Goal: Task Accomplishment & Management: Manage account settings

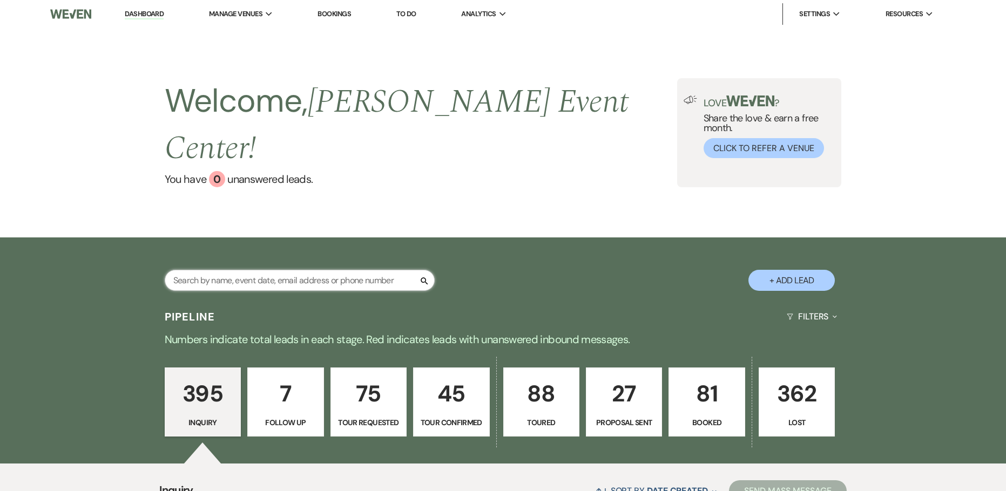
click at [215, 270] on input "text" at bounding box center [300, 280] width 270 height 21
type input "rashida"
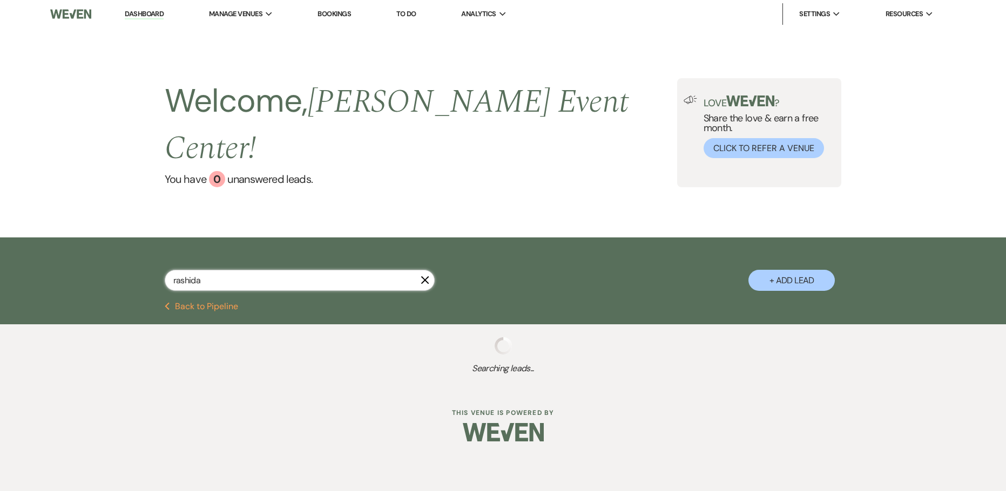
select select "8"
select select "7"
select select "8"
select select "5"
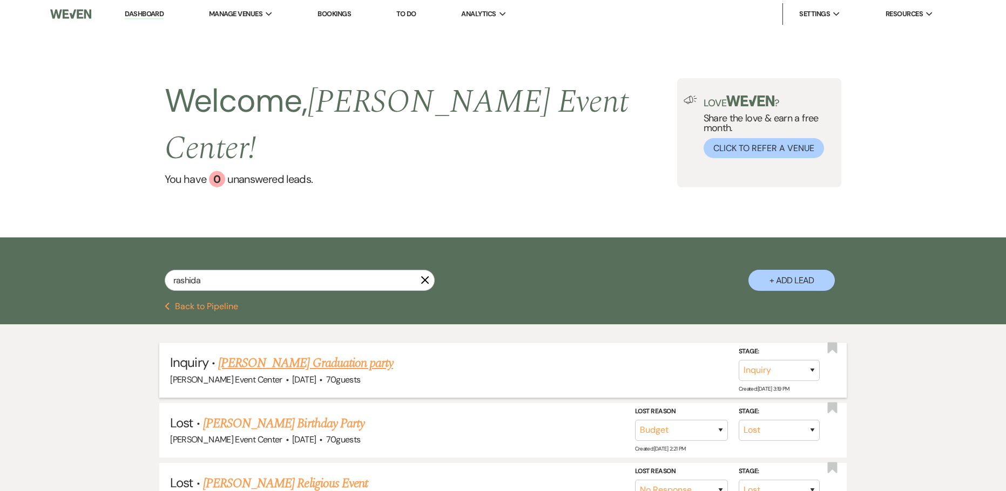
click at [275, 354] on link "Rashida Brown's Graduation party" at bounding box center [305, 363] width 175 height 19
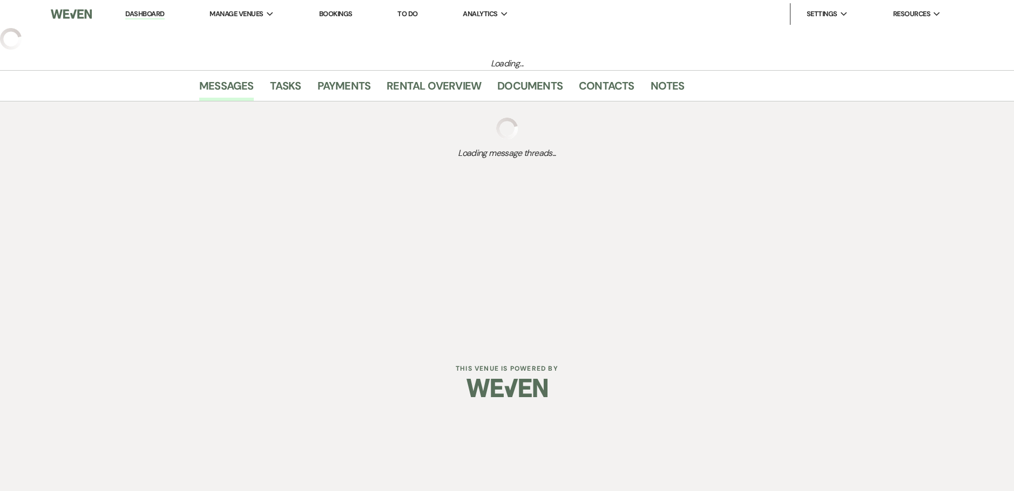
select select "5"
select select "13"
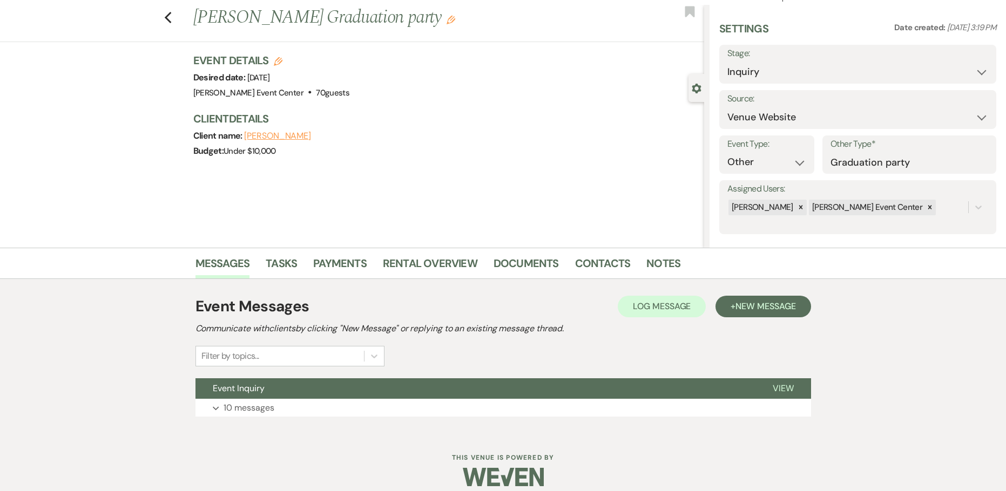
scroll to position [35, 0]
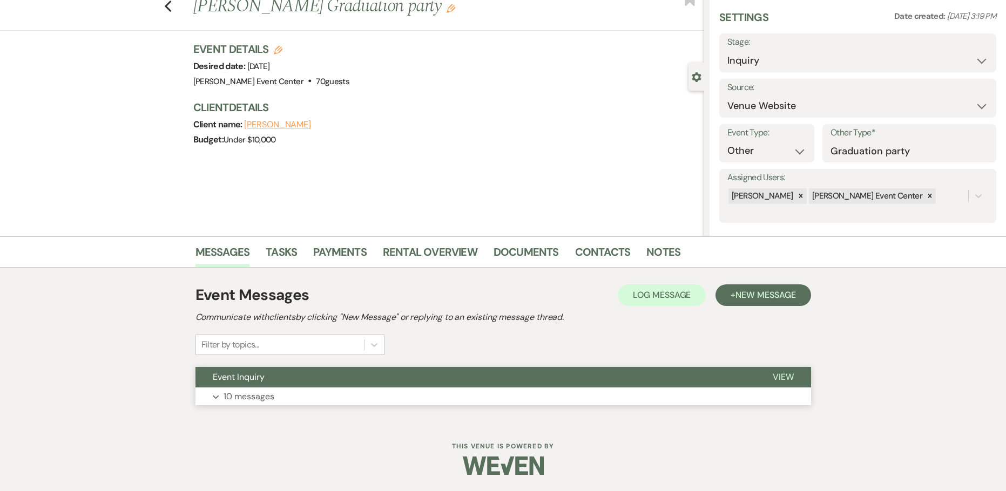
click at [262, 395] on p "10 messages" at bounding box center [249, 397] width 51 height 14
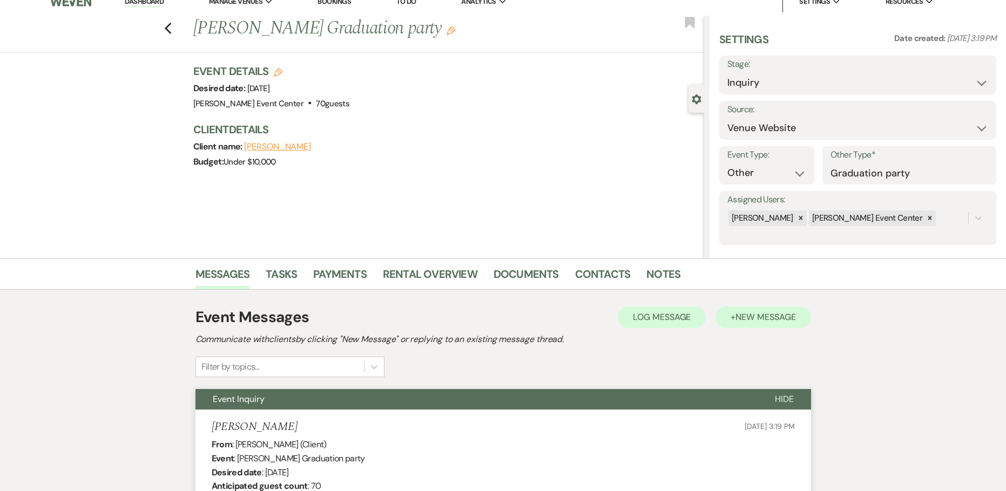
scroll to position [0, 0]
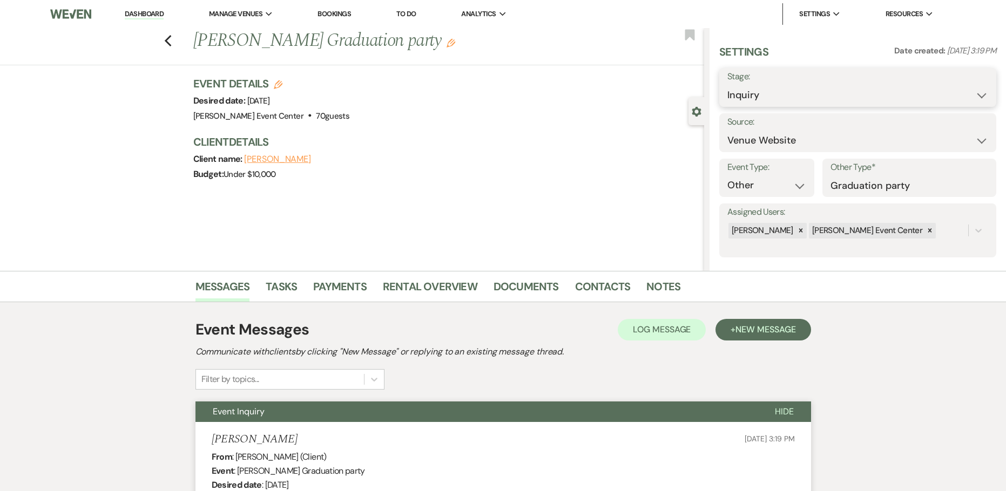
click at [850, 102] on select "Inquiry Follow Up Tour Requested Tour Confirmed Toured Proposal Sent Booked Lost" at bounding box center [857, 95] width 261 height 21
select select "8"
click at [727, 85] on select "Inquiry Follow Up Tour Requested Tour Confirmed Toured Proposal Sent Booked Lost" at bounding box center [857, 95] width 261 height 21
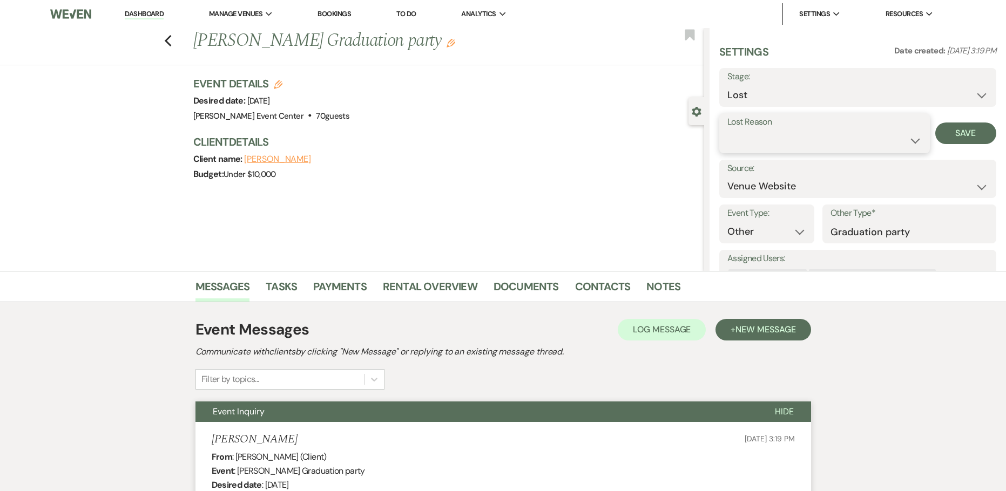
click at [764, 136] on select "Booked Elsewhere Budget Date Unavailable No Response Not a Good Match Capacity …" at bounding box center [824, 140] width 194 height 21
select select "10"
click at [727, 130] on select "Booked Elsewhere Budget Date Unavailable No Response Not a Good Match Capacity …" at bounding box center [824, 140] width 194 height 21
click at [961, 131] on button "Save" at bounding box center [965, 134] width 61 height 22
click at [171, 38] on use "button" at bounding box center [167, 41] width 7 height 12
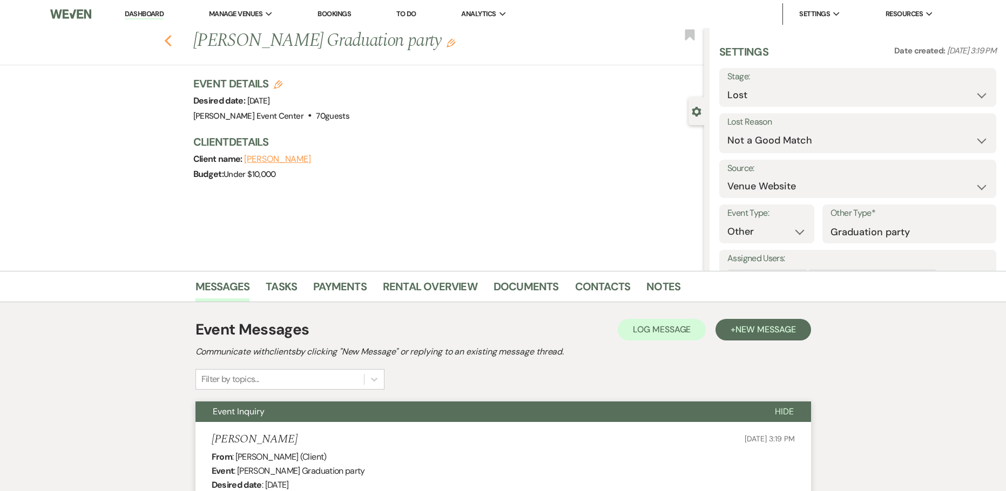
select select "8"
select select "10"
select select "8"
select select "7"
select select "8"
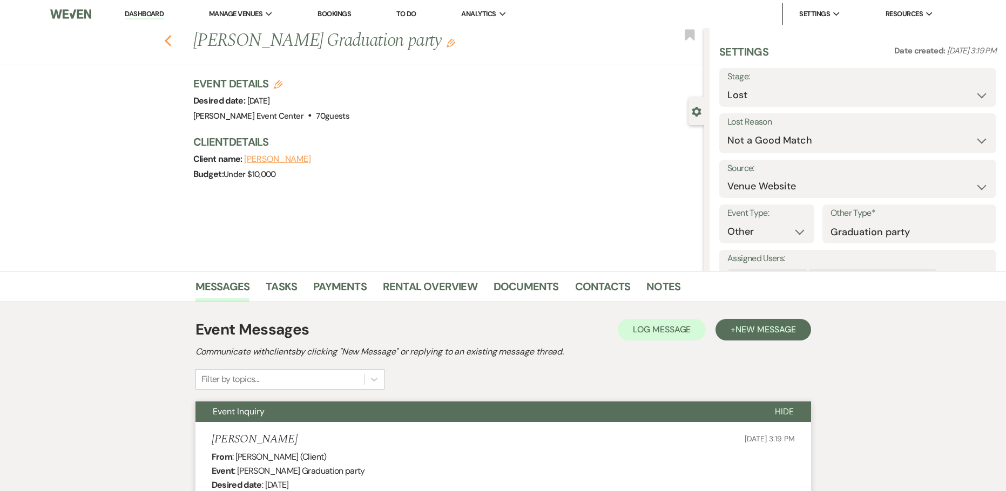
select select "5"
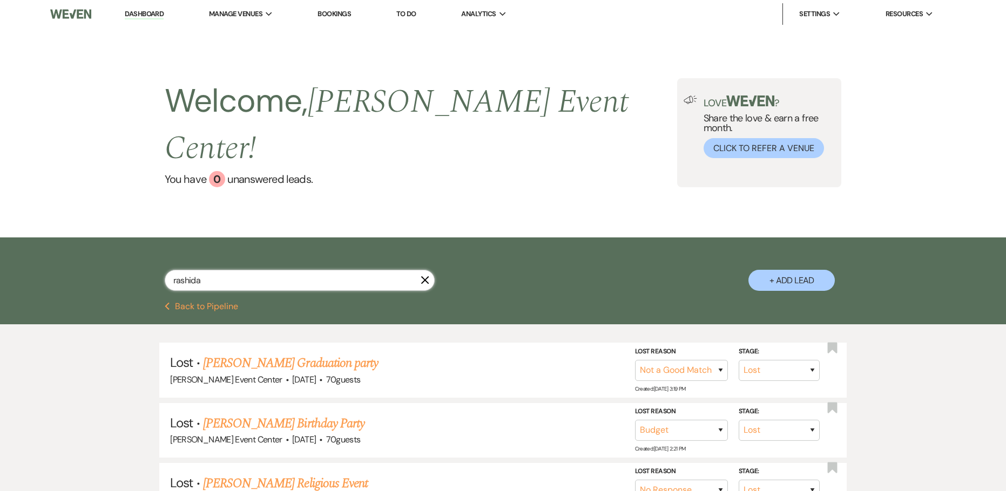
drag, startPoint x: 230, startPoint y: 254, endPoint x: 146, endPoint y: 244, distance: 84.3
click at [164, 245] on div "rashida X + Add Lead" at bounding box center [503, 271] width 778 height 57
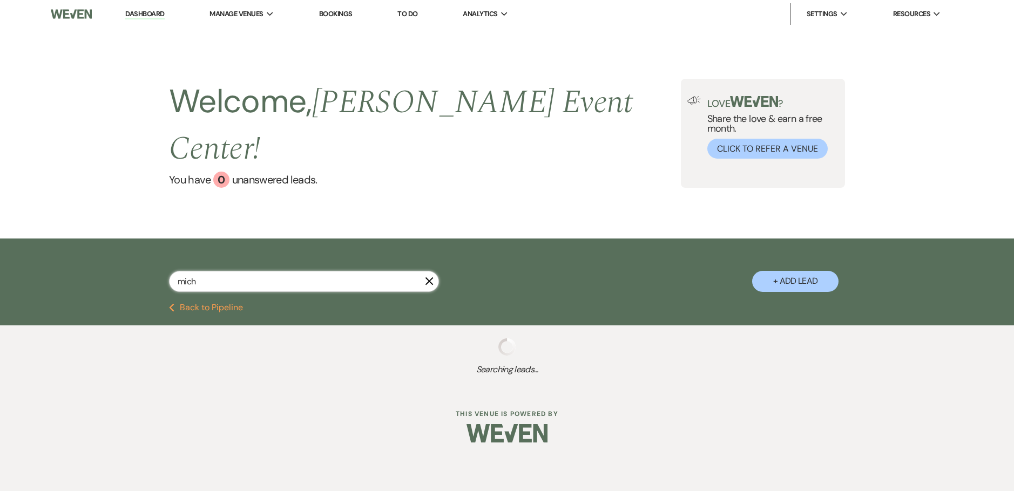
type input "micha"
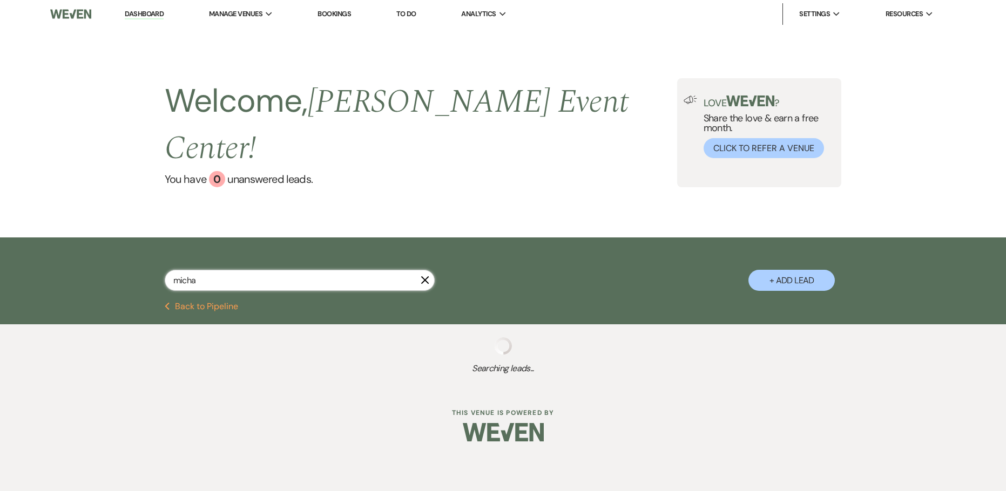
select select "5"
select select "4"
select select "8"
select select "6"
select select "4"
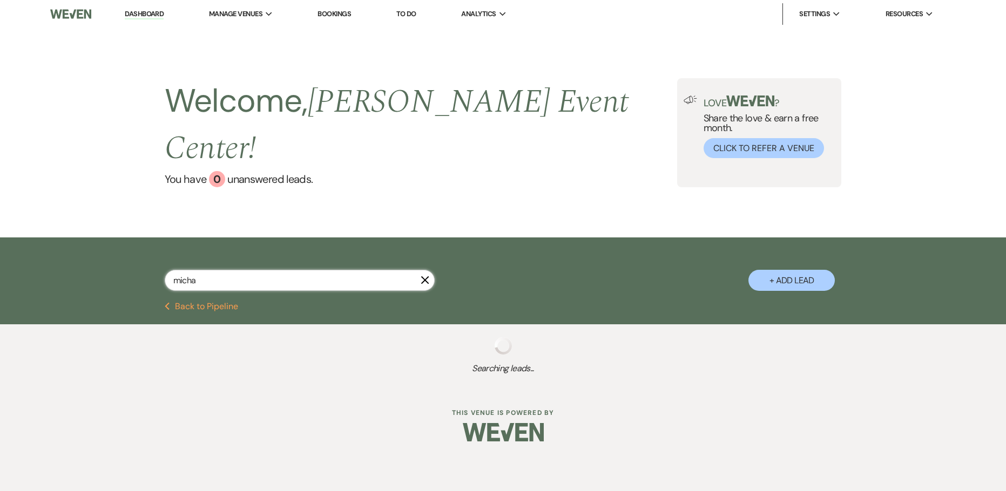
select select "5"
select select "2"
select select "8"
select select "1"
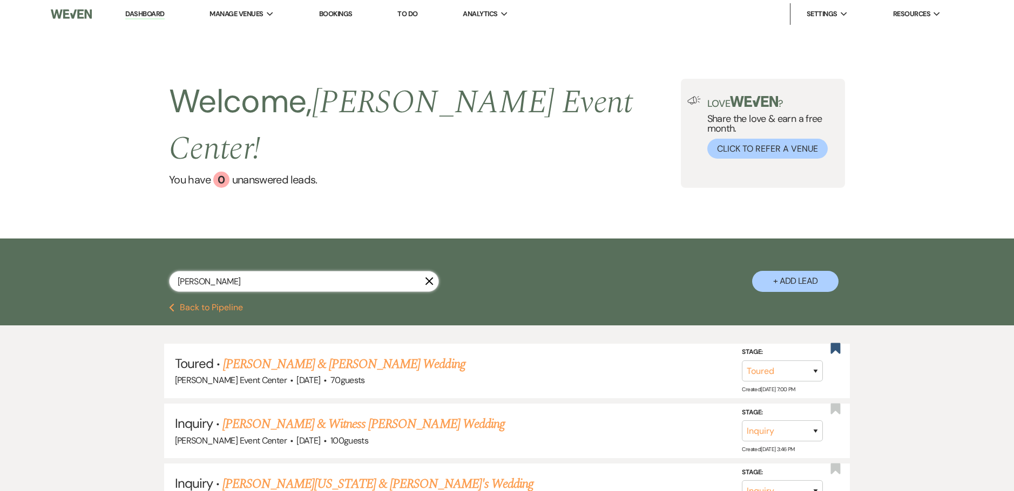
type input "michaelm"
select select "5"
select select "4"
select select "8"
select select "6"
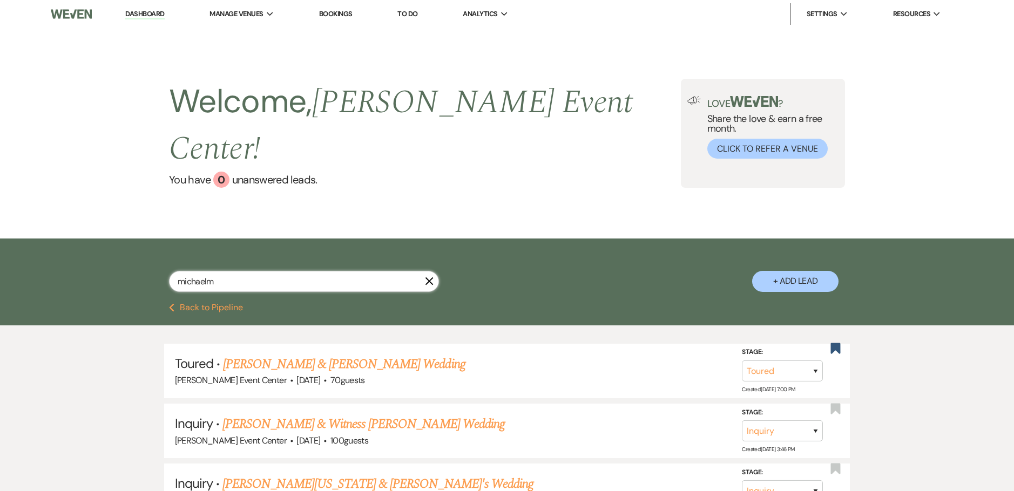
select select "4"
select select "5"
select select "2"
select select "8"
select select "1"
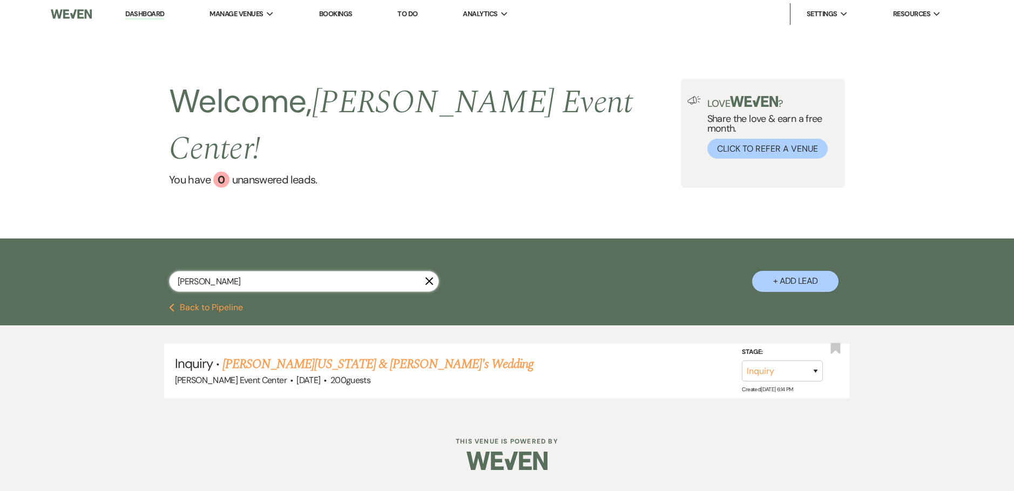
type input "michael m"
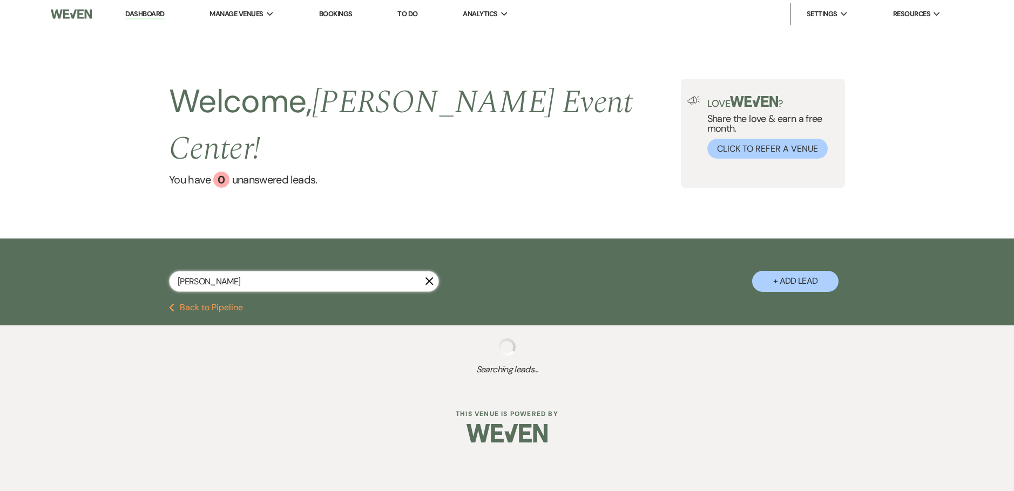
select select "2"
select select "5"
select select "2"
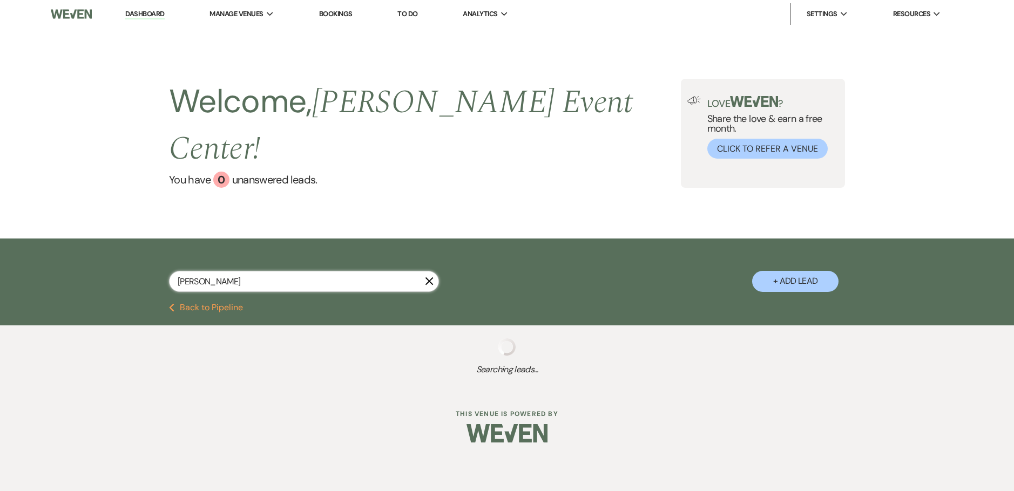
select select "5"
select select "8"
select select "4"
select select "2"
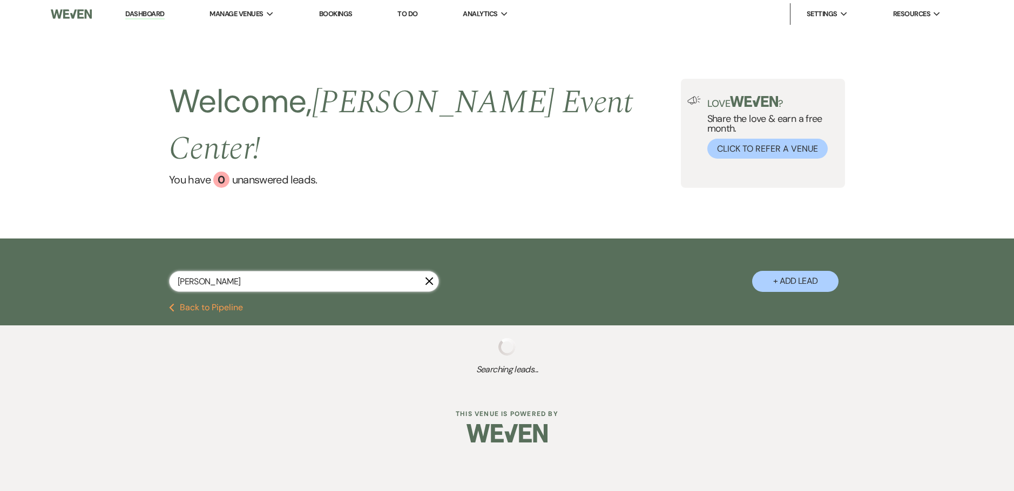
select select "4"
select select "5"
select select "2"
select select "8"
select select "4"
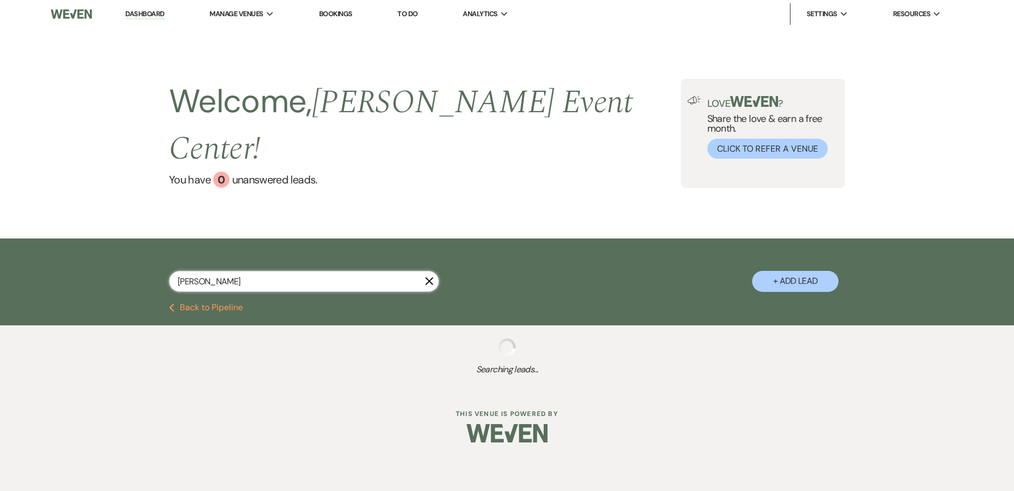
select select "8"
select select "4"
select select "8"
select select "1"
select select "2"
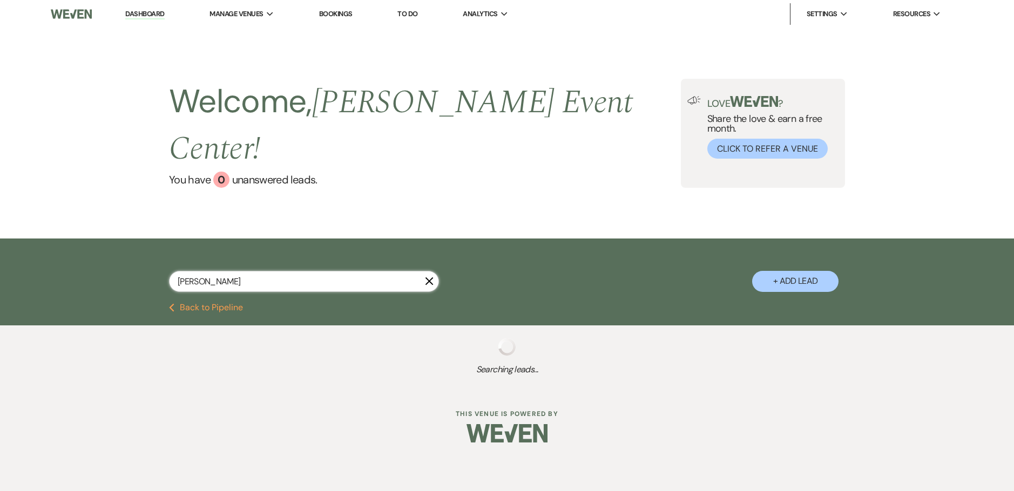
select select "8"
select select "6"
select select "2"
select select "5"
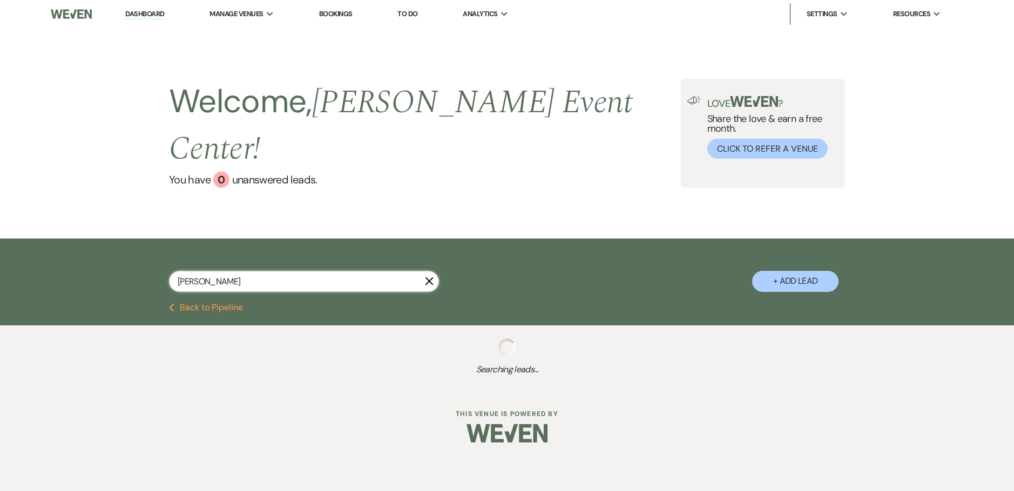
select select "8"
select select "4"
select select "6"
select select "2"
select select "6"
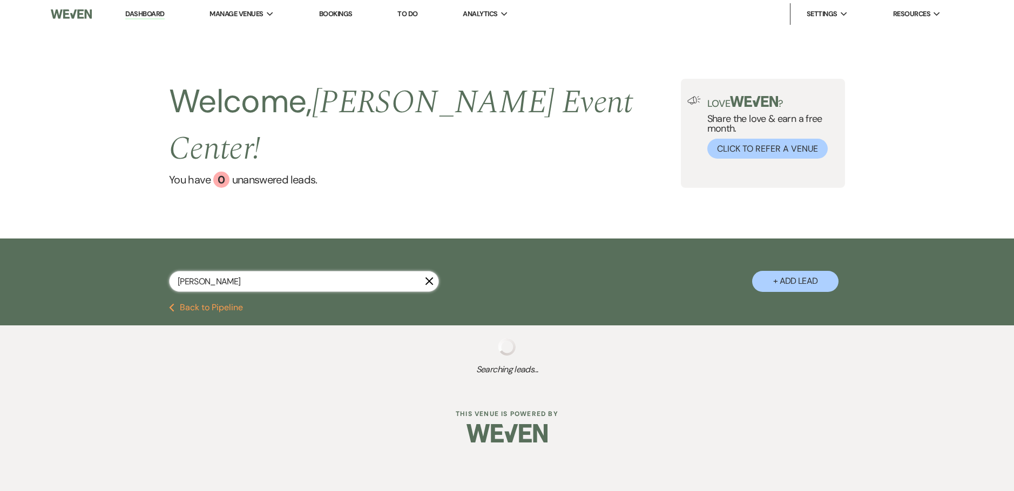
select select "6"
select select "5"
select select "4"
select select "6"
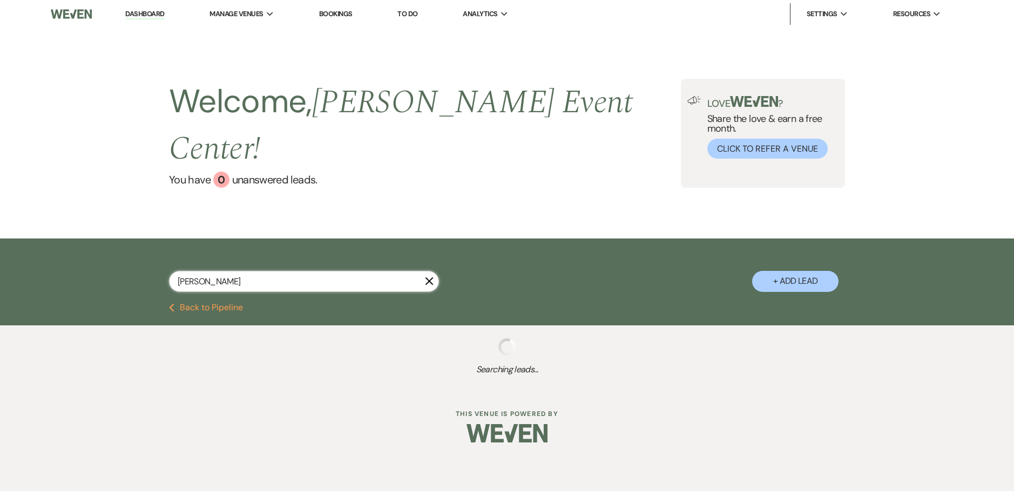
select select "8"
select select "4"
select select "8"
select select "4"
select select "8"
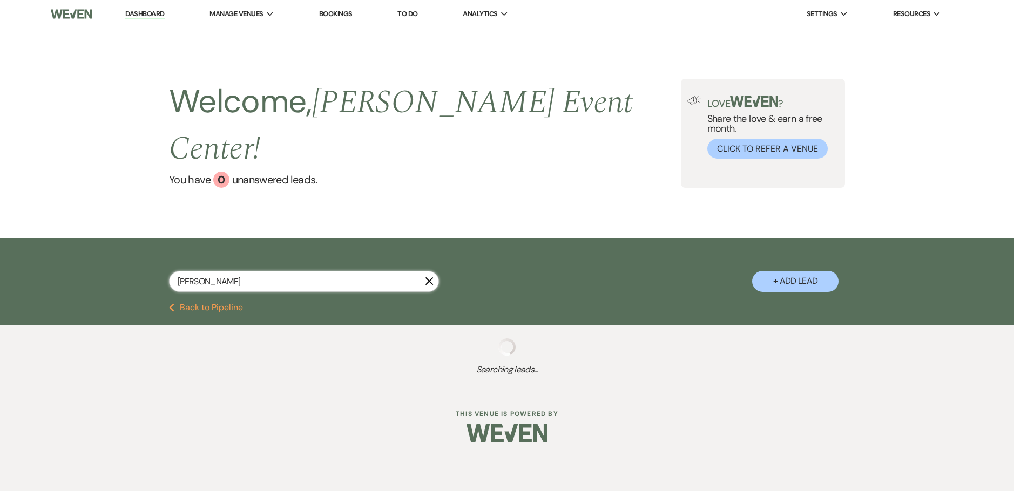
select select "4"
select select "2"
select select "5"
select select "8"
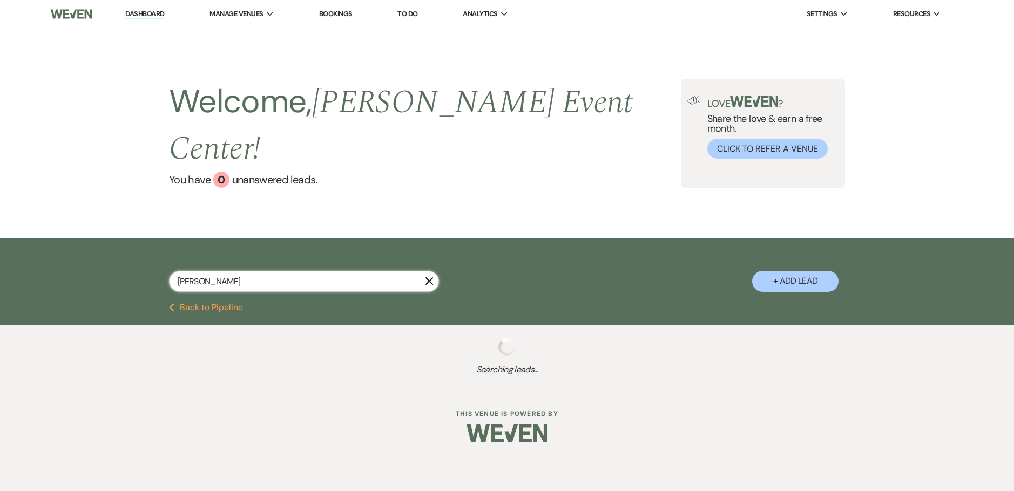
select select "6"
select select "8"
select select "1"
select select "5"
select select "8"
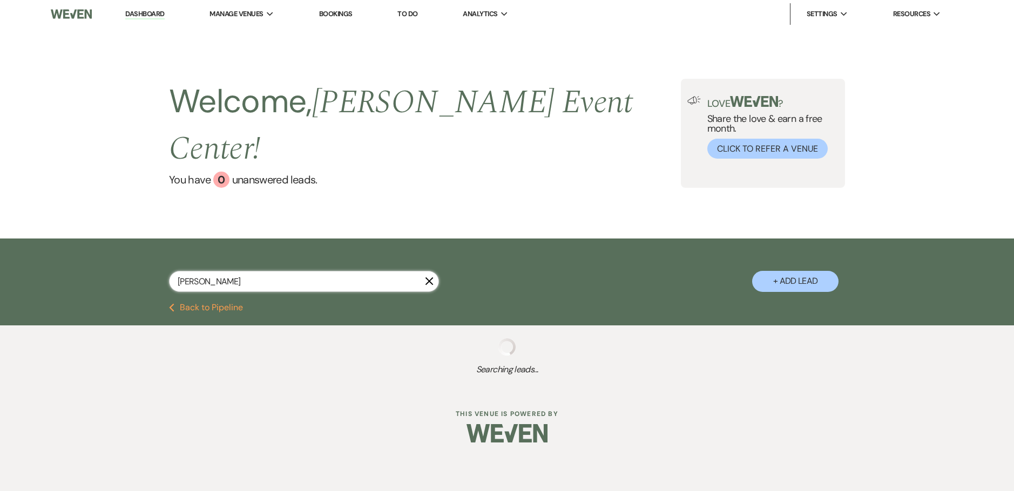
select select "5"
select select "2"
select select "4"
select select "2"
select select "8"
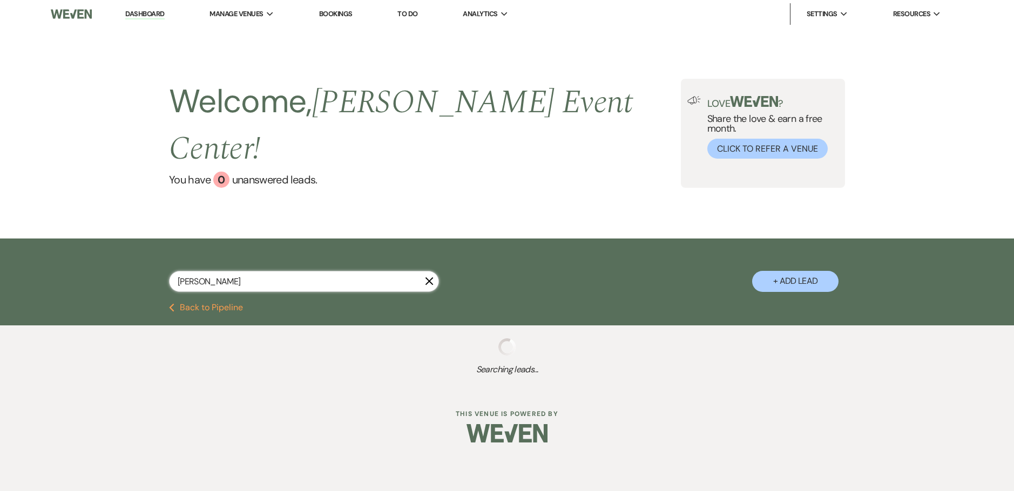
select select "11"
select select "8"
select select "6"
select select "8"
select select "4"
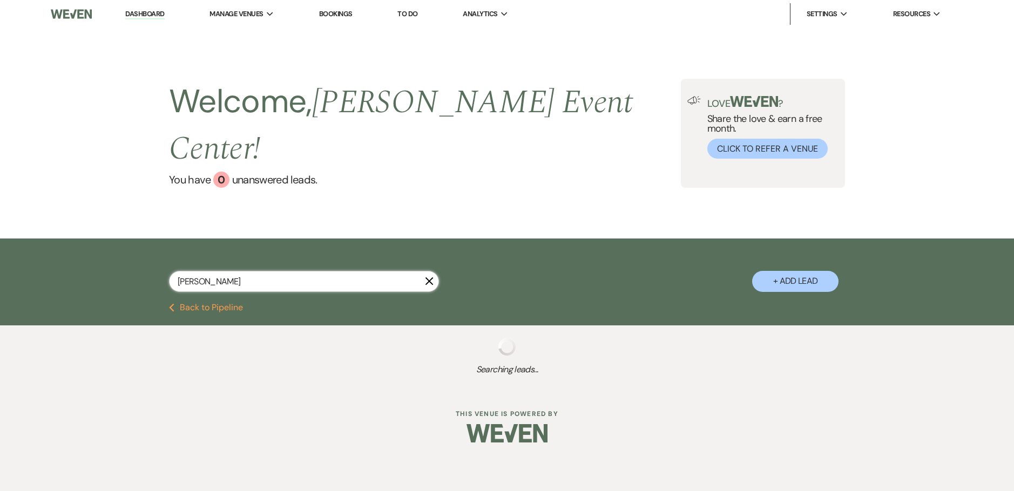
select select "5"
select select "8"
select select "7"
select select "6"
select select "2"
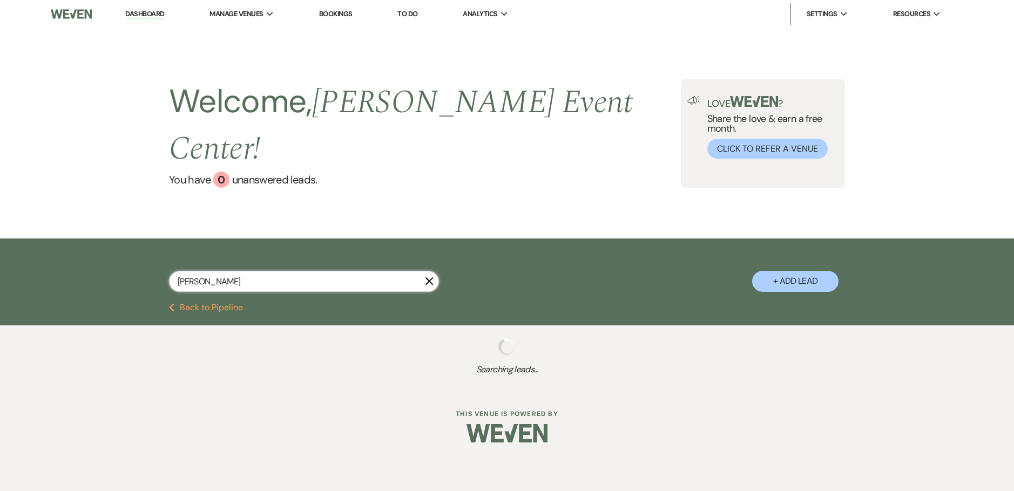
select select "5"
select select "6"
select select "5"
select select "8"
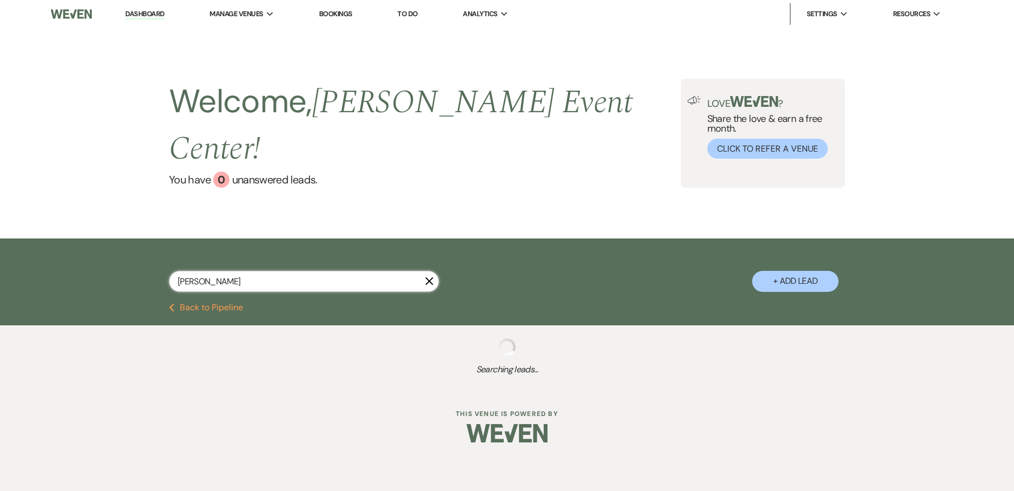
select select "8"
select select "6"
select select "4"
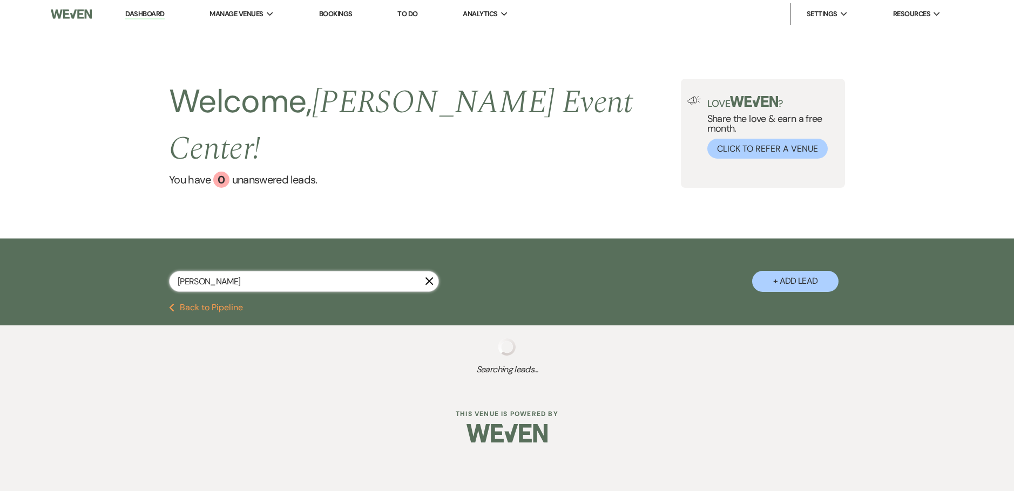
select select "8"
select select "4"
select select "9"
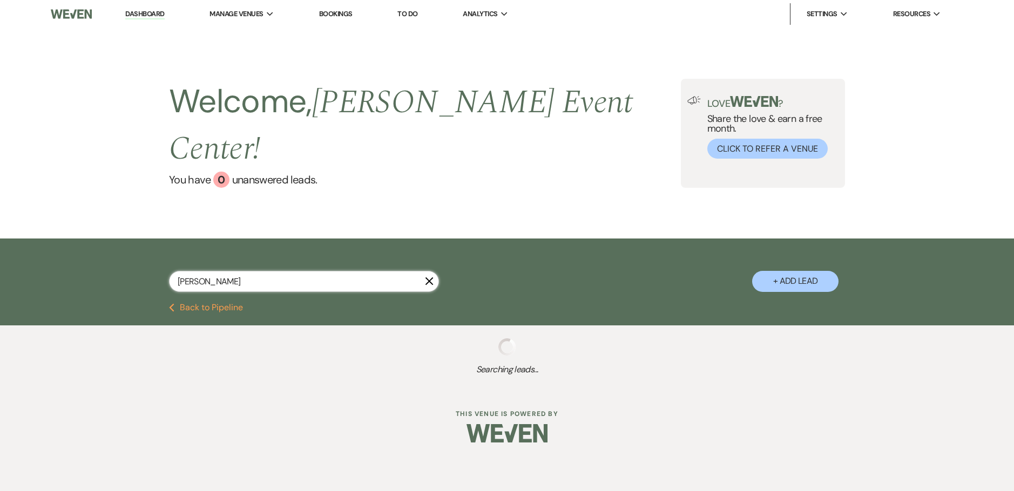
select select "9"
select select "4"
select select "8"
select select "1"
select select "4"
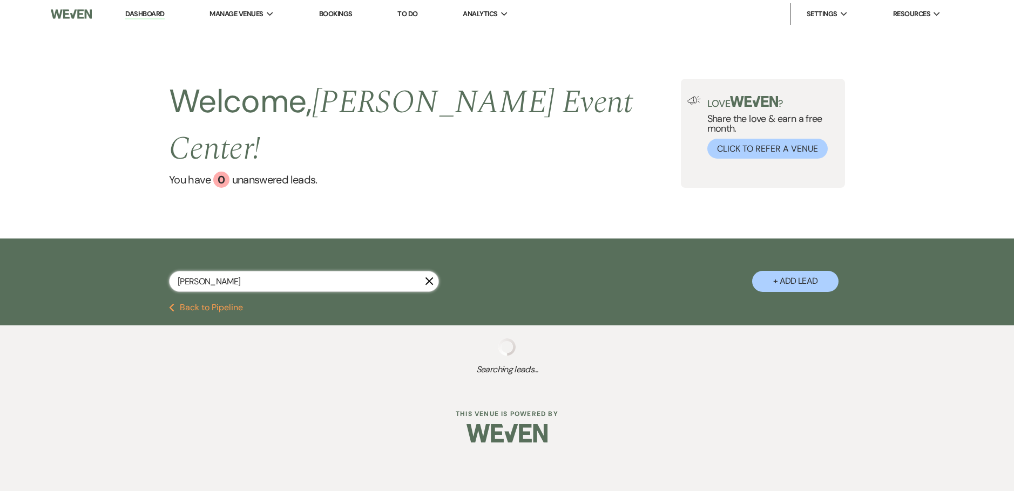
select select "8"
select select "5"
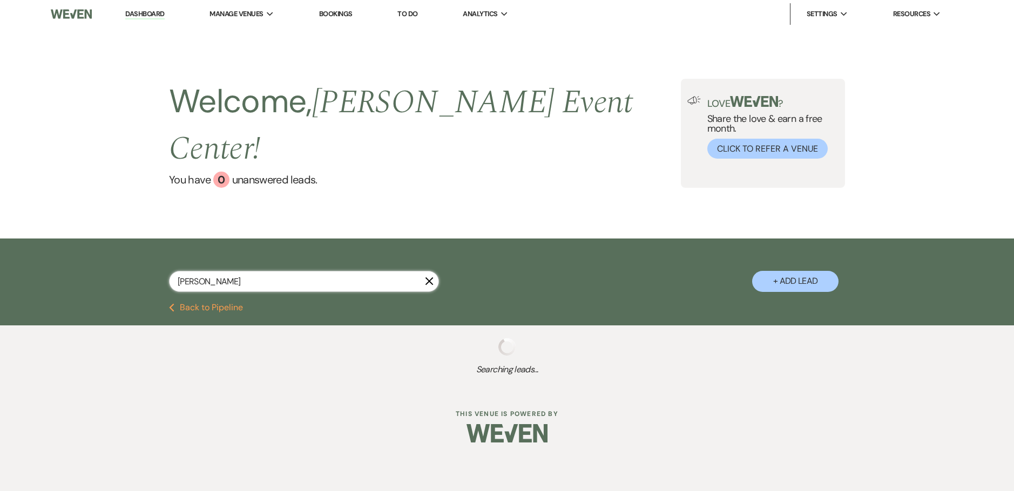
select select "6"
select select "8"
select select "6"
select select "2"
select select "4"
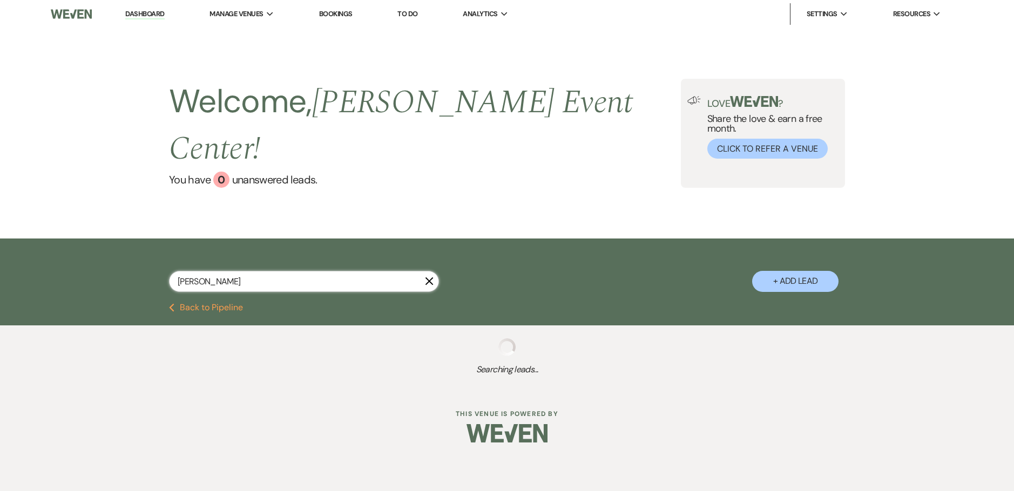
select select "8"
select select "4"
select select "8"
select select "7"
select select "2"
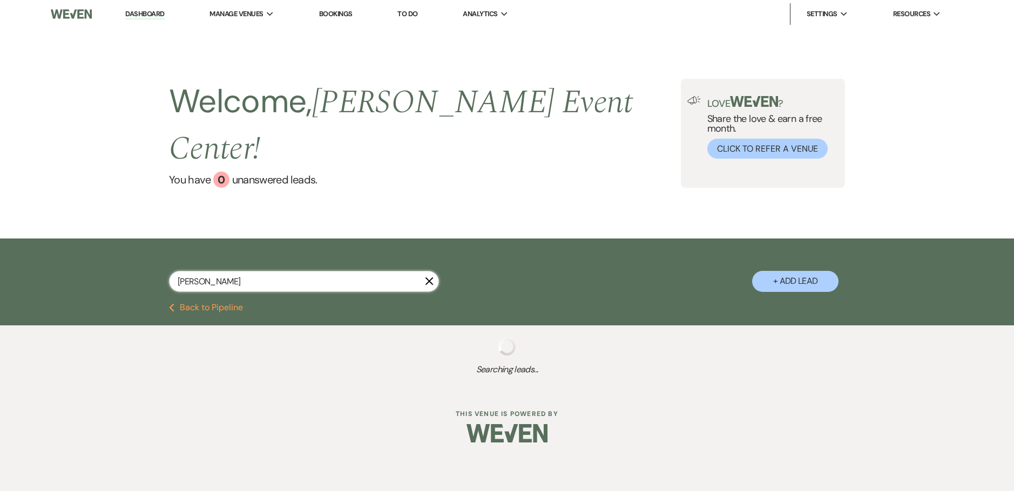
select select "6"
select select "8"
select select "4"
select select "6"
select select "5"
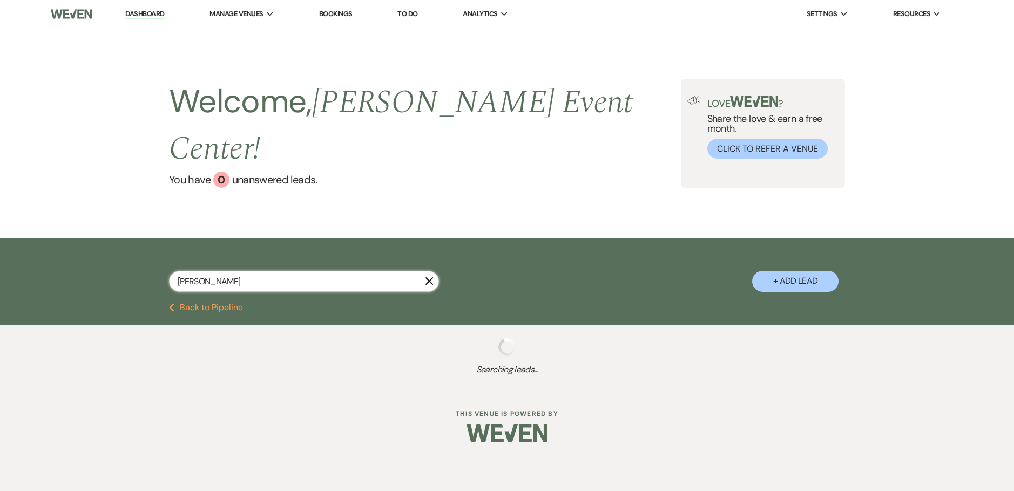
select select "8"
select select "6"
select select "5"
select select "8"
select select "2"
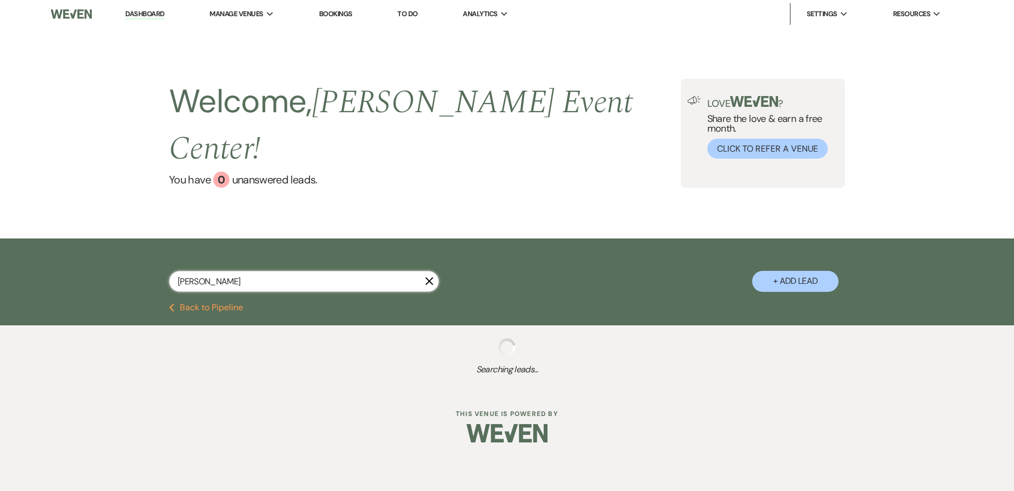
select select "8"
select select "2"
select select "8"
select select "6"
select select "8"
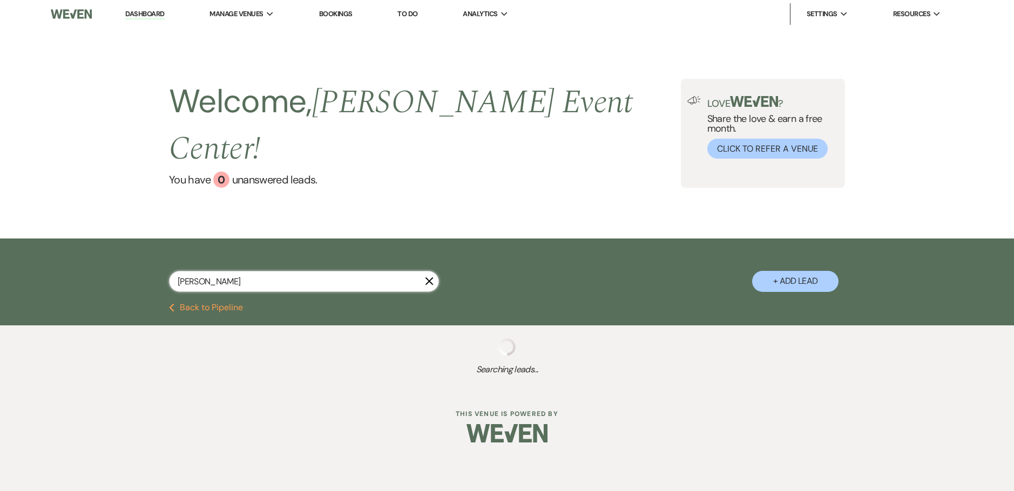
select select "8"
select select "6"
select select "8"
select select "6"
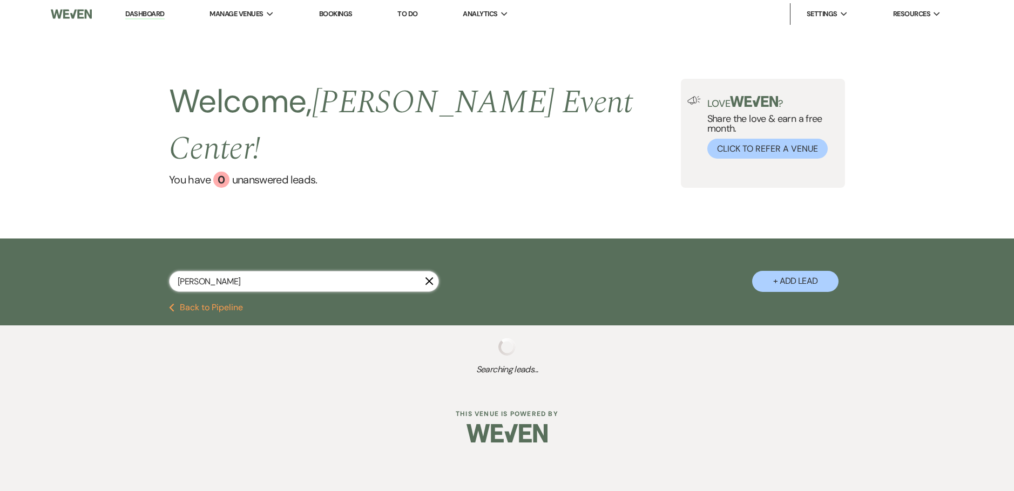
select select "8"
select select "5"
select select "6"
select select "8"
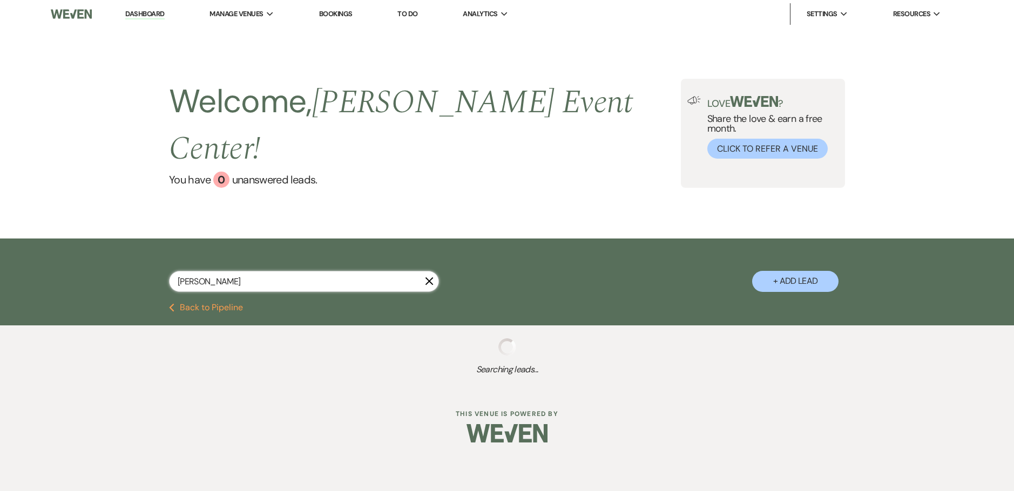
select select "8"
select select "1"
select select "8"
select select "6"
select select "5"
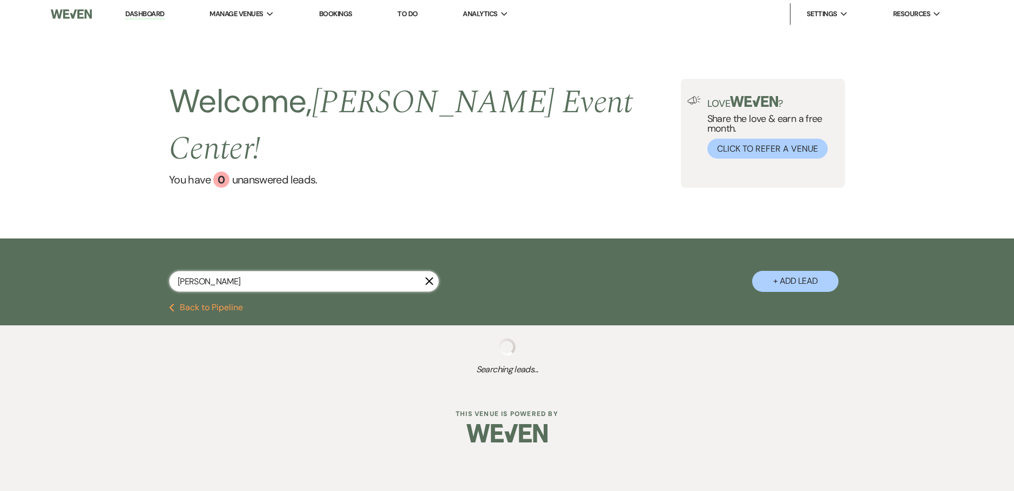
select select "5"
select select "8"
select select "1"
select select "4"
select select "2"
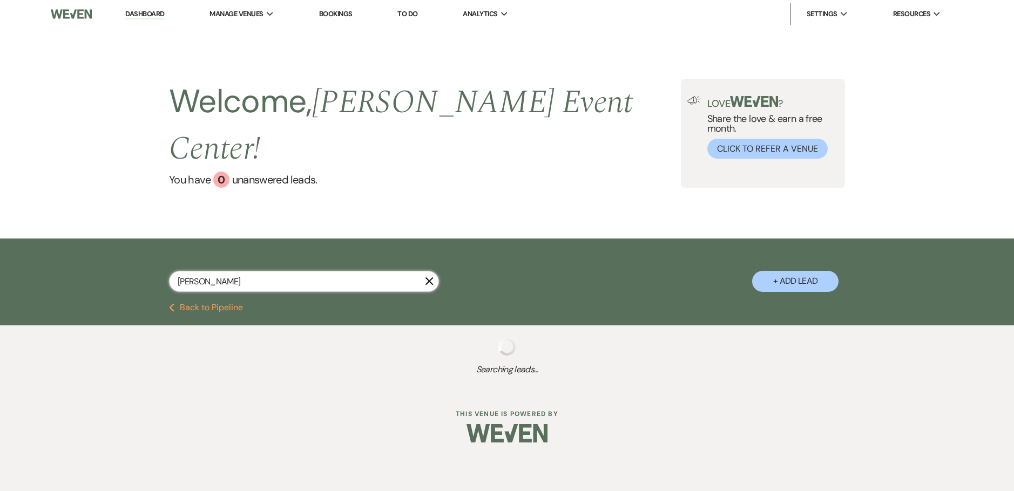
select select "8"
select select "6"
select select "8"
select select "1"
select select "8"
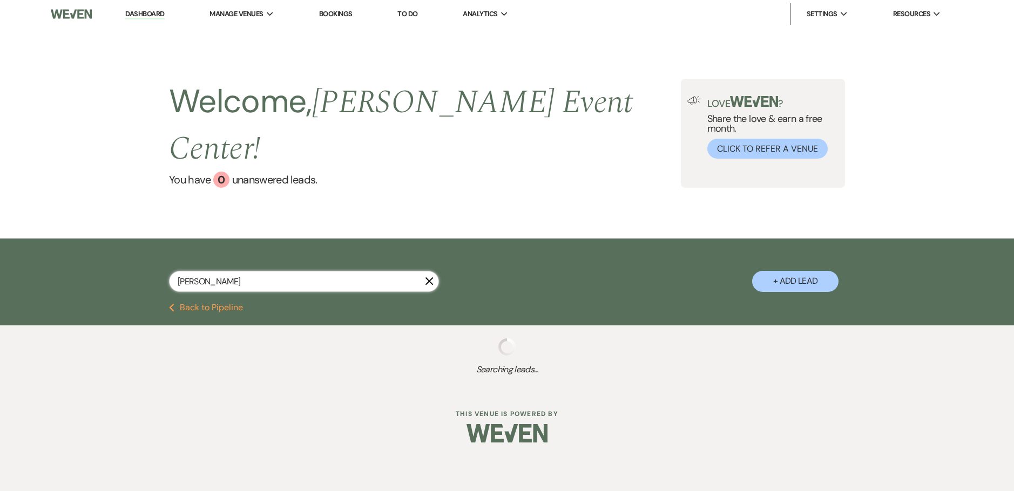
select select "1"
select select "4"
select select "8"
select select "7"
select select "4"
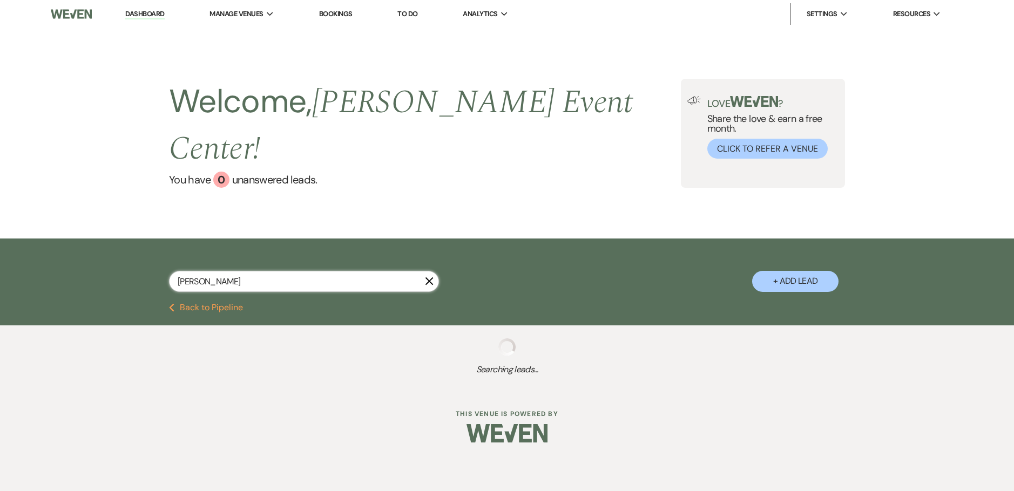
select select "8"
select select "9"
select select "5"
select select "2"
select select "8"
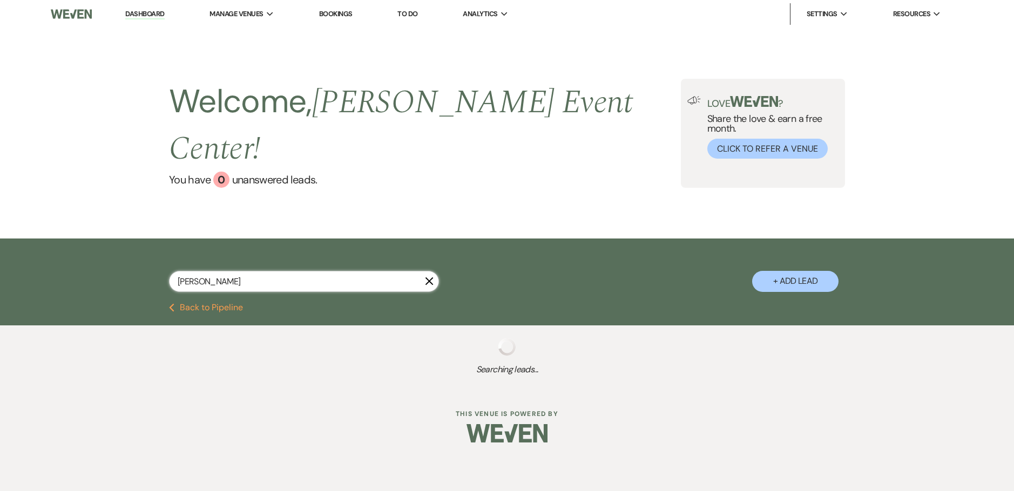
select select "7"
select select "8"
select select "5"
select select "8"
select select "5"
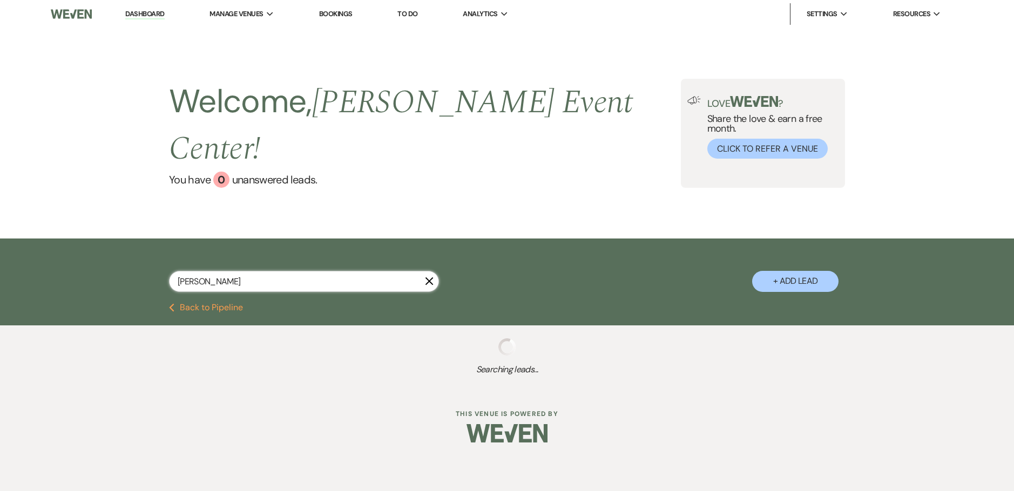
select select "8"
select select "7"
select select "5"
select select "8"
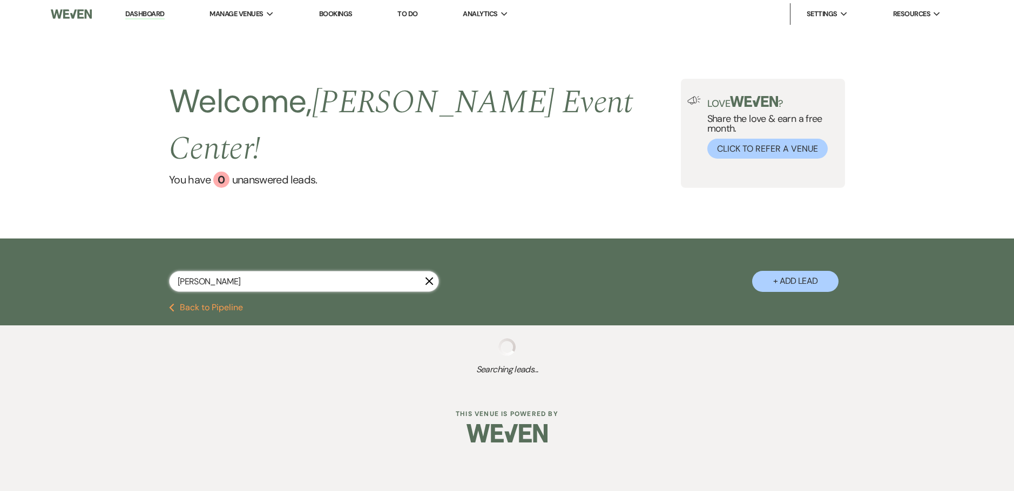
select select "2"
select select "8"
select select "7"
select select "8"
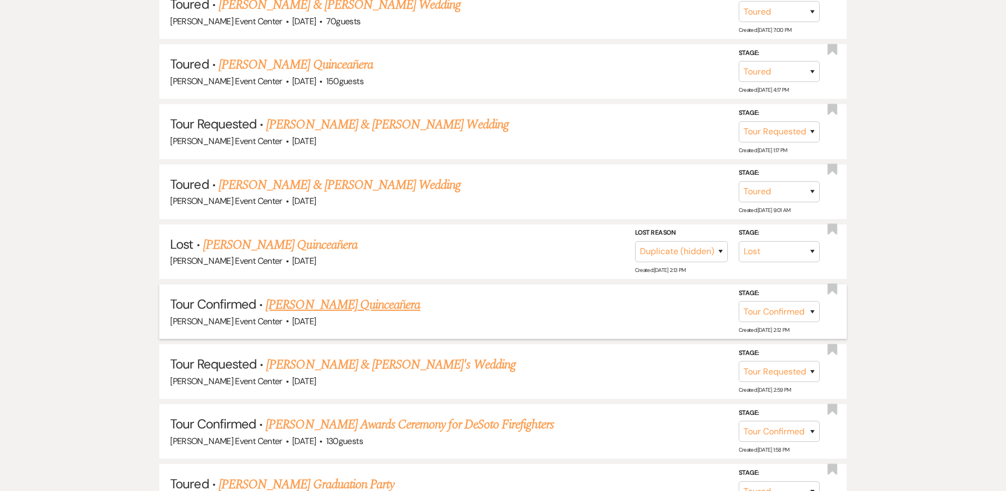
scroll to position [486, 0]
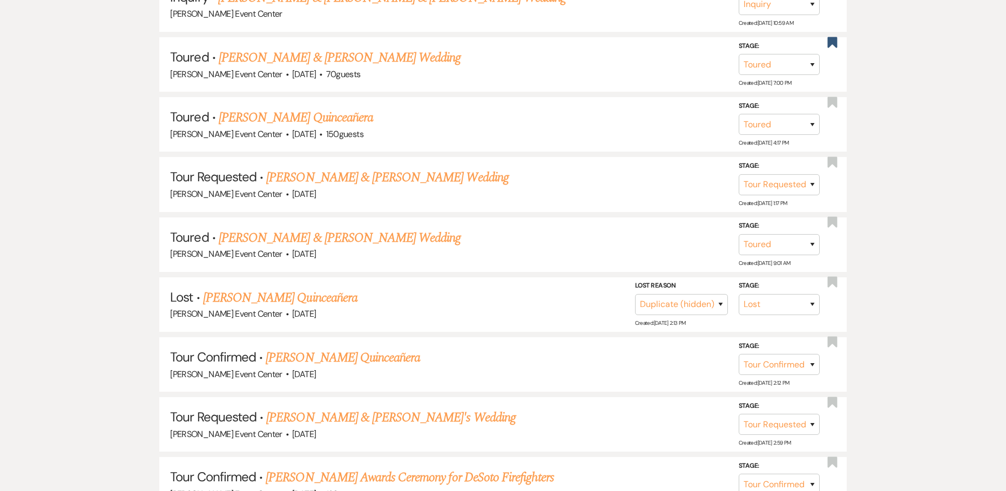
click at [339, 348] on link "Maribel Martinez's Quinceañera" at bounding box center [343, 357] width 154 height 19
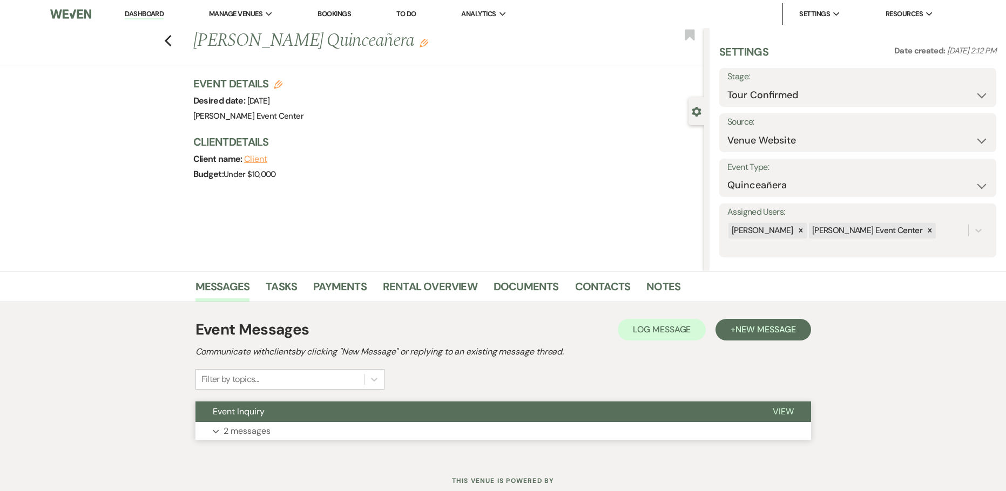
click at [269, 431] on p "2 messages" at bounding box center [247, 431] width 47 height 14
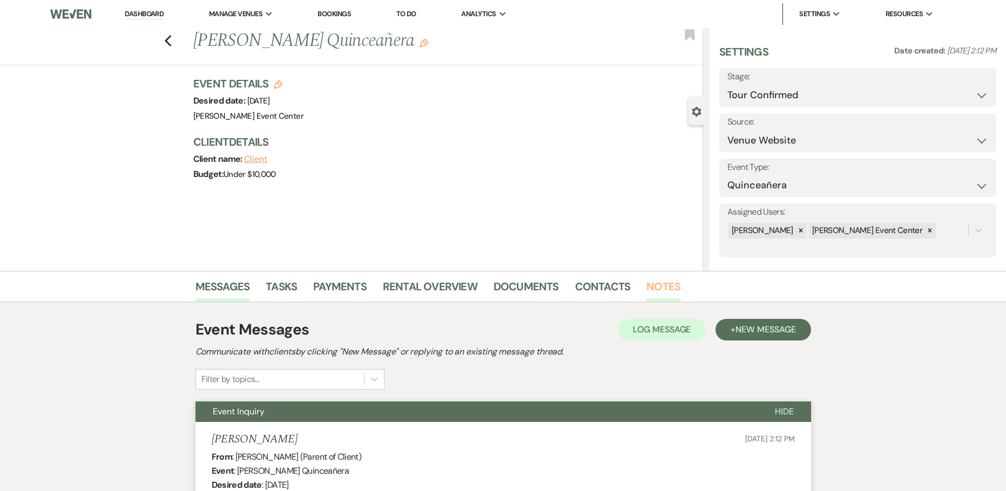
click at [667, 287] on link "Notes" at bounding box center [663, 290] width 34 height 24
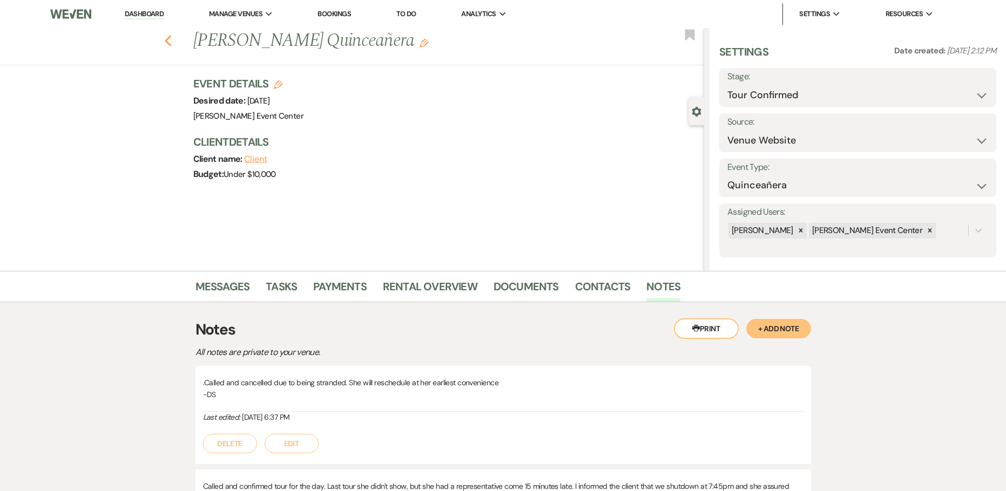
click at [169, 42] on icon "Previous" at bounding box center [168, 41] width 8 height 13
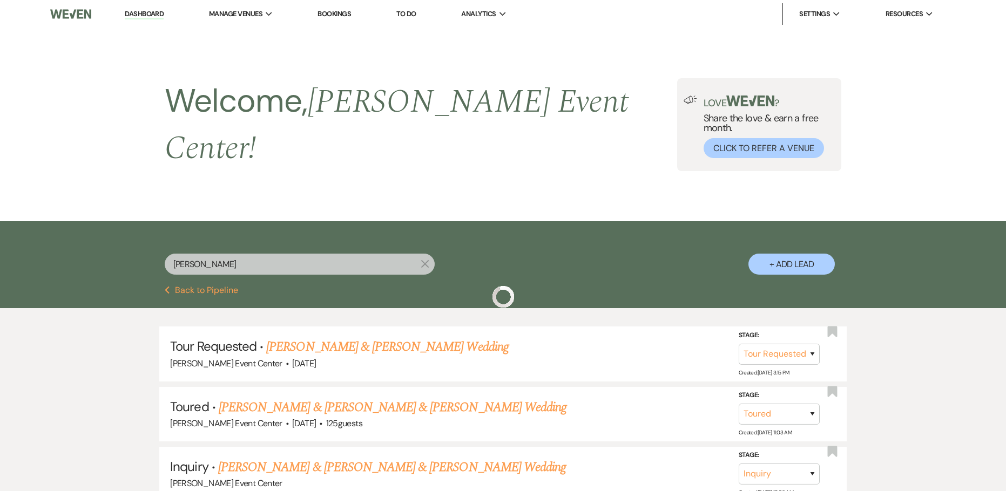
scroll to position [486, 0]
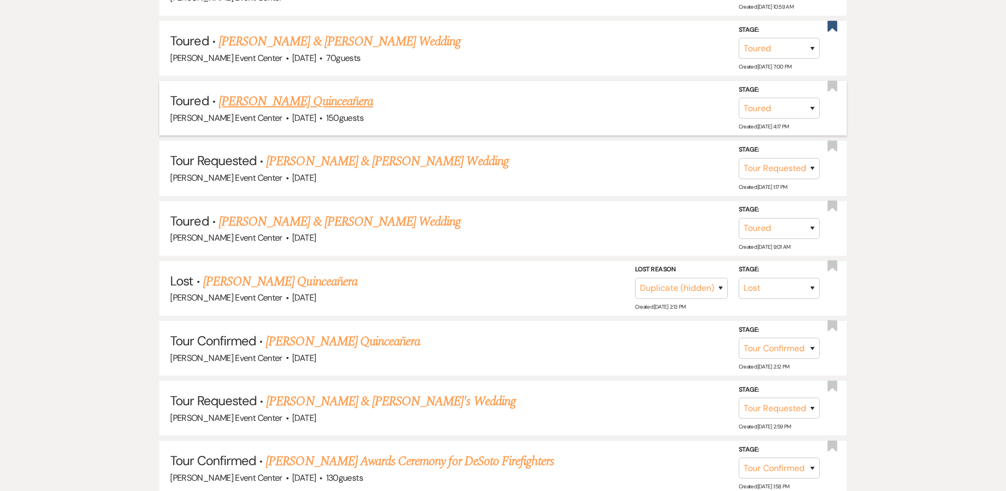
click at [322, 92] on link "Lidia Zamora's Quinceañera" at bounding box center [296, 101] width 154 height 19
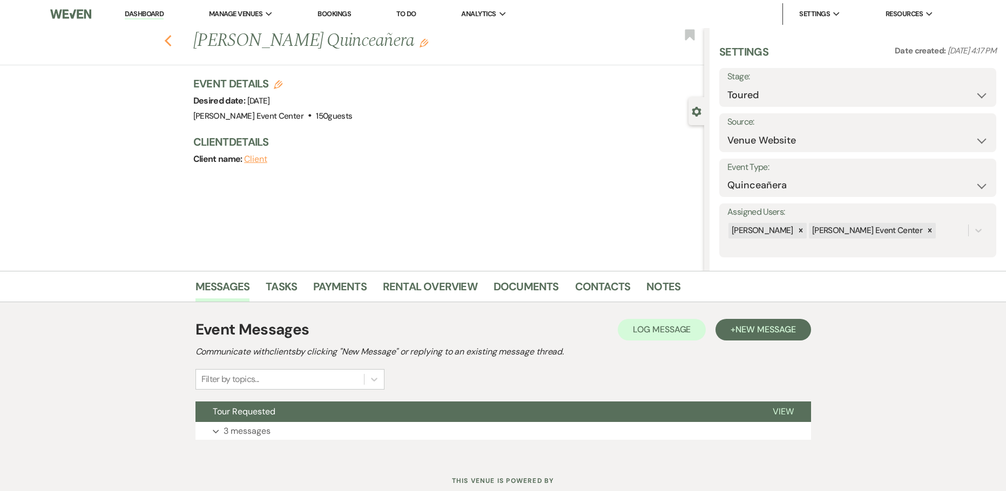
click at [172, 43] on icon "Previous" at bounding box center [168, 41] width 8 height 13
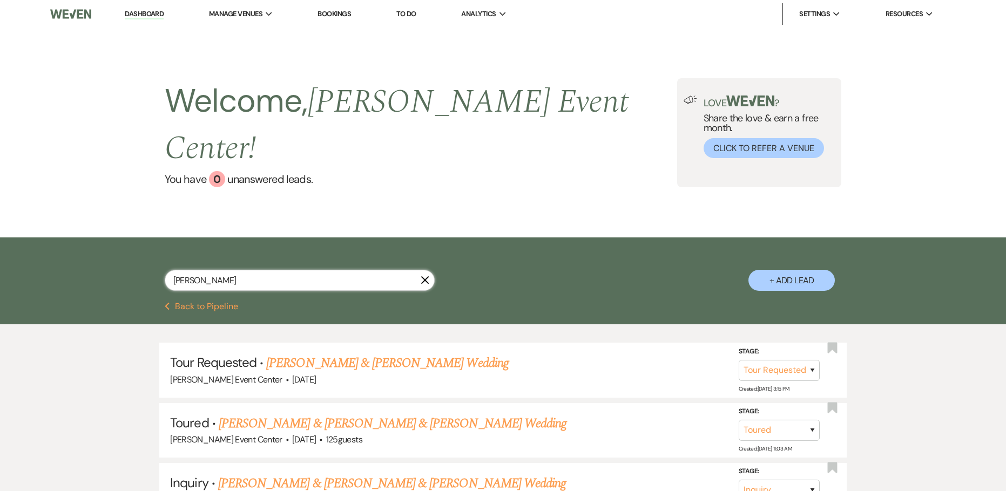
drag, startPoint x: 254, startPoint y: 257, endPoint x: -6, endPoint y: 254, distance: 260.3
click at [242, 270] on input "michael m" at bounding box center [300, 280] width 270 height 21
click at [214, 270] on input "michael m" at bounding box center [300, 280] width 270 height 21
click at [240, 270] on input "michael m" at bounding box center [300, 280] width 270 height 21
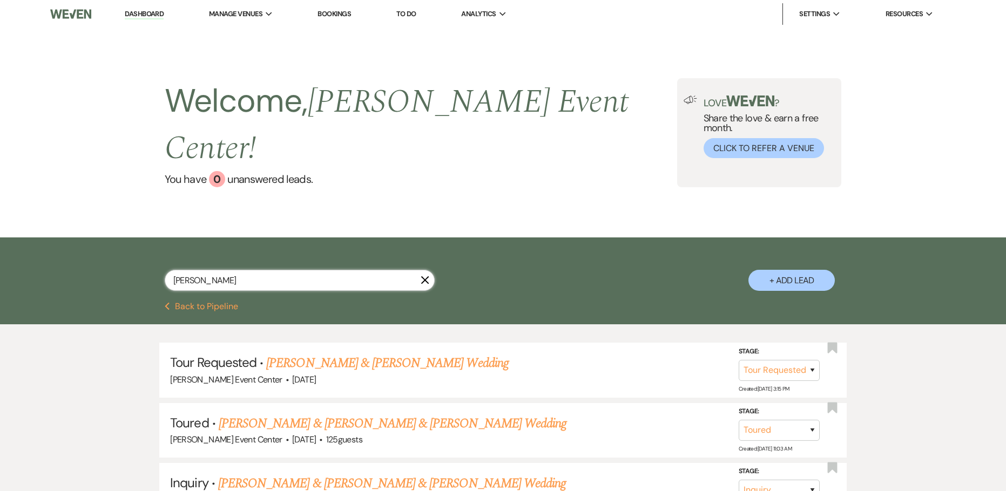
drag, startPoint x: 208, startPoint y: 247, endPoint x: 73, endPoint y: 227, distance: 136.6
click at [83, 238] on div "michael m X + Add Lead" at bounding box center [503, 270] width 1006 height 65
click at [228, 270] on input "michael m" at bounding box center [300, 280] width 270 height 21
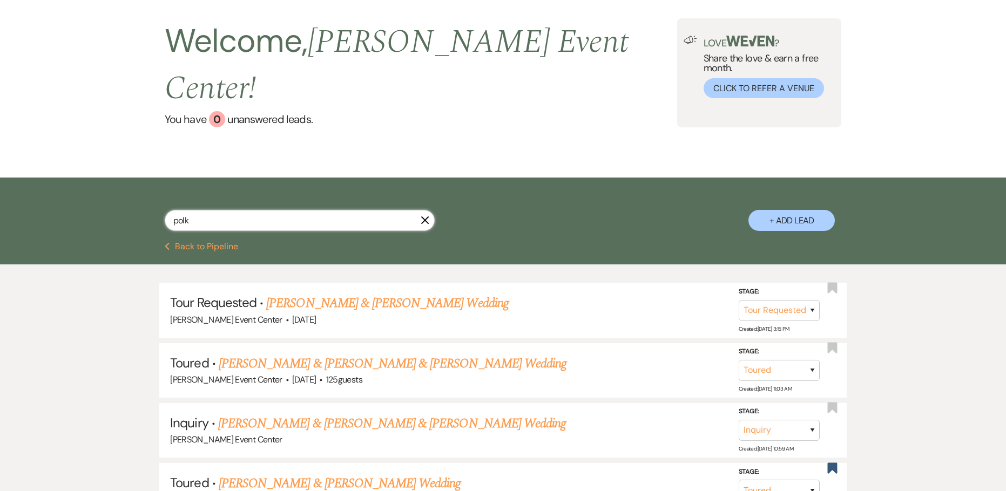
scroll to position [54, 0]
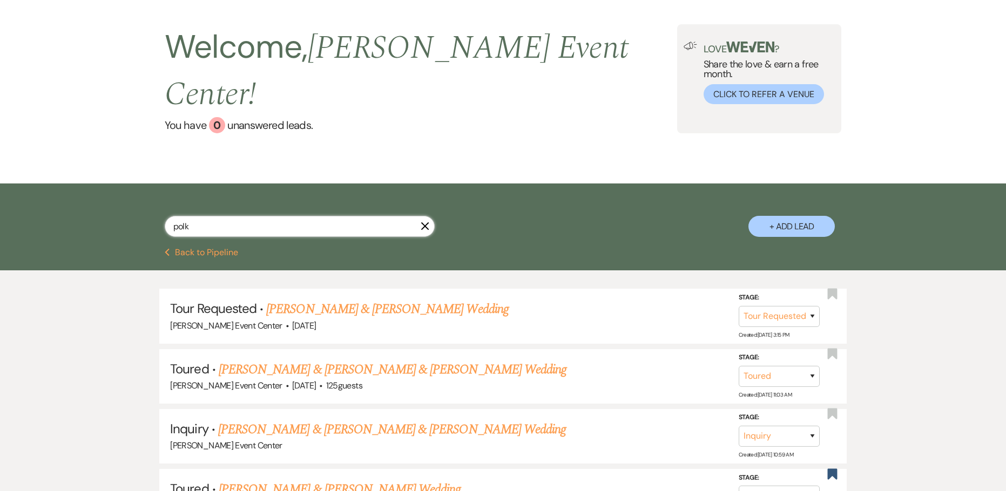
click at [173, 216] on input "polk" at bounding box center [300, 226] width 270 height 21
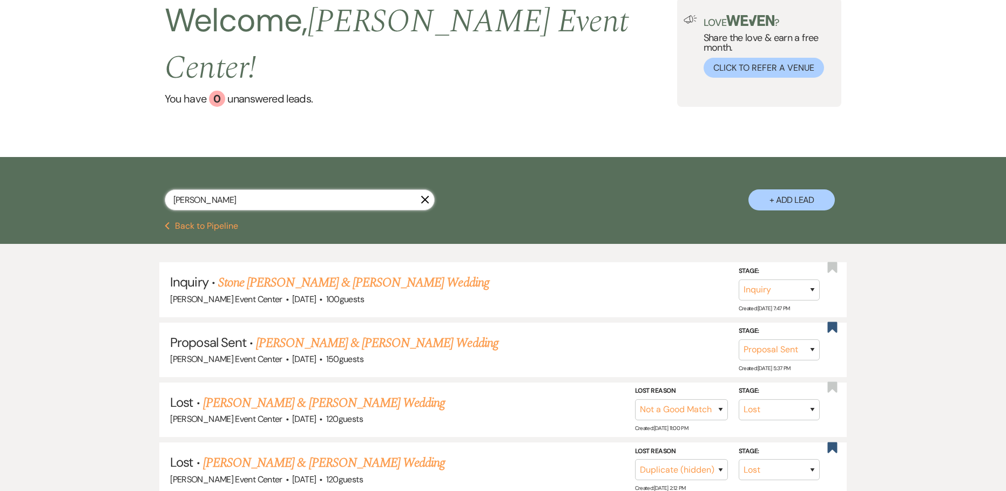
scroll to position [54, 0]
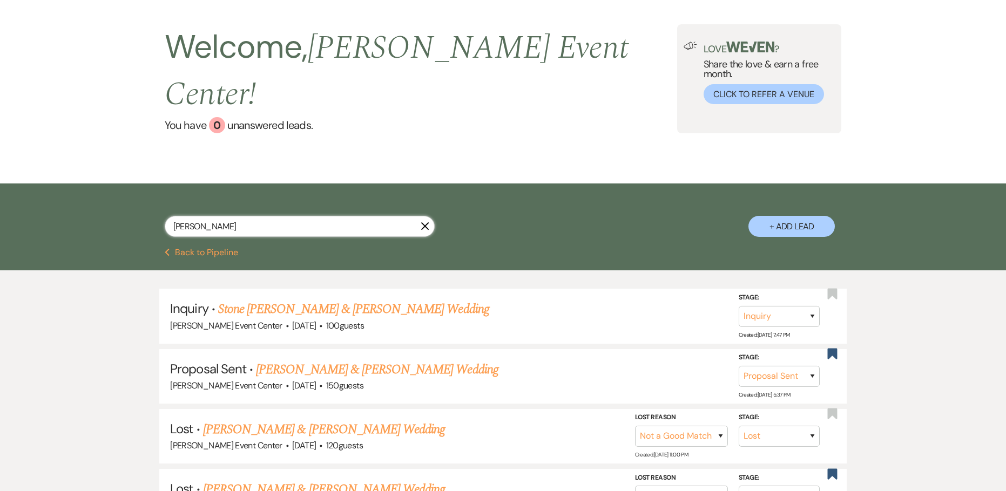
drag, startPoint x: 230, startPoint y: 205, endPoint x: 24, endPoint y: 163, distance: 210.0
click at [76, 184] on div "chris polk X + Add Lead" at bounding box center [503, 216] width 1006 height 65
paste input "Ashley Williams"
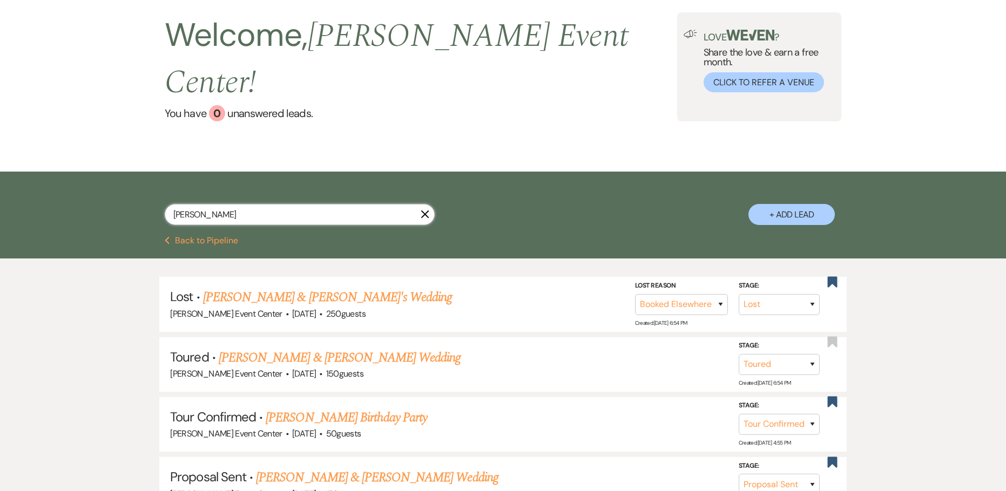
scroll to position [54, 0]
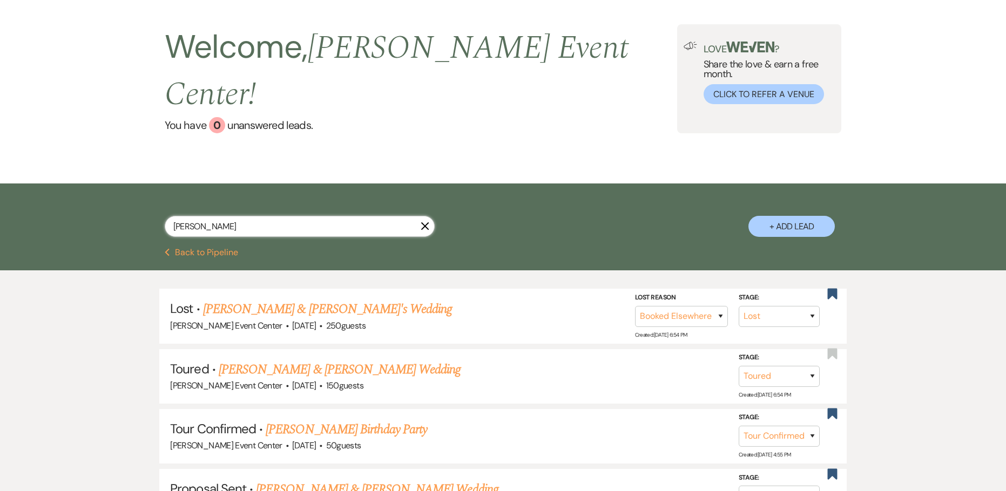
drag, startPoint x: 241, startPoint y: 200, endPoint x: 74, endPoint y: 184, distance: 167.7
click at [76, 199] on div "Ashley Williams X + Add Lead" at bounding box center [503, 216] width 1006 height 65
click at [181, 248] on button "Previous Back to Pipeline" at bounding box center [202, 252] width 74 height 9
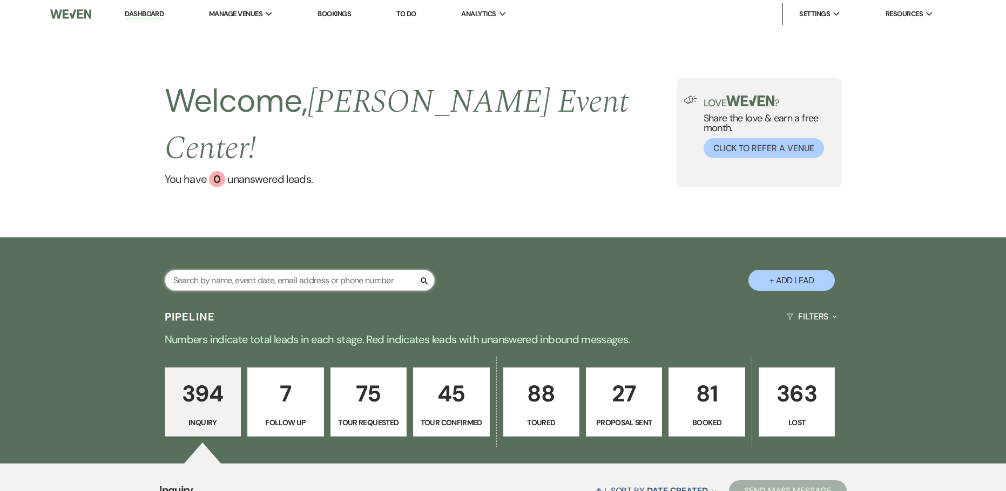
click at [229, 270] on input "text" at bounding box center [300, 280] width 270 height 21
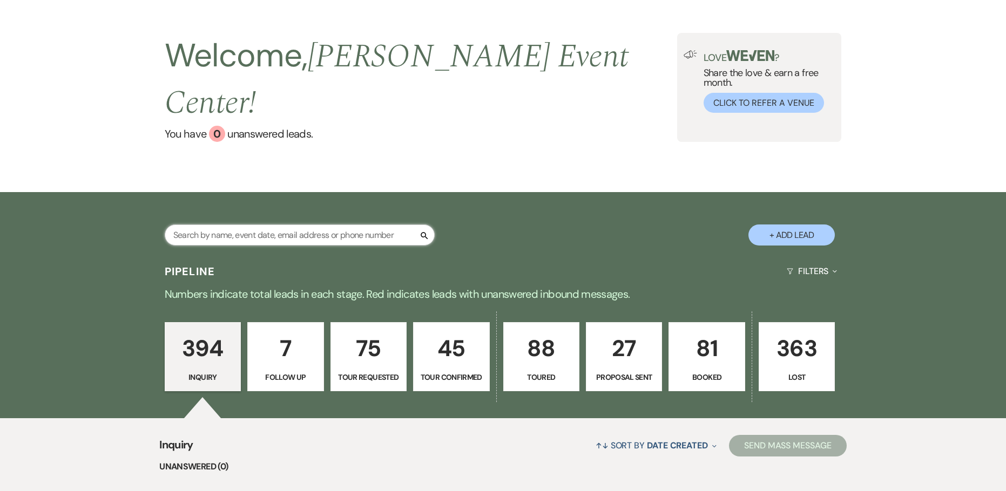
scroll to position [108, 0]
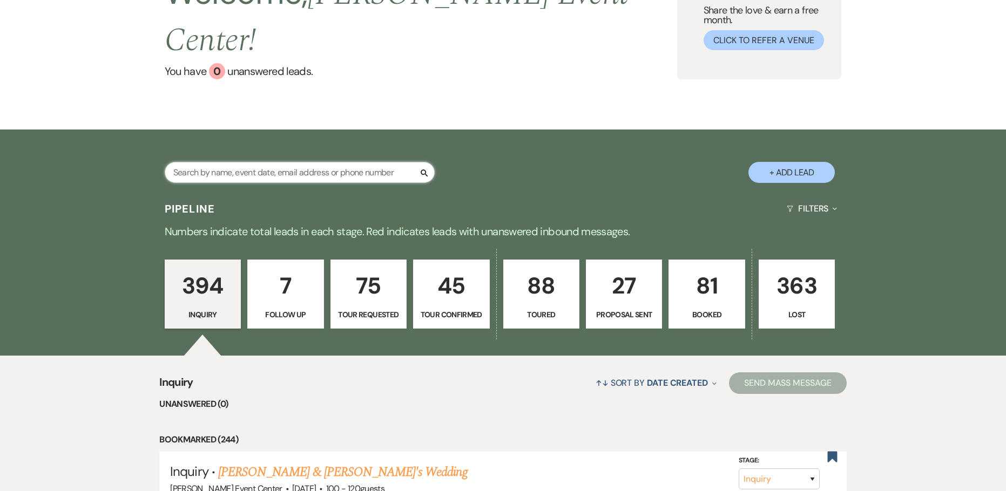
paste input "Ashley Williams"
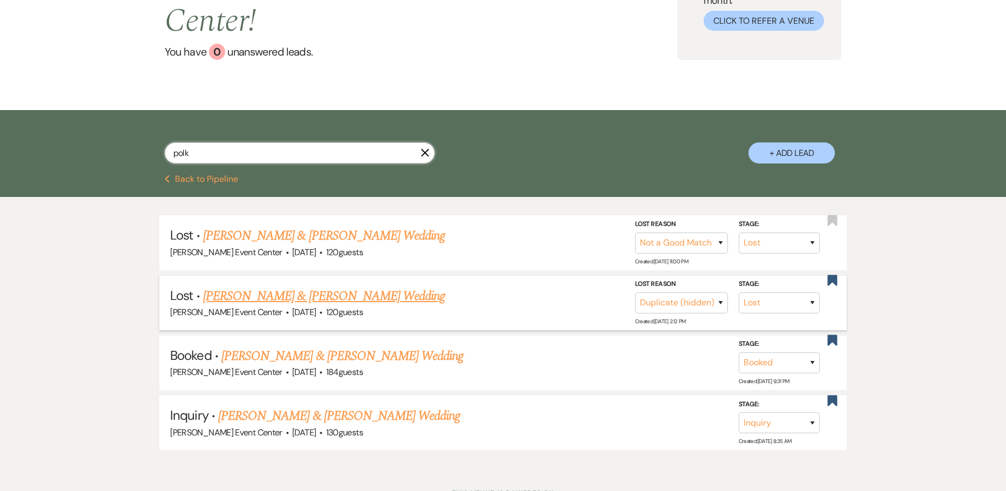
scroll to position [149, 0]
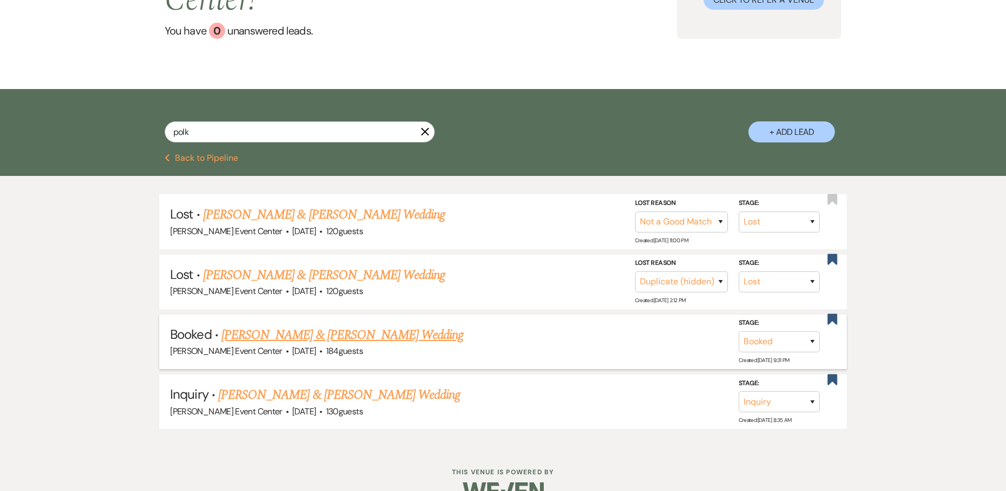
click at [321, 326] on link "Ashley Williams & Christopher Polk's Wedding" at bounding box center [342, 335] width 242 height 19
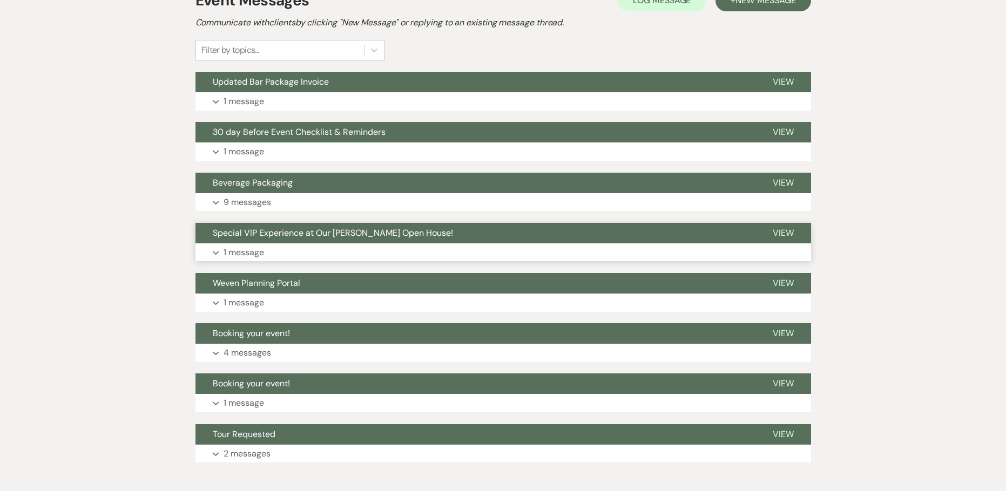
scroll to position [200, 0]
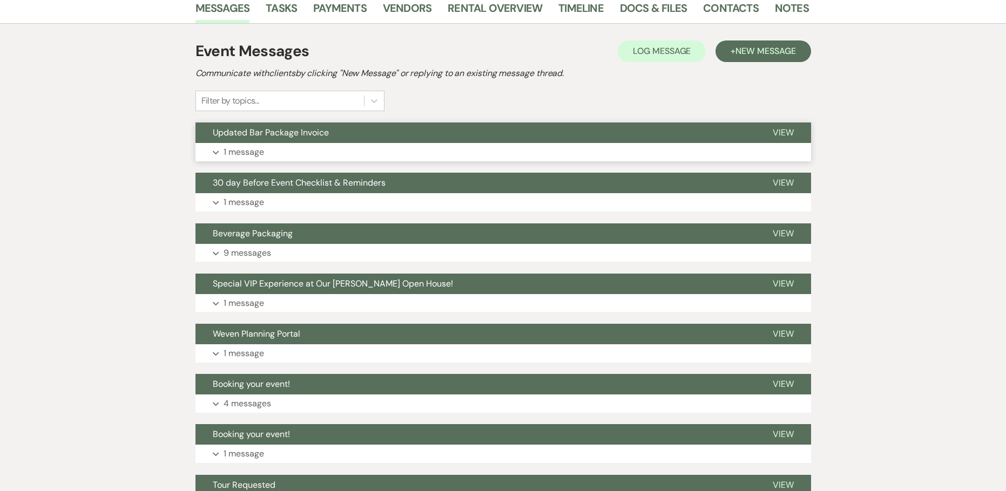
click at [252, 154] on p "1 message" at bounding box center [244, 152] width 41 height 14
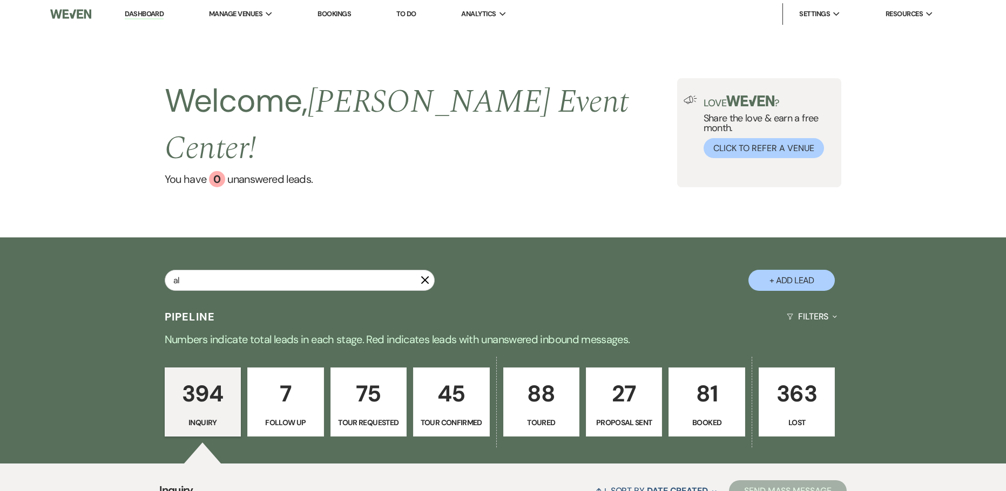
type input "aly"
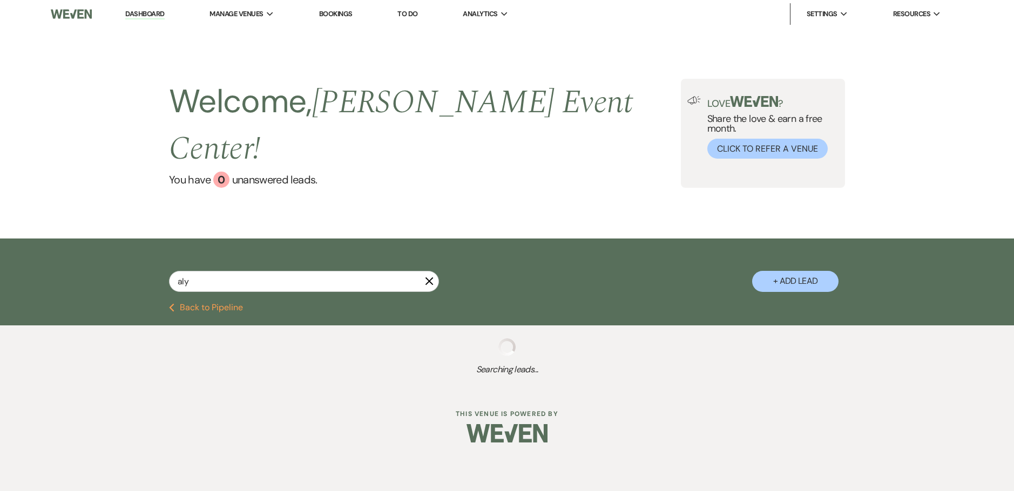
select select "5"
select select "8"
select select "4"
select select "2"
select select "4"
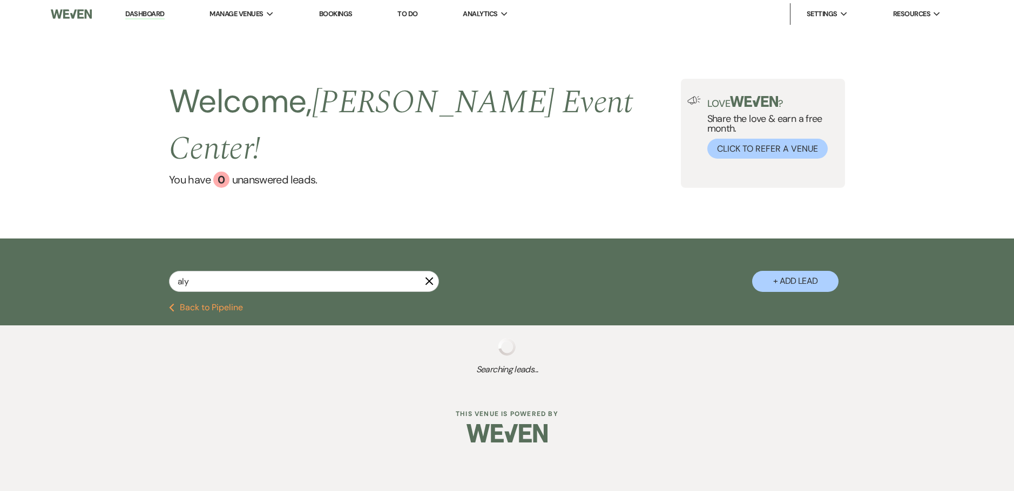
select select "8"
select select "7"
select select "8"
select select "4"
select select "8"
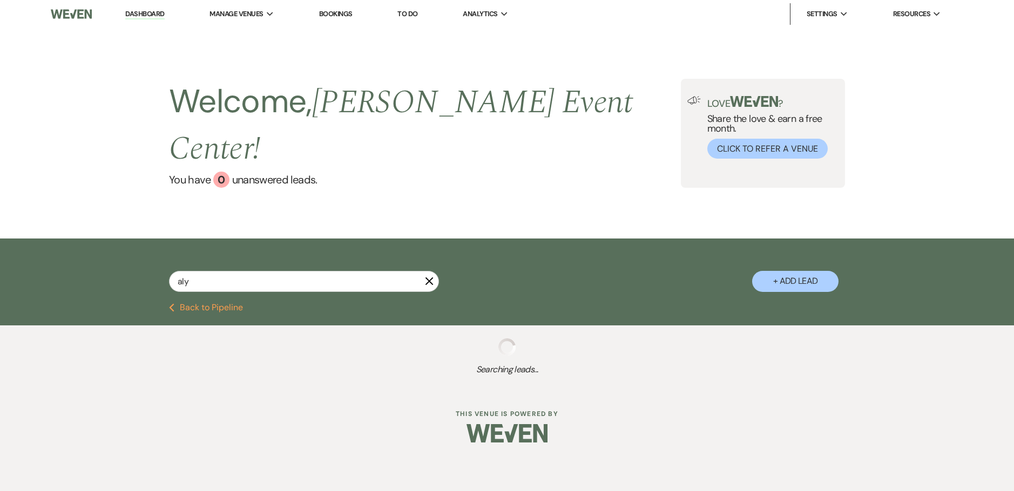
select select "7"
select select "8"
select select "7"
select select "8"
select select "6"
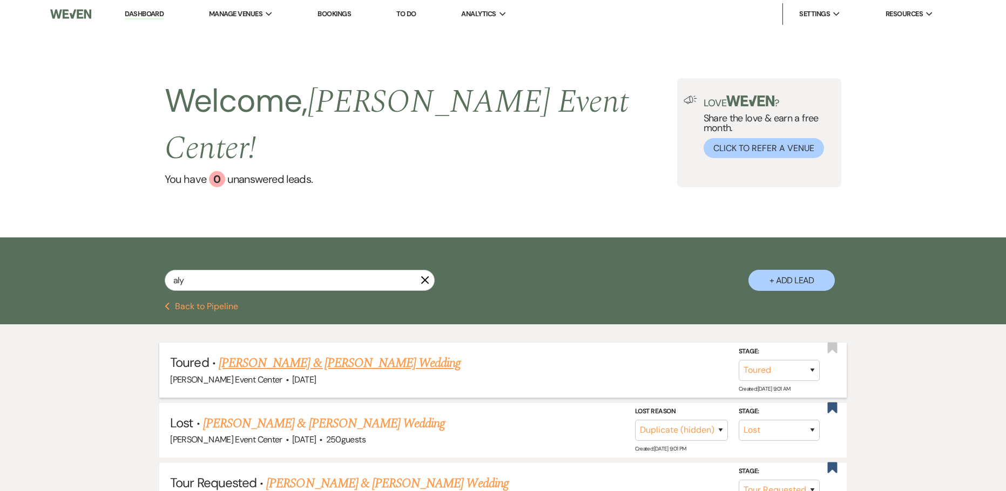
type input "aly"
click at [369, 354] on link "D’Andre Carroll & Alysia Thompson's Wedding" at bounding box center [340, 363] width 242 height 19
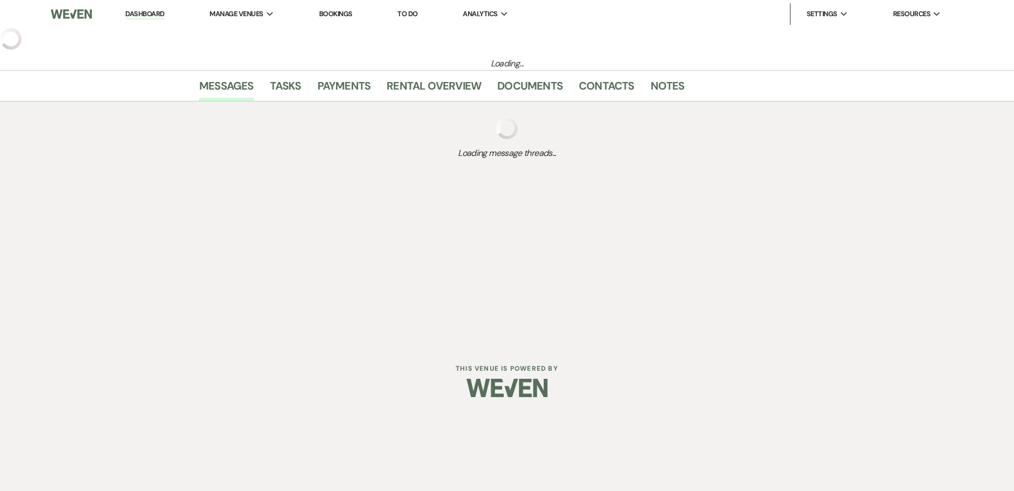
select select "5"
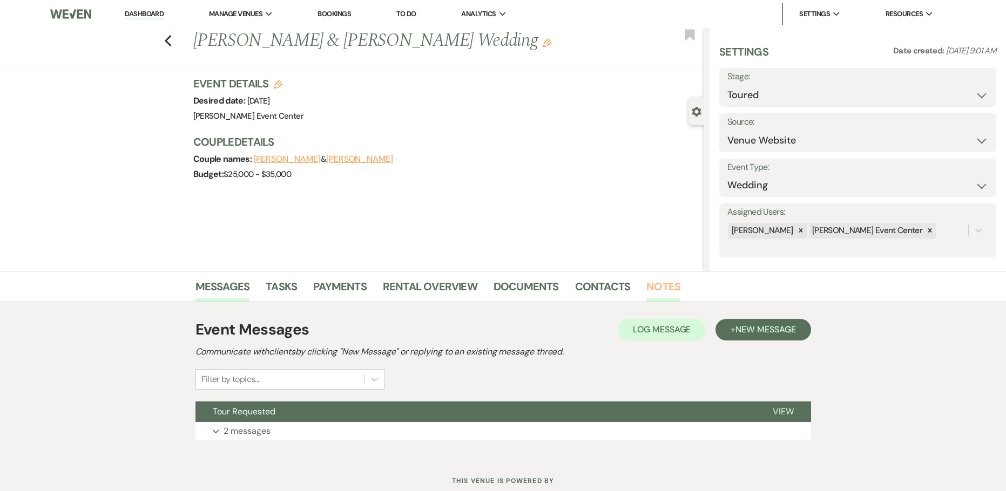
click at [660, 285] on link "Notes" at bounding box center [663, 290] width 34 height 24
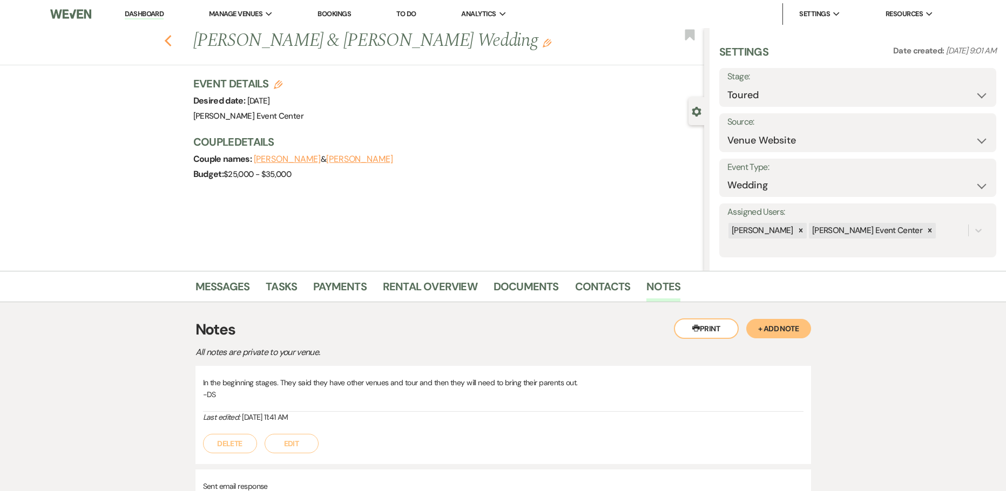
click at [172, 40] on icon "Previous" at bounding box center [168, 41] width 8 height 13
select select "5"
select select "8"
select select "4"
select select "2"
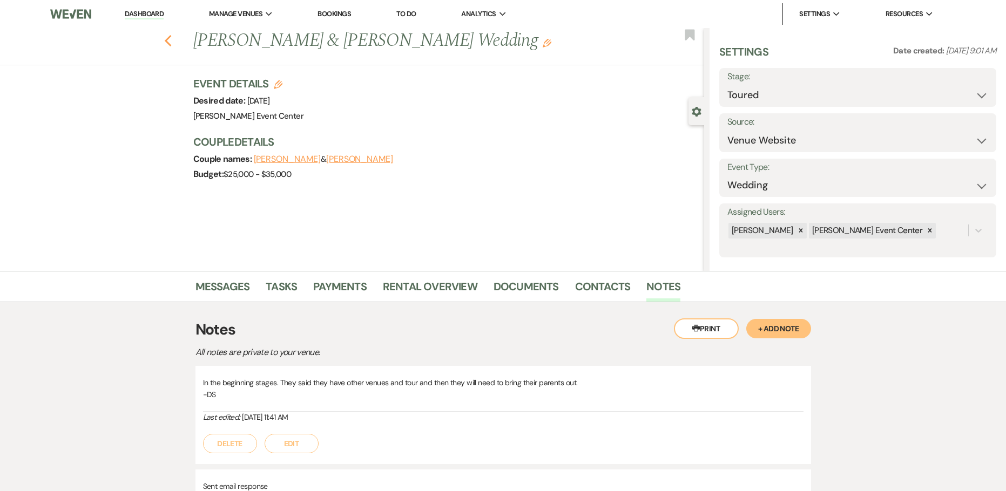
select select "4"
select select "8"
select select "7"
select select "8"
select select "4"
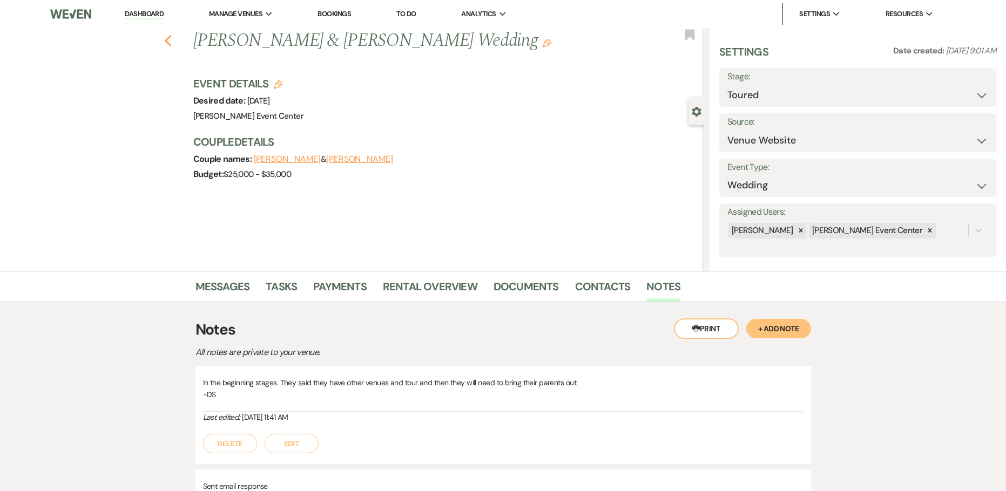
select select "8"
select select "7"
select select "8"
select select "7"
select select "8"
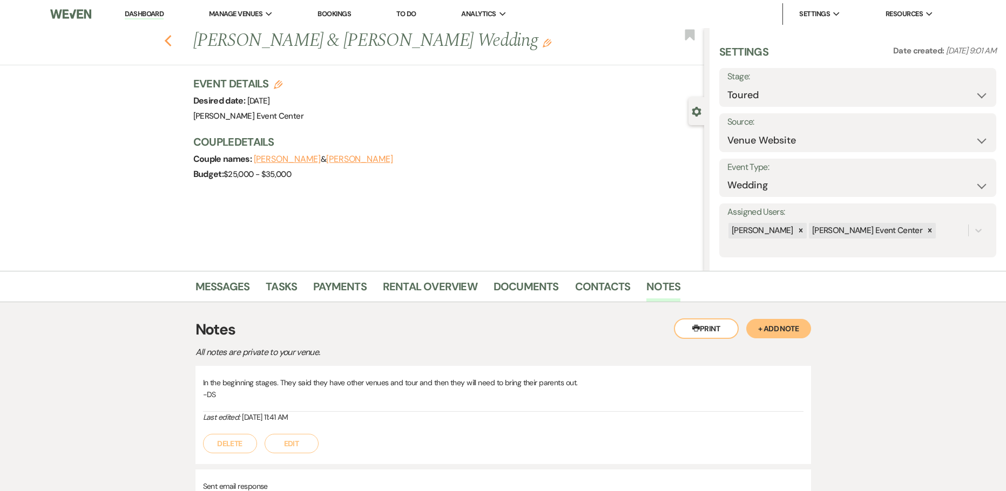
select select "6"
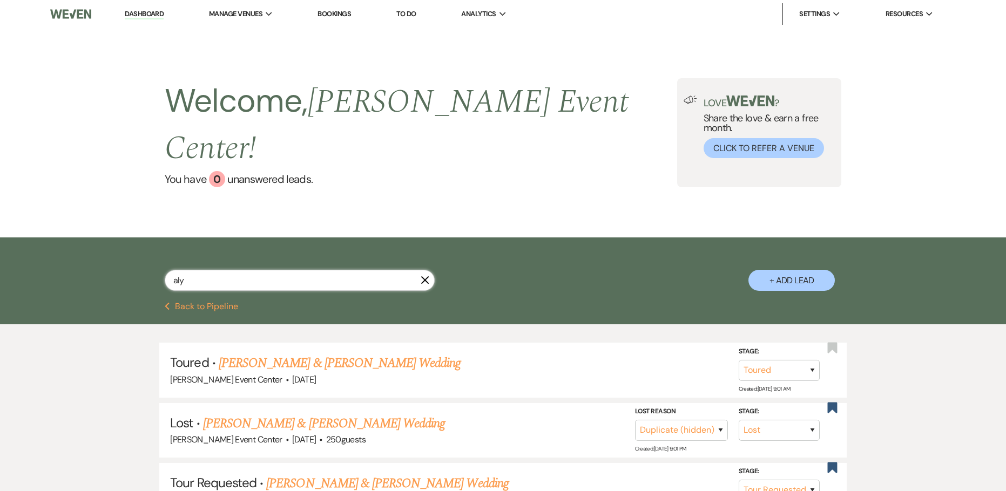
drag, startPoint x: 178, startPoint y: 247, endPoint x: 103, endPoint y: 246, distance: 74.5
click at [103, 246] on div "aly X + Add Lead" at bounding box center [503, 270] width 1006 height 65
type input "oye"
select select "5"
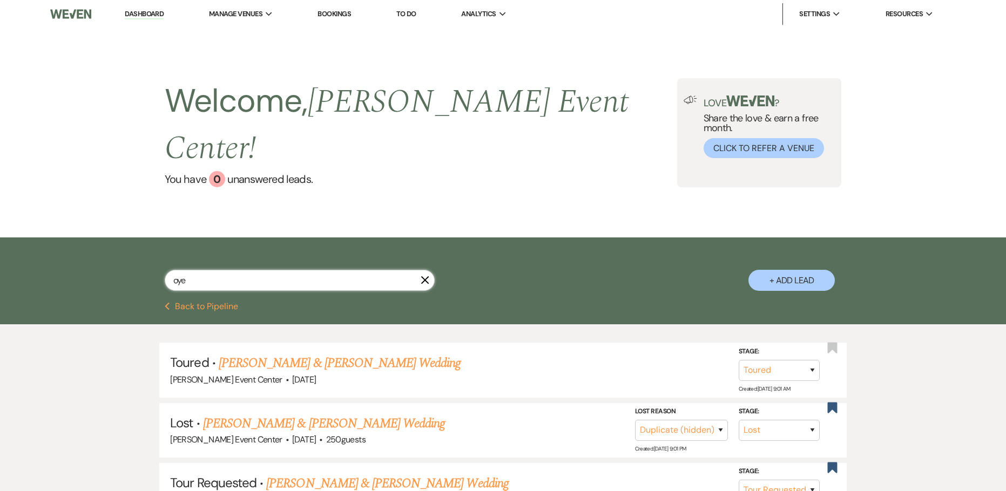
select select "8"
select select "6"
select select "8"
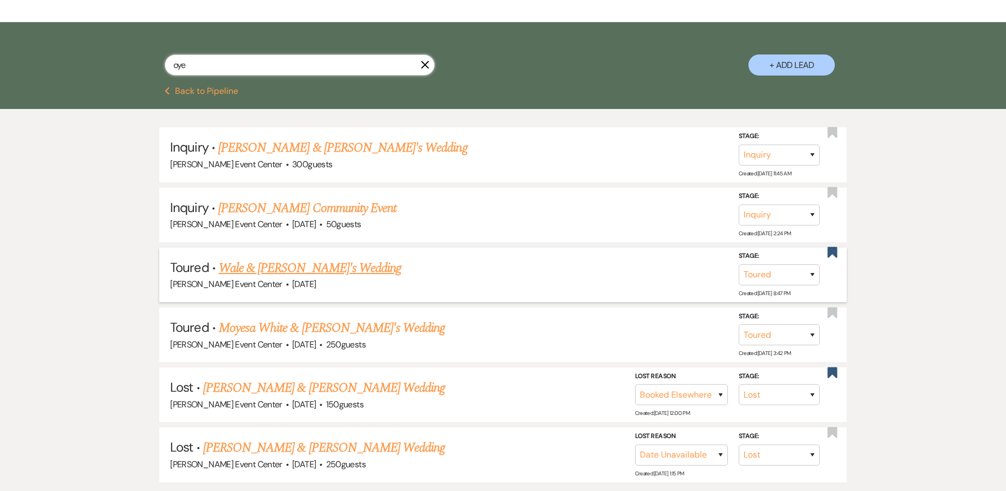
scroll to position [216, 0]
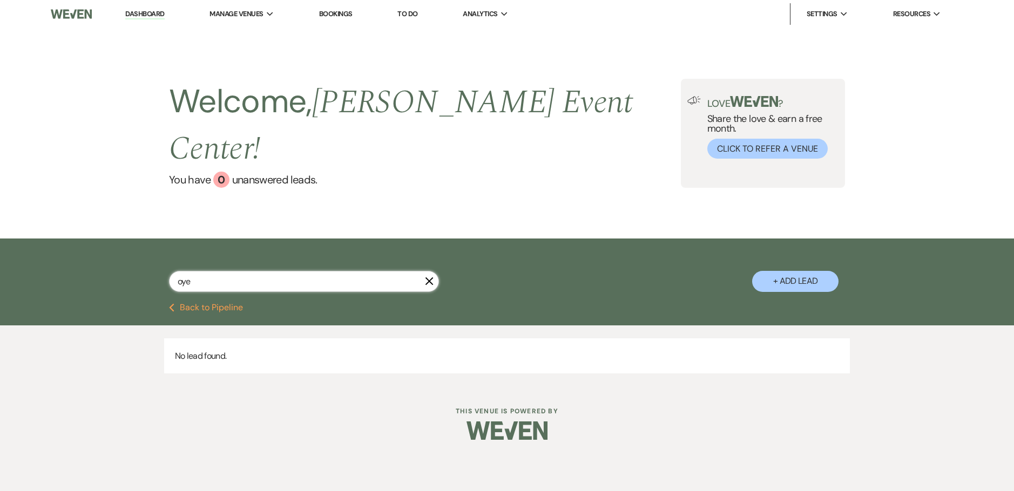
type input "oy"
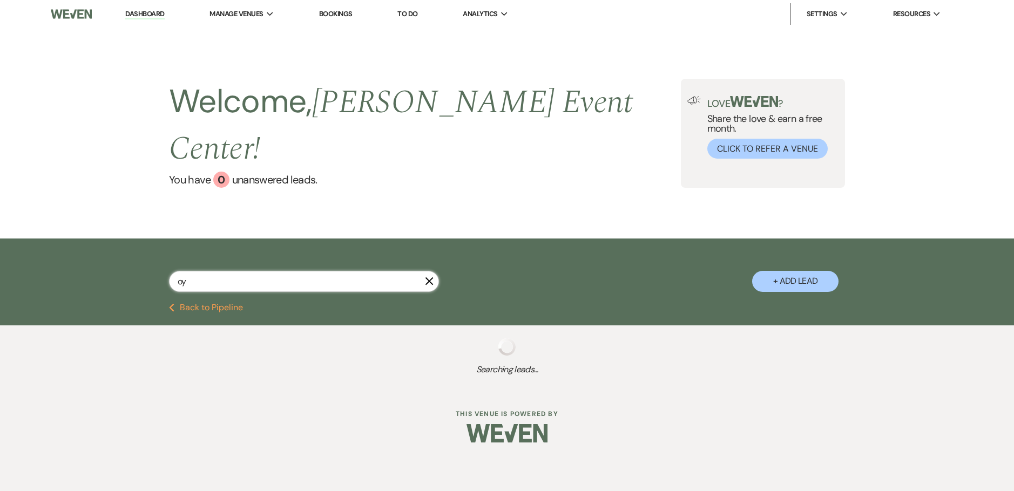
select select "2"
select select "4"
select select "5"
select select "8"
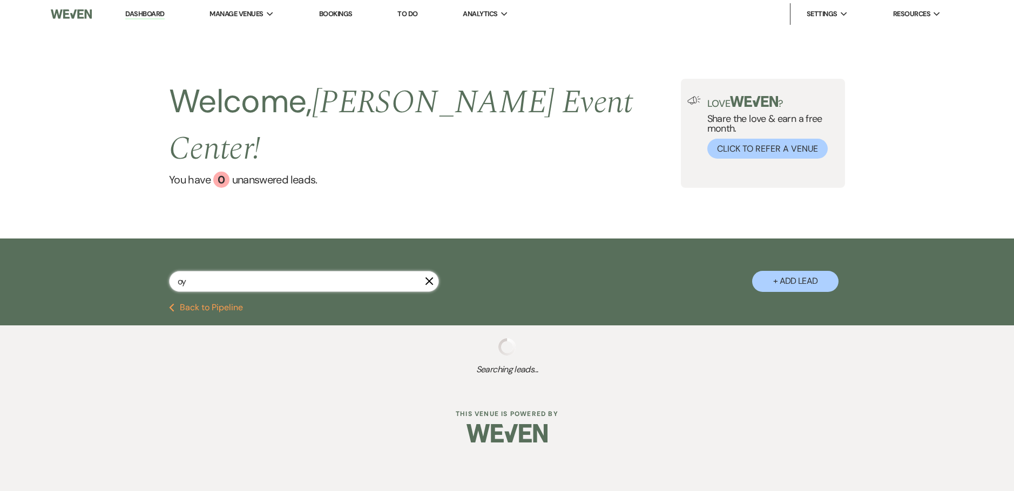
select select "8"
select select "5"
select select "8"
select select "6"
select select "5"
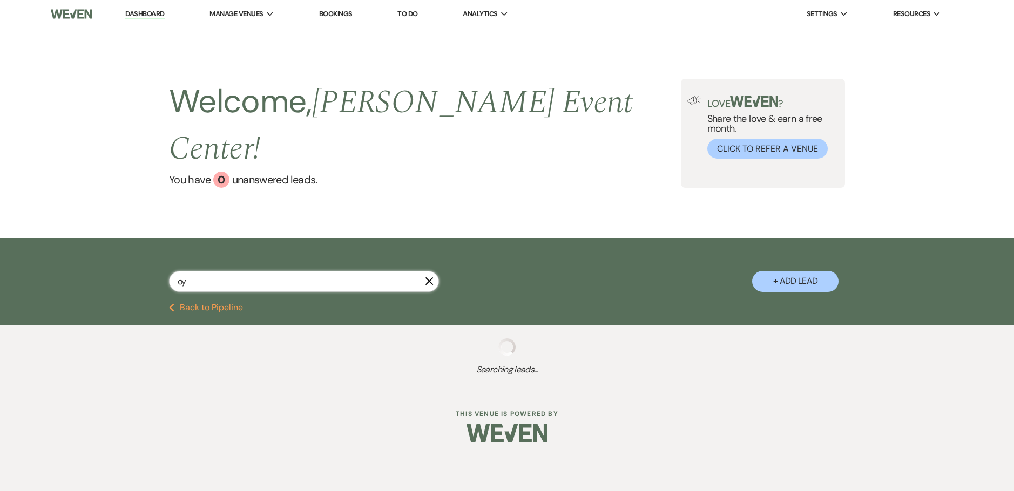
select select "8"
select select "7"
select select "8"
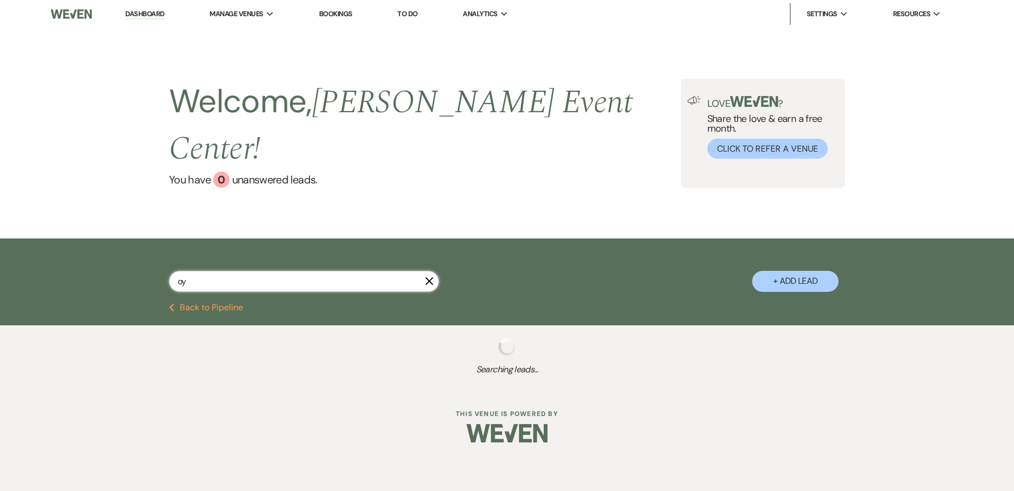
select select "6"
select select "8"
select select "6"
select select "8"
select select "6"
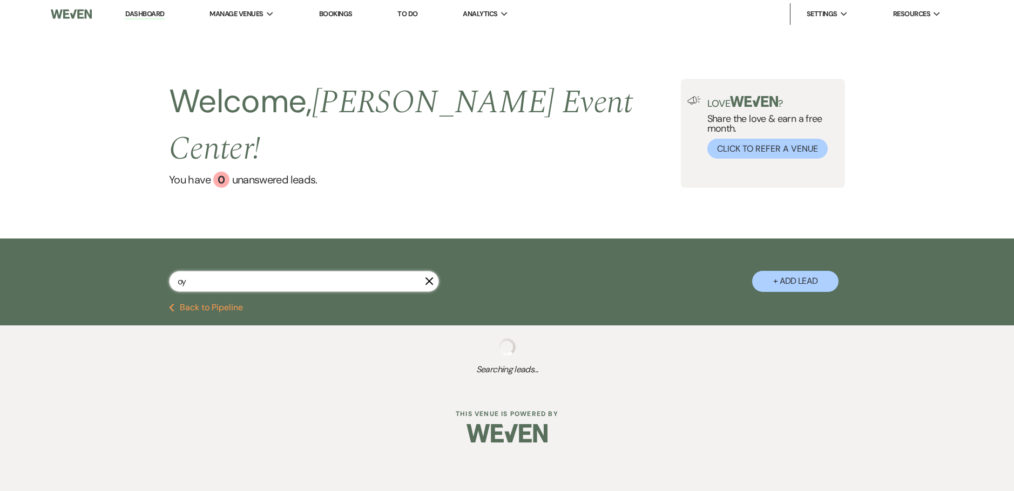
select select "8"
select select "10"
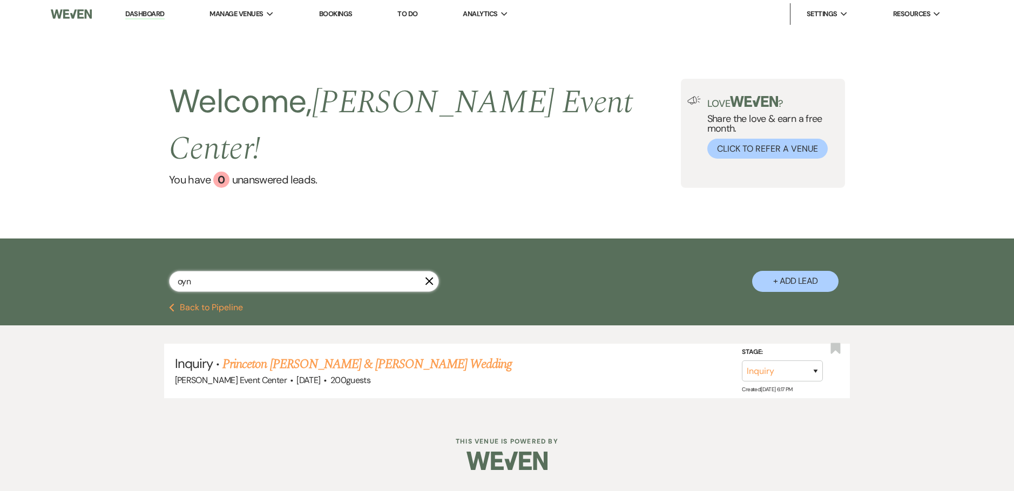
type input "oy"
select select "2"
select select "4"
select select "5"
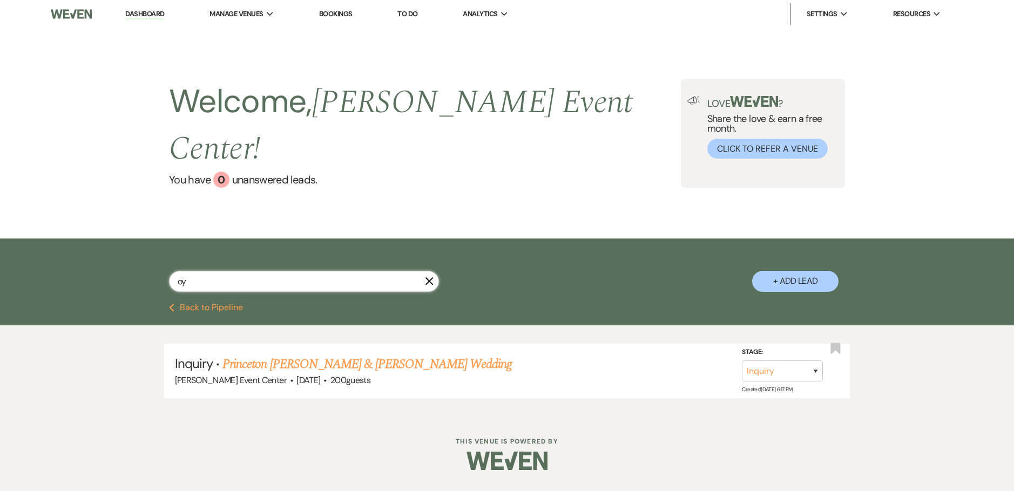
select select "8"
select select "5"
select select "8"
select select "6"
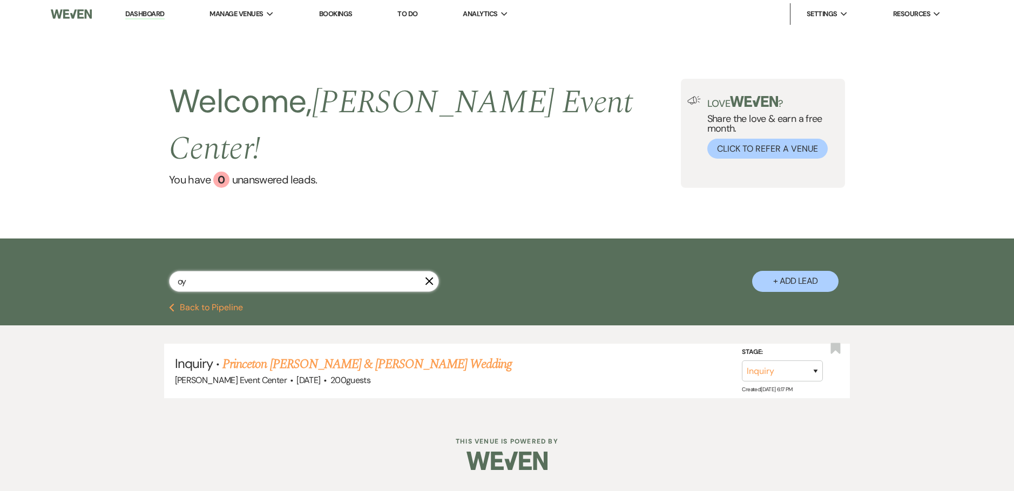
select select "5"
select select "8"
select select "7"
select select "8"
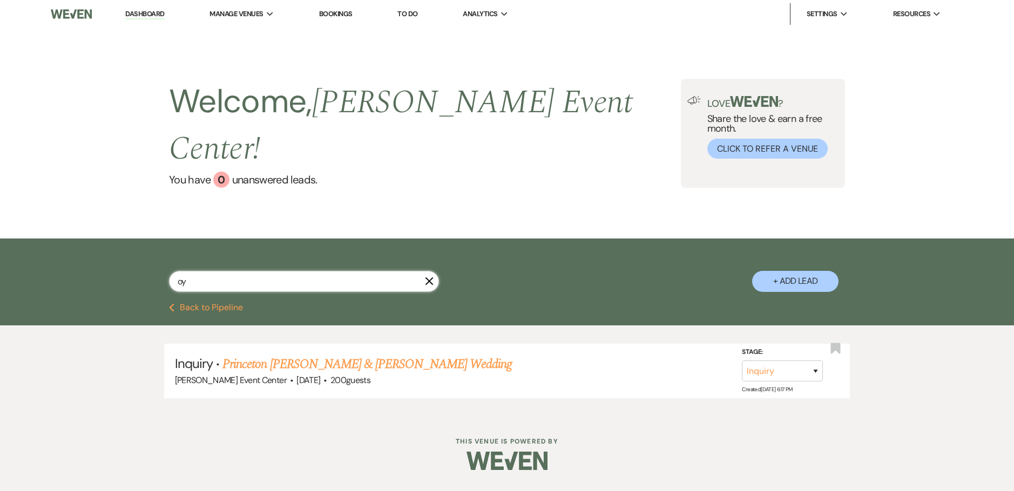
select select "8"
select select "6"
select select "8"
select select "6"
select select "8"
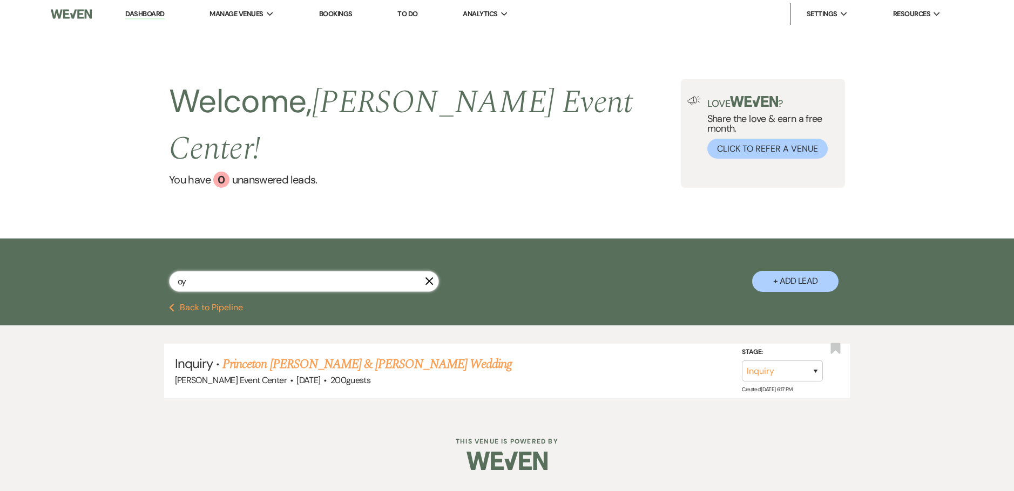
select select "6"
select select "8"
select select "10"
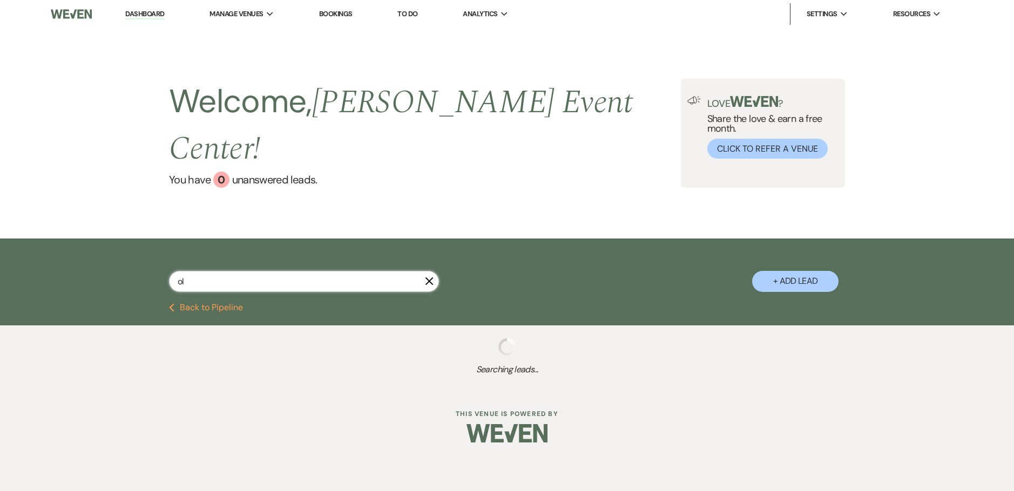
type input "ola"
select select "5"
select select "2"
select select "8"
select select "6"
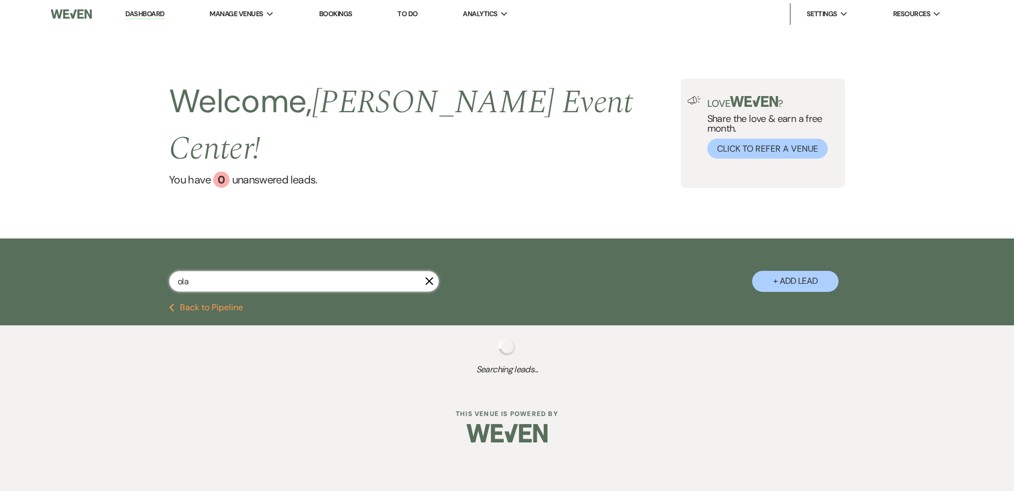
select select "5"
select select "8"
select select "6"
select select "8"
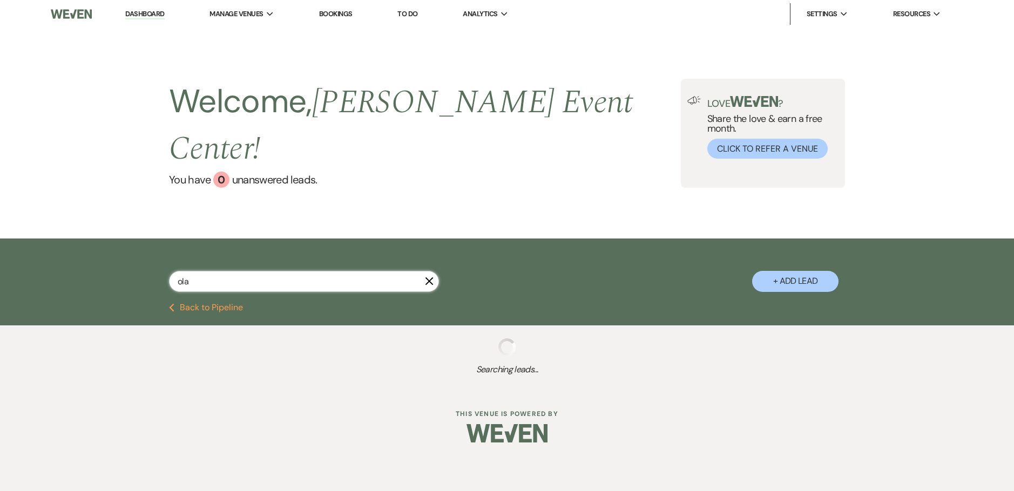
select select "8"
select select "6"
select select "8"
select select "1"
select select "8"
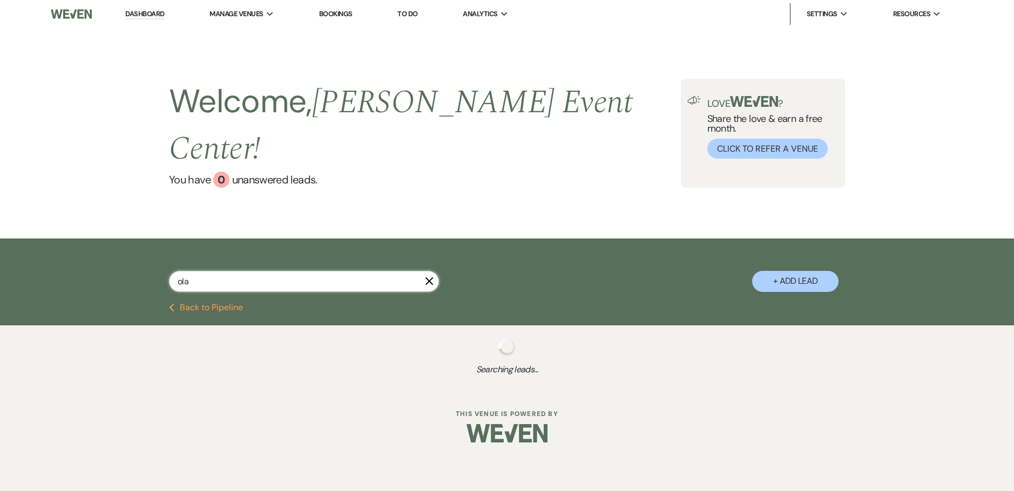
select select "7"
select select "8"
select select "4"
select select "8"
select select "1"
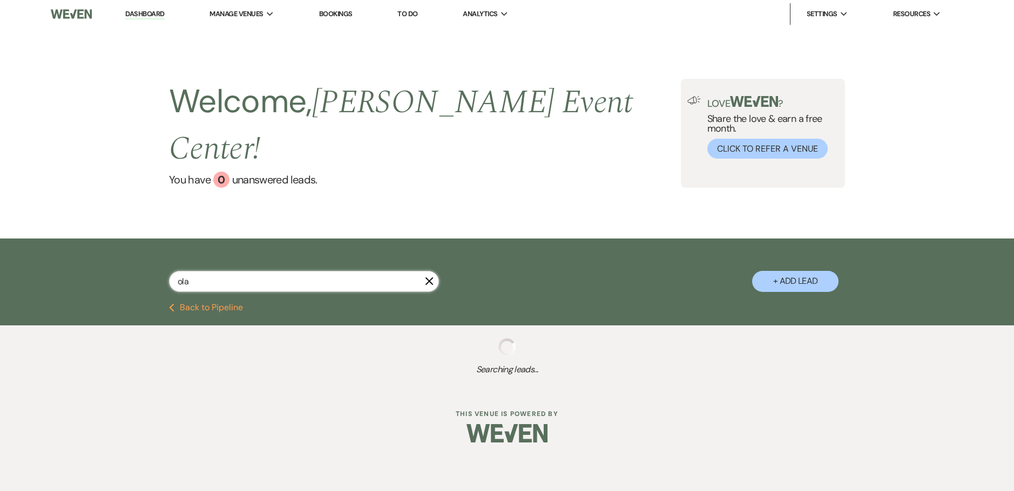
select select "8"
select select "1"
select select "8"
select select "10"
select select "8"
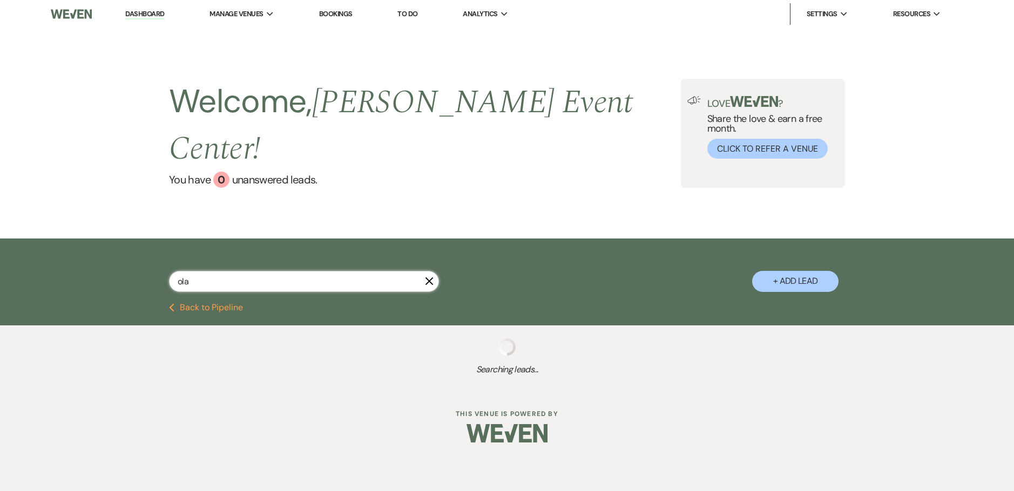
select select "10"
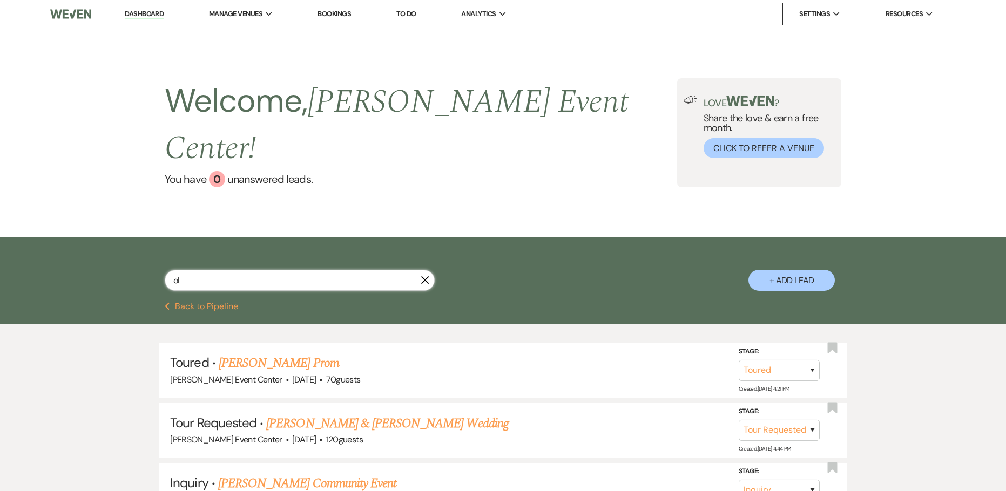
type input "o"
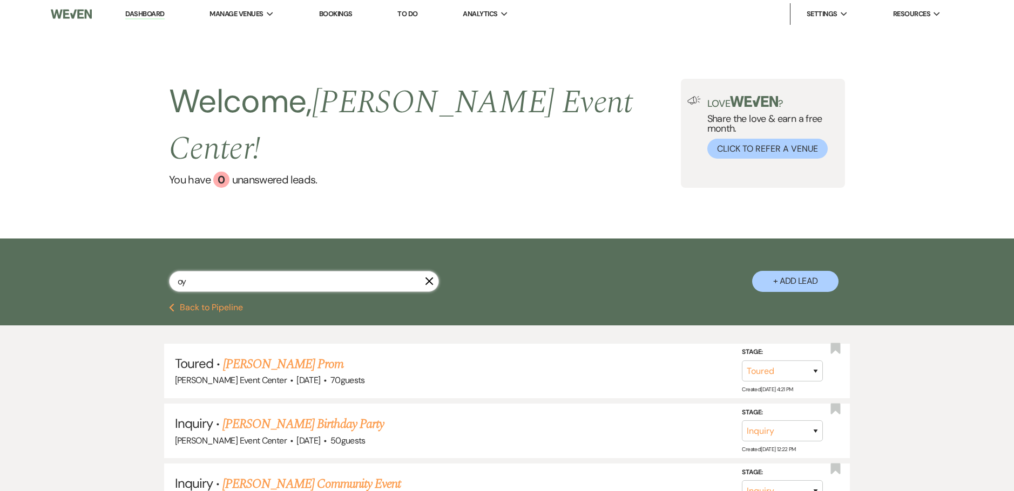
type input "o"
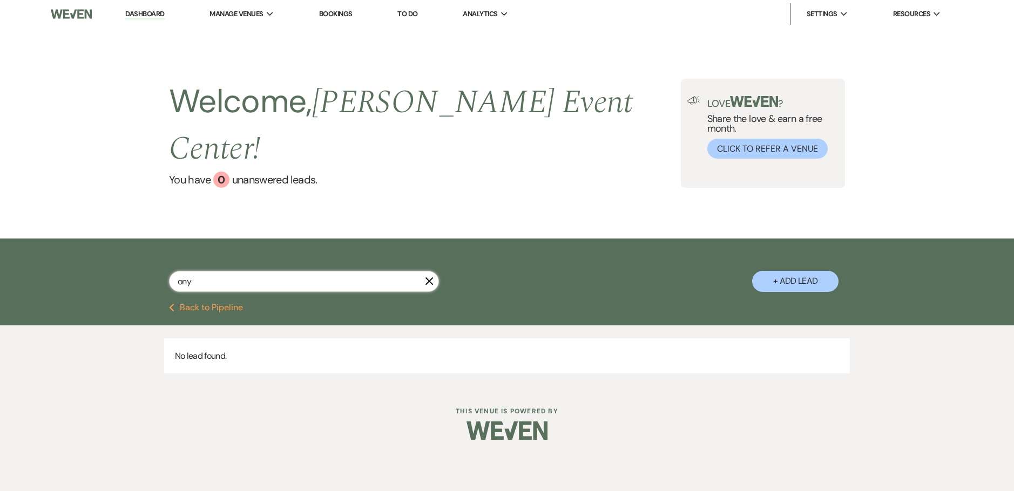
type input "ony"
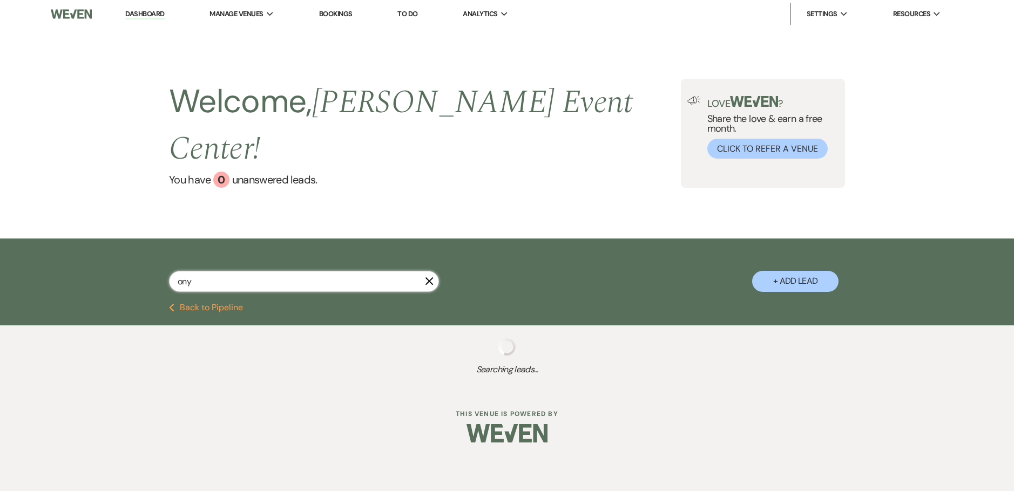
select select "5"
select select "8"
select select "6"
select select "5"
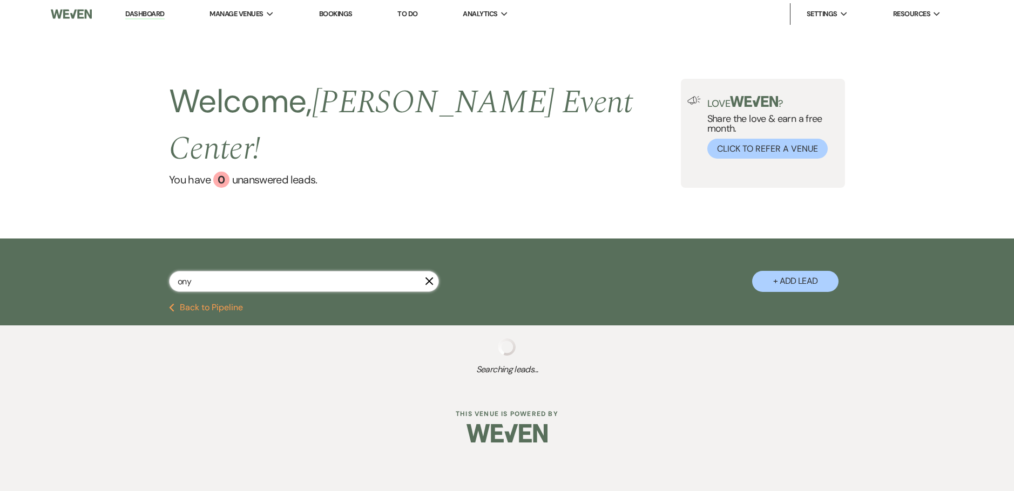
select select "8"
select select "11"
select select "8"
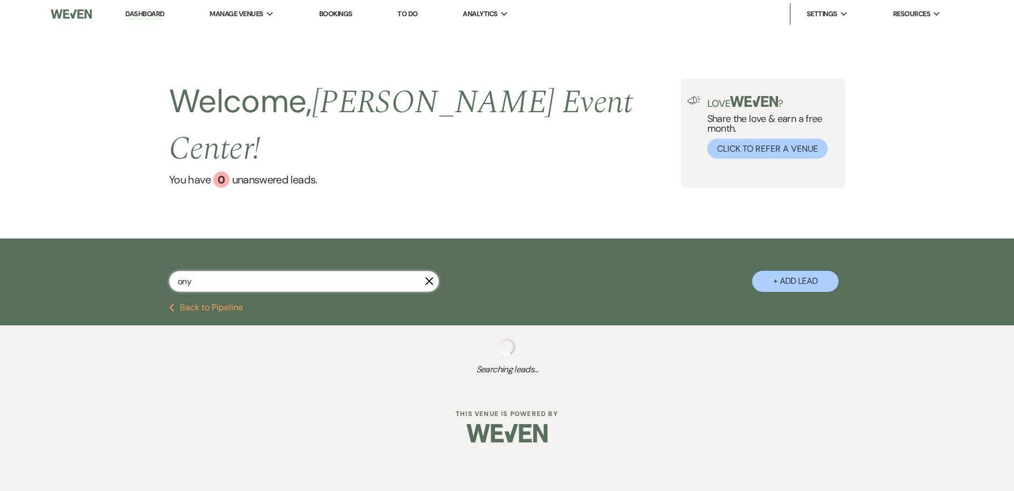
select select "4"
select select "8"
select select "11"
select select "8"
select select "6"
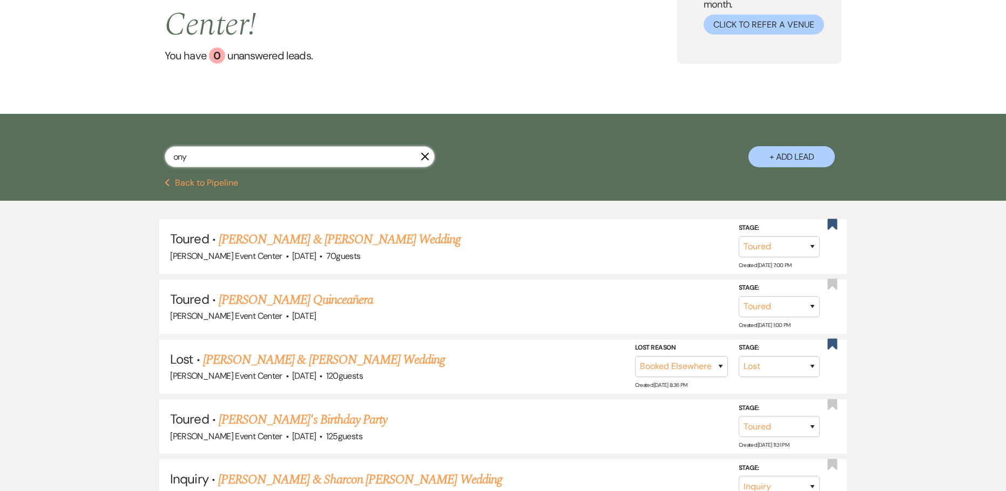
scroll to position [216, 0]
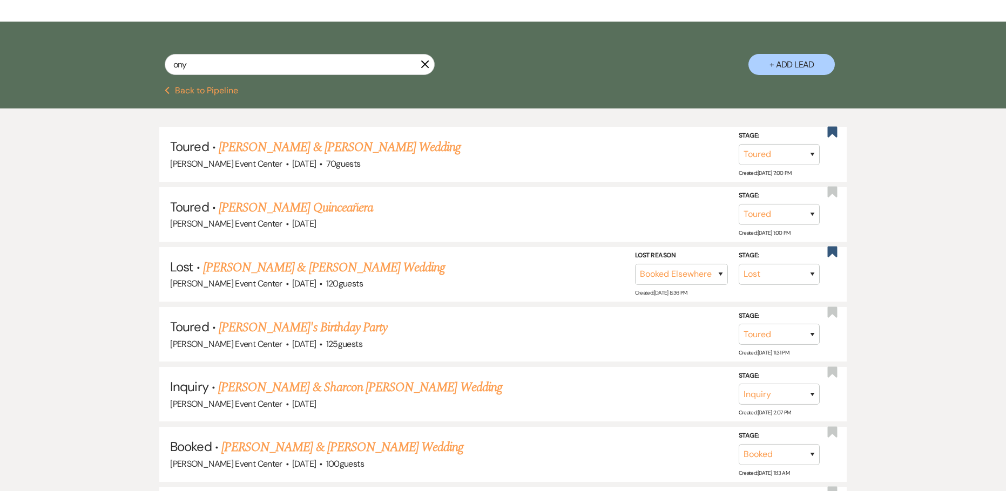
click at [366, 138] on link "Michael Hanchell & Onyeka Onyia's Wedding" at bounding box center [340, 147] width 242 height 19
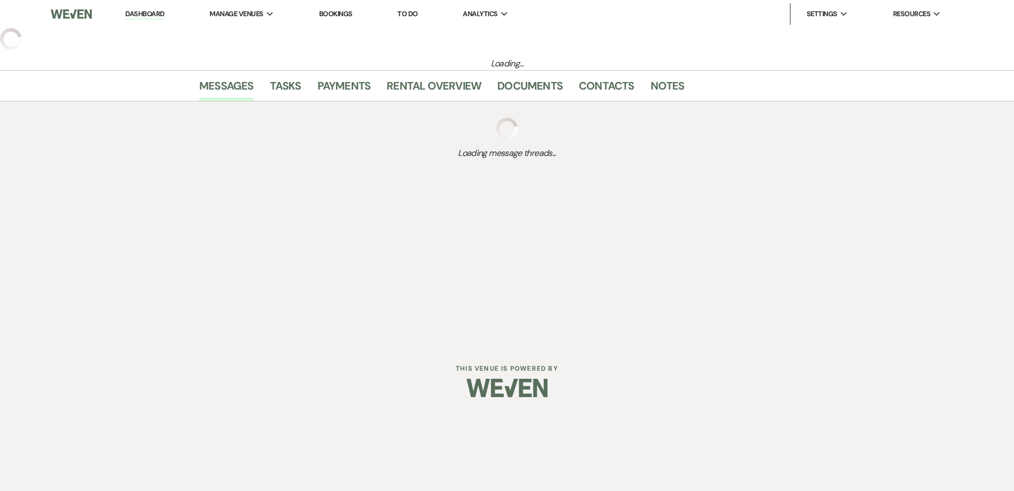
select select "5"
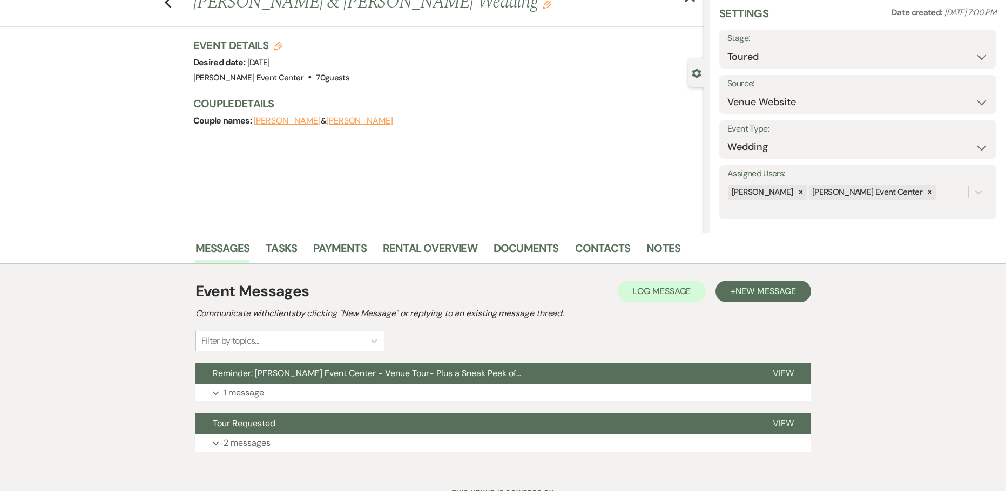
scroll to position [85, 0]
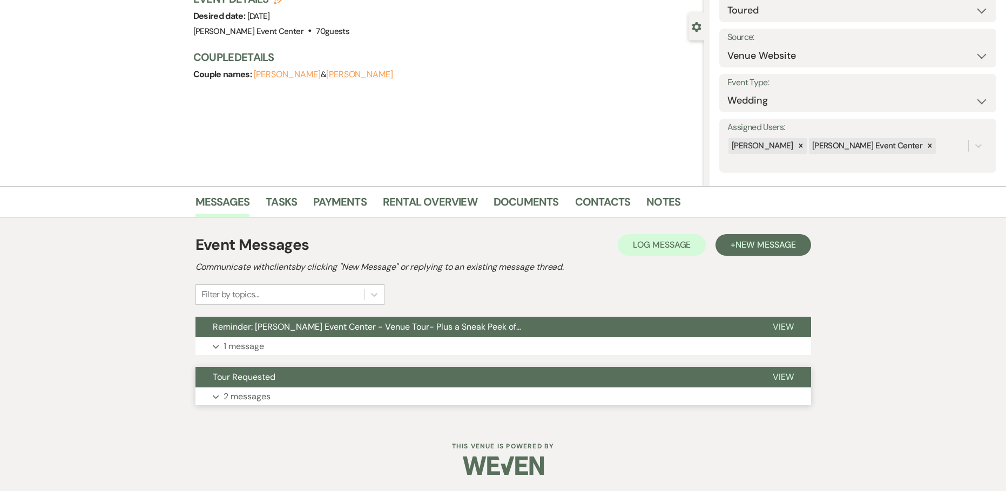
click at [241, 401] on p "2 messages" at bounding box center [247, 397] width 47 height 14
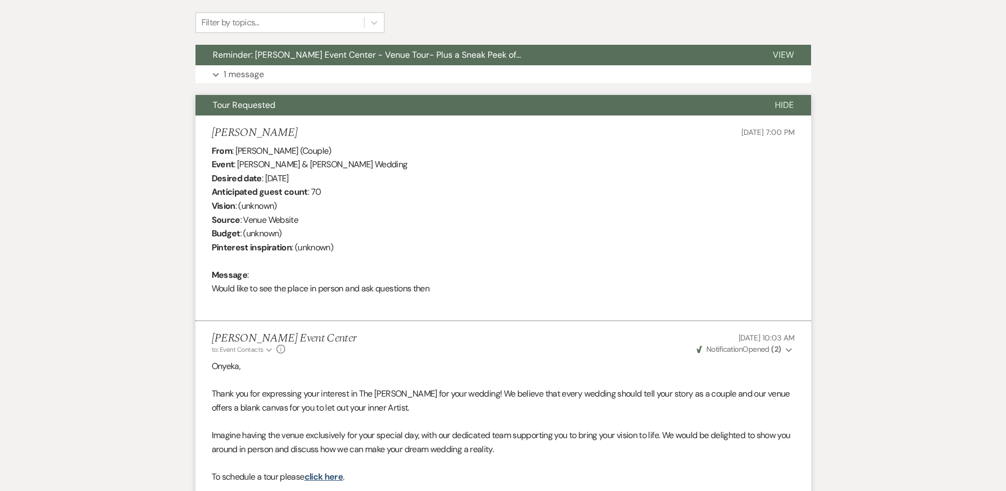
scroll to position [317, 0]
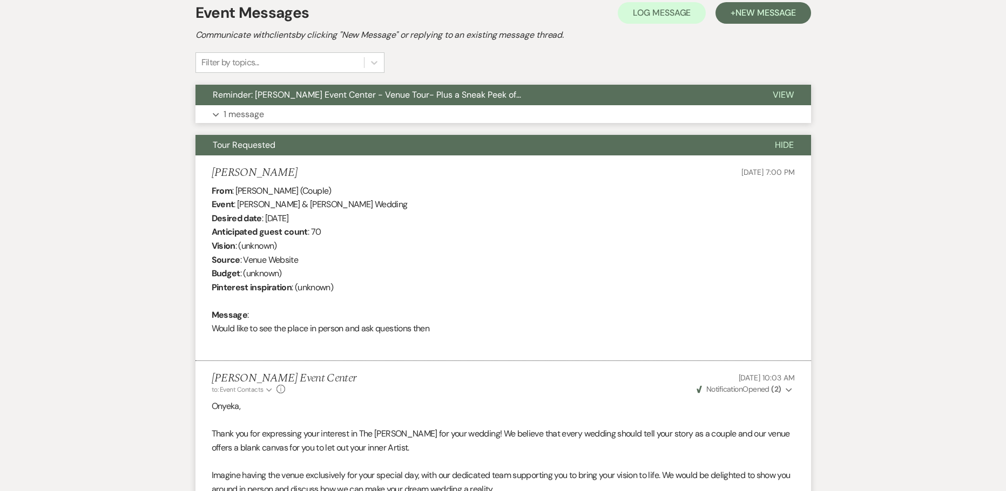
click at [302, 116] on button "Expand 1 message" at bounding box center [503, 114] width 616 height 18
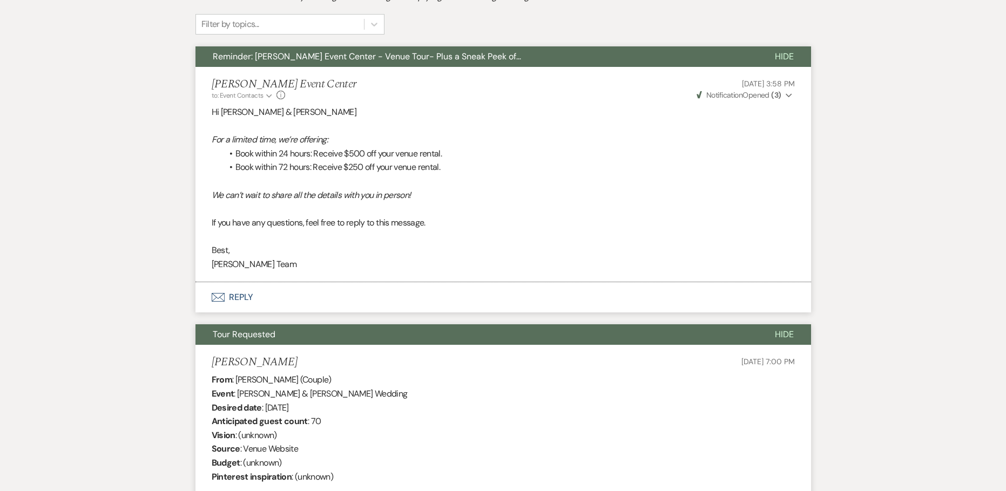
scroll to position [371, 0]
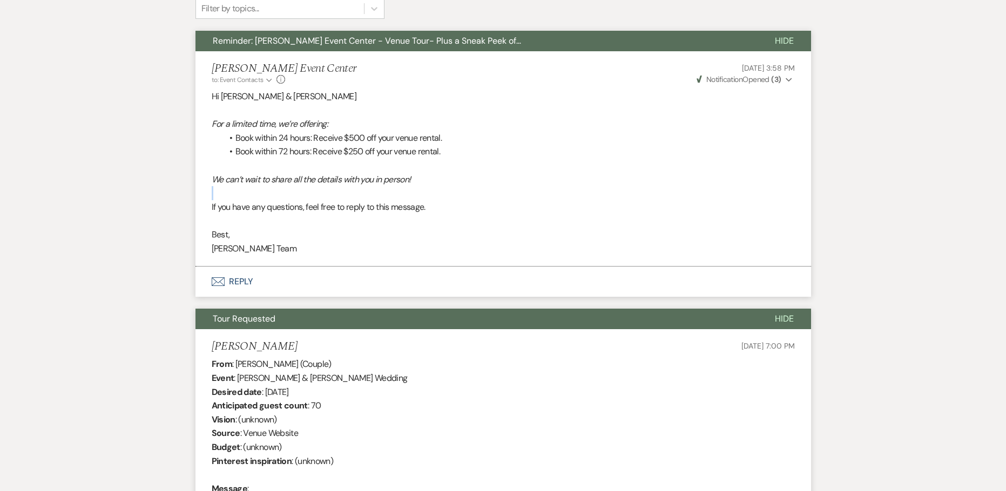
drag, startPoint x: 330, startPoint y: 192, endPoint x: 167, endPoint y: 179, distance: 163.0
click at [186, 185] on div "Messages Tasks Payments Rental Overview Documents Contacts Notes Event Messages…" at bounding box center [503, 410] width 1006 height 1020
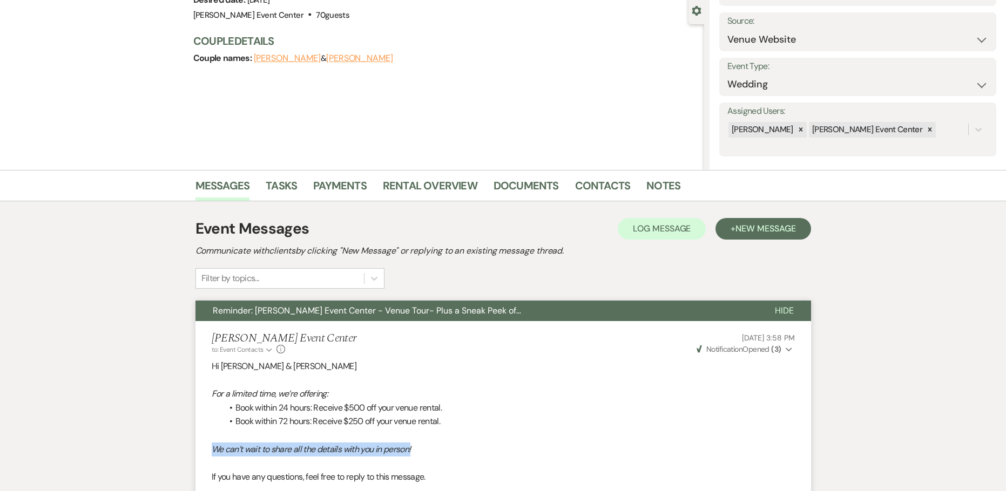
scroll to position [0, 0]
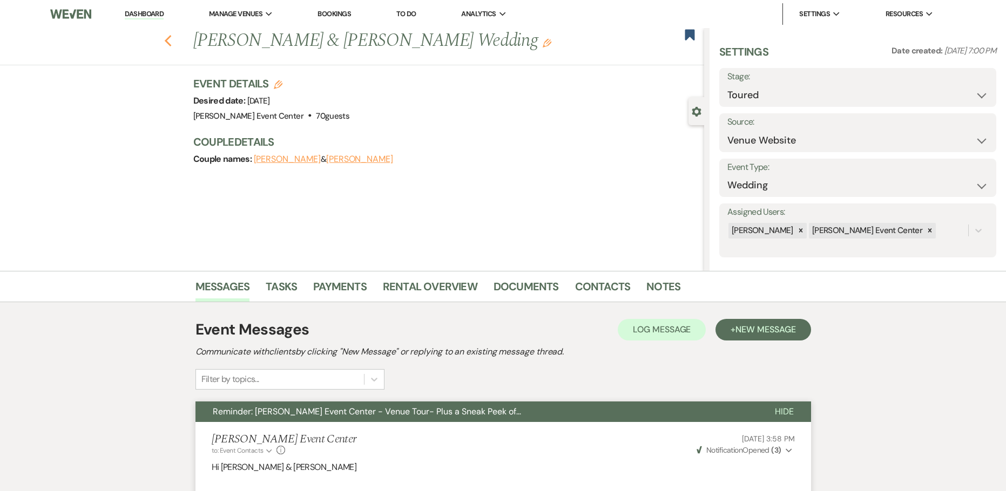
click at [169, 42] on icon "Previous" at bounding box center [168, 41] width 8 height 13
select select "5"
select select "8"
select select "6"
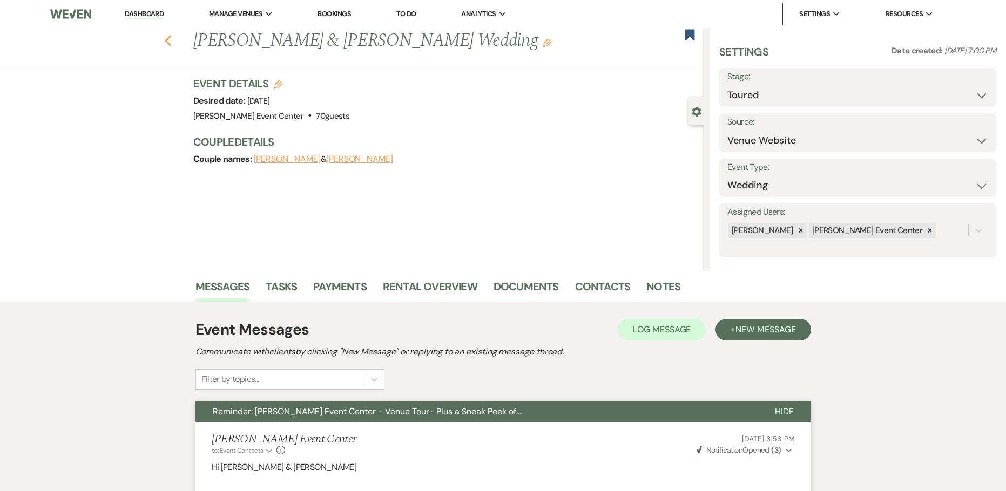
select select "5"
select select "8"
select select "11"
select select "8"
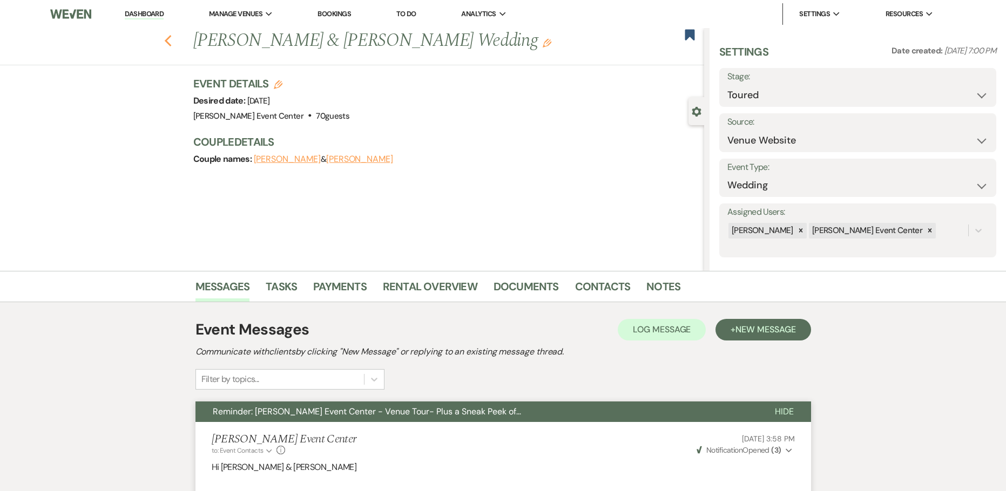
select select "8"
select select "4"
select select "8"
select select "11"
select select "8"
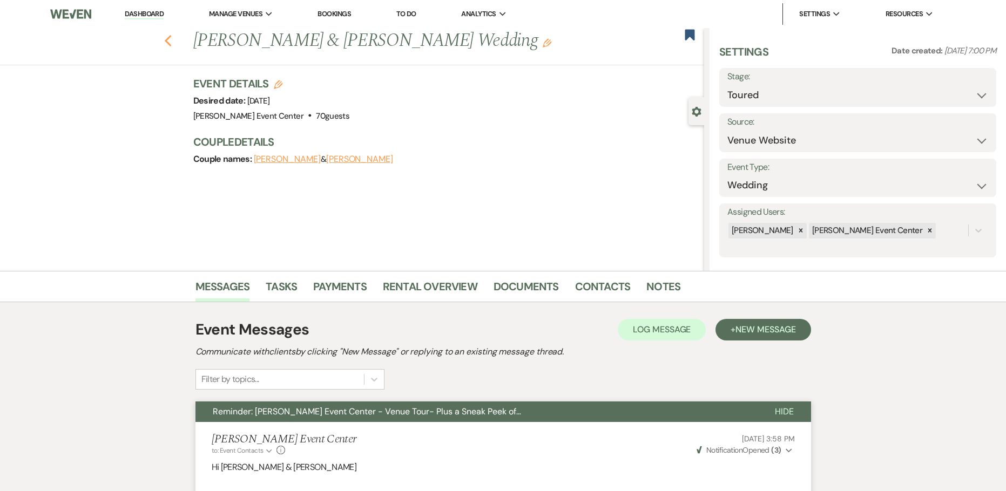
select select "6"
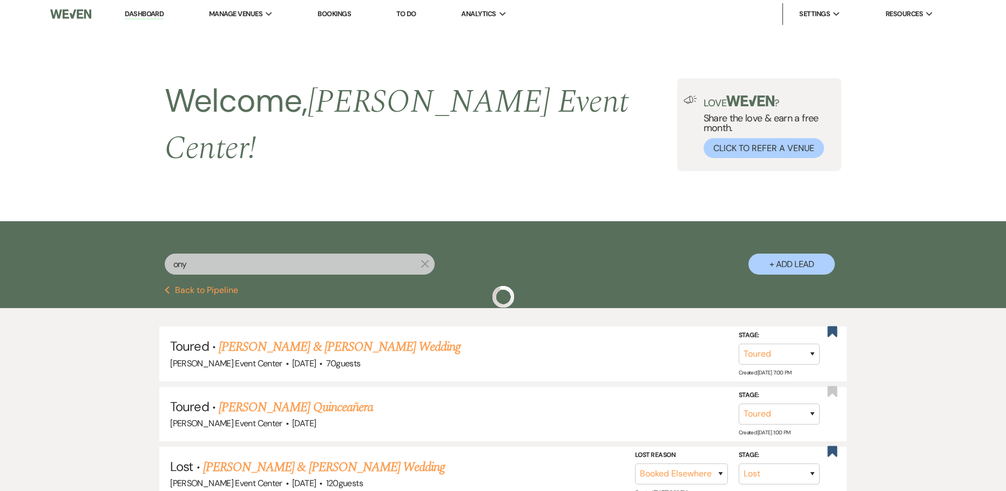
scroll to position [216, 0]
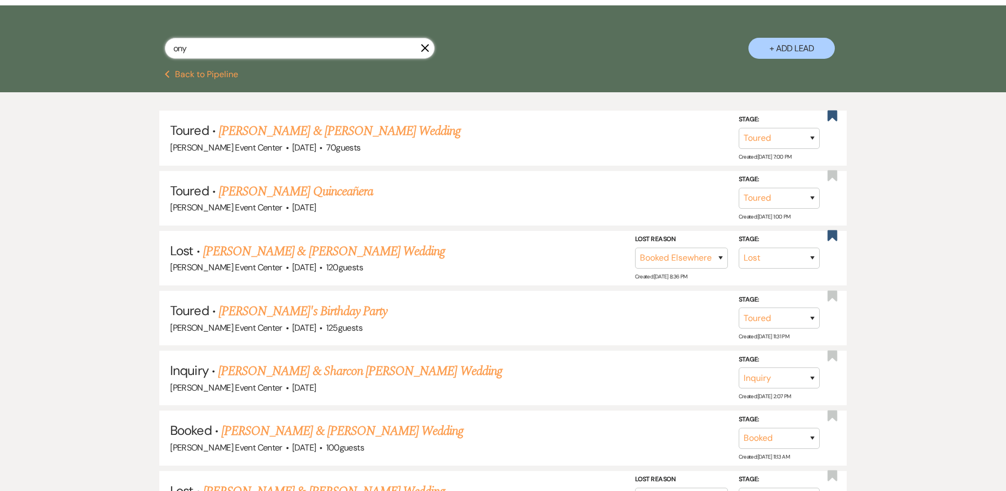
drag, startPoint x: 199, startPoint y: 36, endPoint x: 38, endPoint y: 20, distance: 161.2
click at [43, 22] on div "ony X + Add Lead" at bounding box center [503, 37] width 1006 height 65
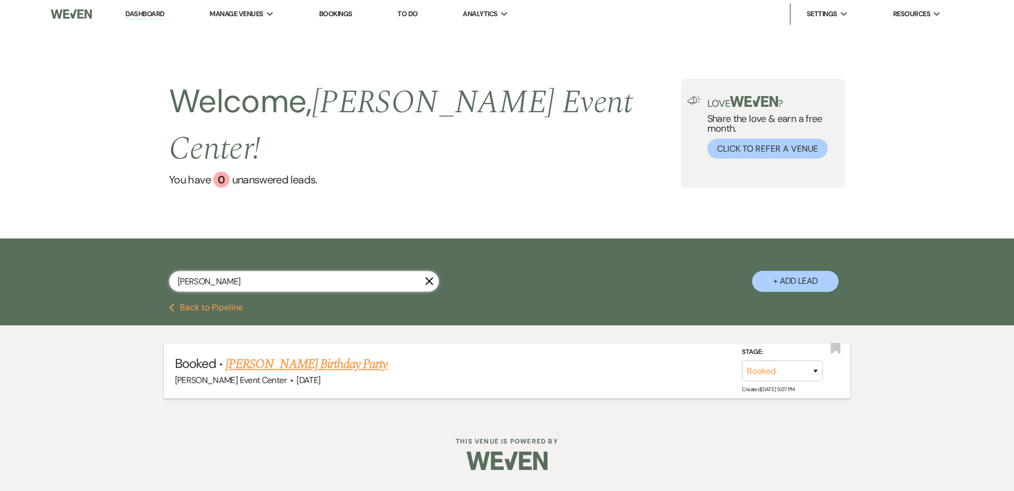
type input "tiwana"
click at [301, 355] on link "Tiwana Johnson's Birthday Party" at bounding box center [306, 364] width 161 height 19
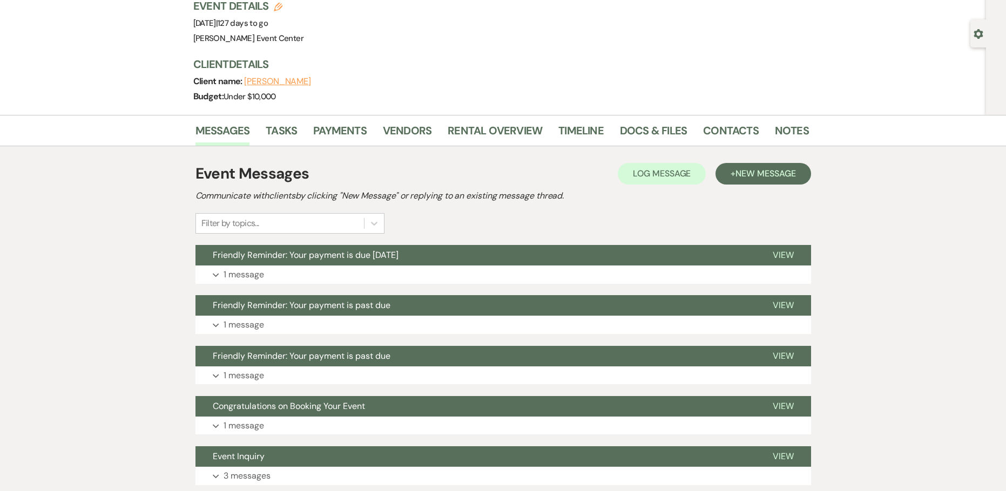
scroll to position [157, 0]
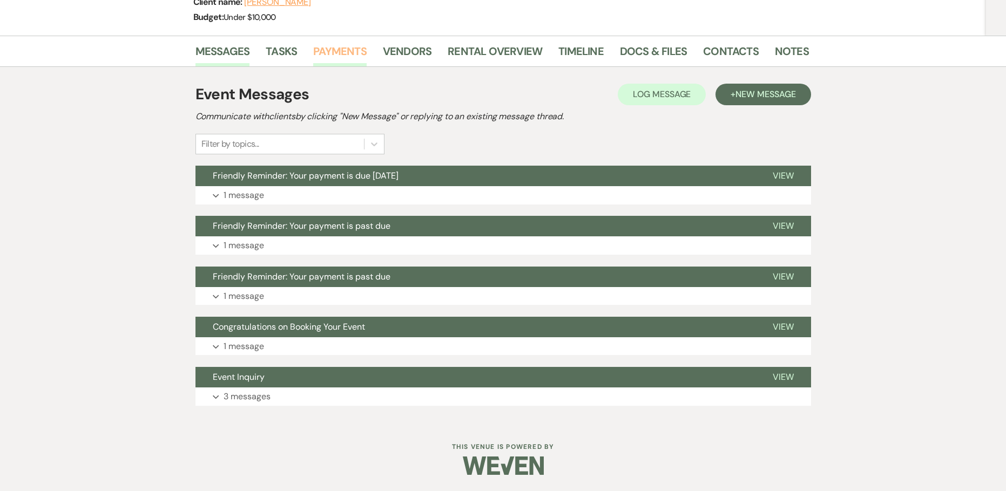
click at [342, 48] on link "Payments" at bounding box center [339, 55] width 53 height 24
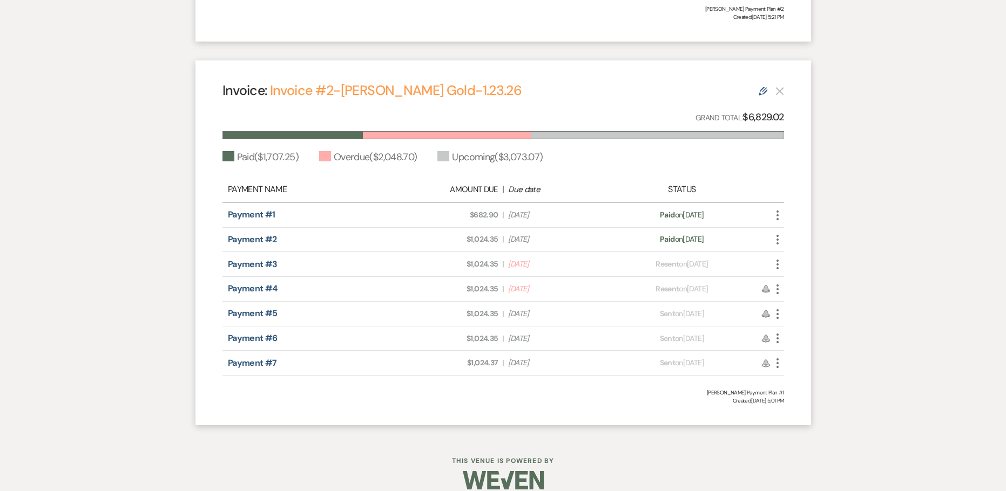
scroll to position [520, 0]
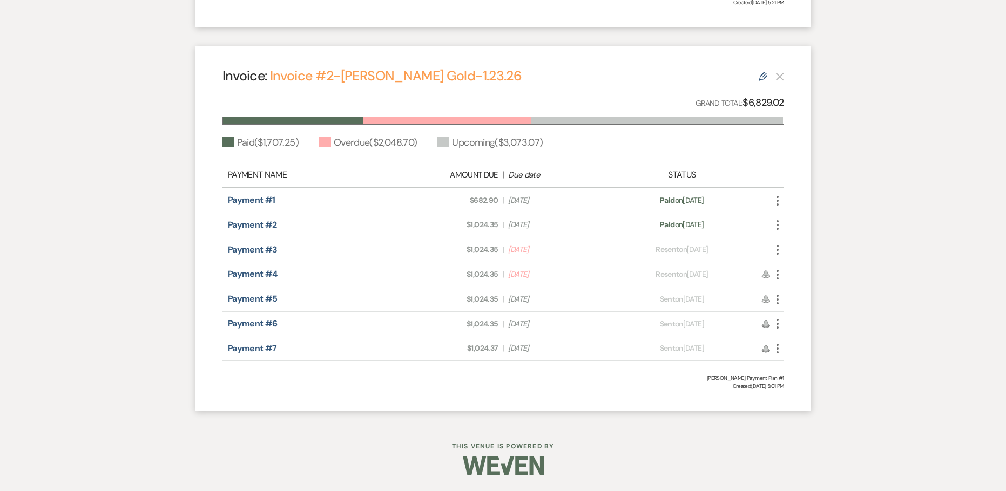
click at [776, 198] on icon "More" at bounding box center [777, 200] width 13 height 13
click at [706, 278] on div "Payment status: Resent on Jun 17, 2025" at bounding box center [682, 274] width 138 height 11
click at [775, 246] on icon "More" at bounding box center [777, 250] width 13 height 13
click at [810, 309] on link "Pencil Edit" at bounding box center [825, 308] width 109 height 18
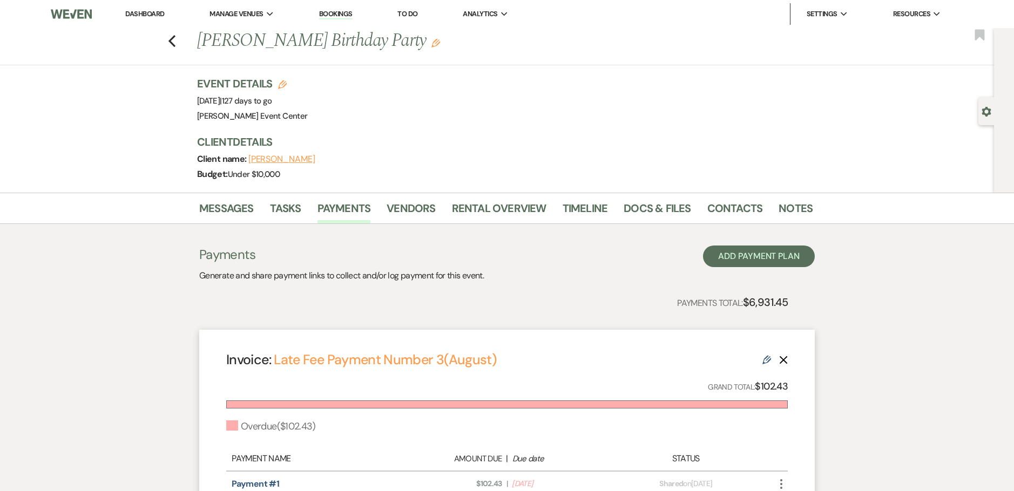
select select "24572"
select select "1"
select select "2"
select select "percentage"
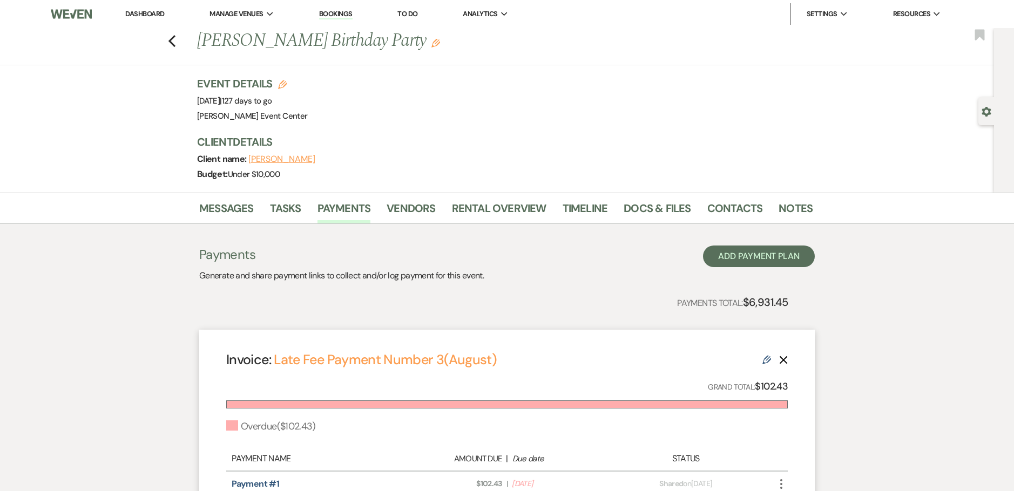
select select "2"
select select "percentage"
select select "host"
select select "days"
select select "afterDueDate"
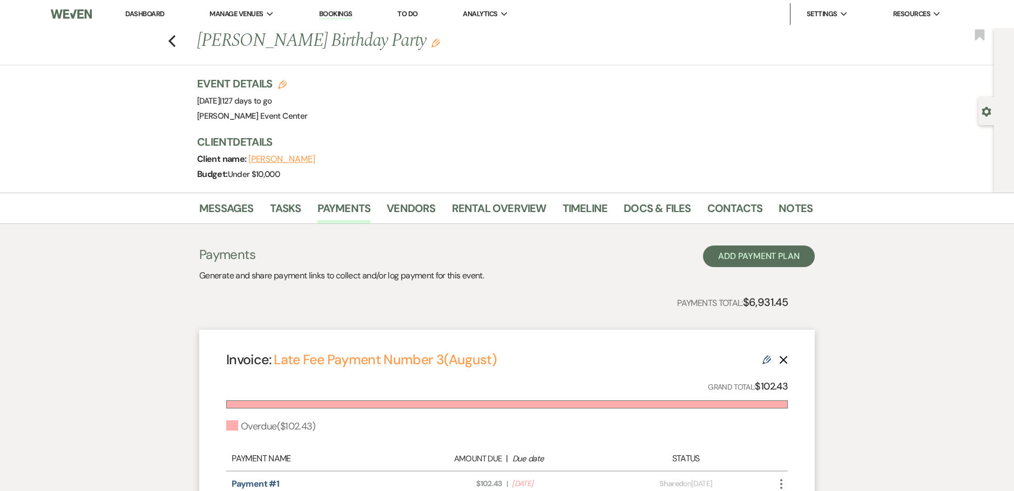
select select "2"
select select "percentage"
select select "client"
select select "weeks"
select select "both"
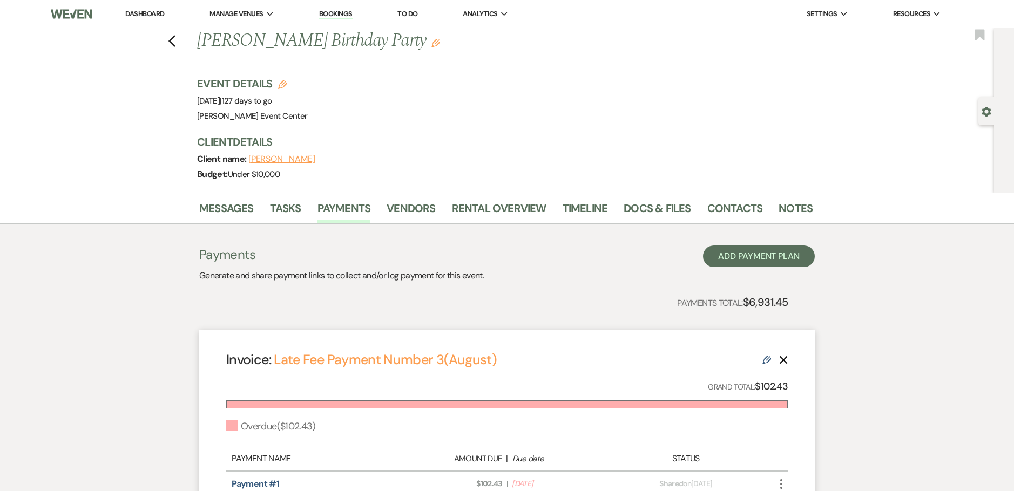
select select "onDueDate"
select select "host"
select select "days"
select select "afterDueDate"
select select "2"
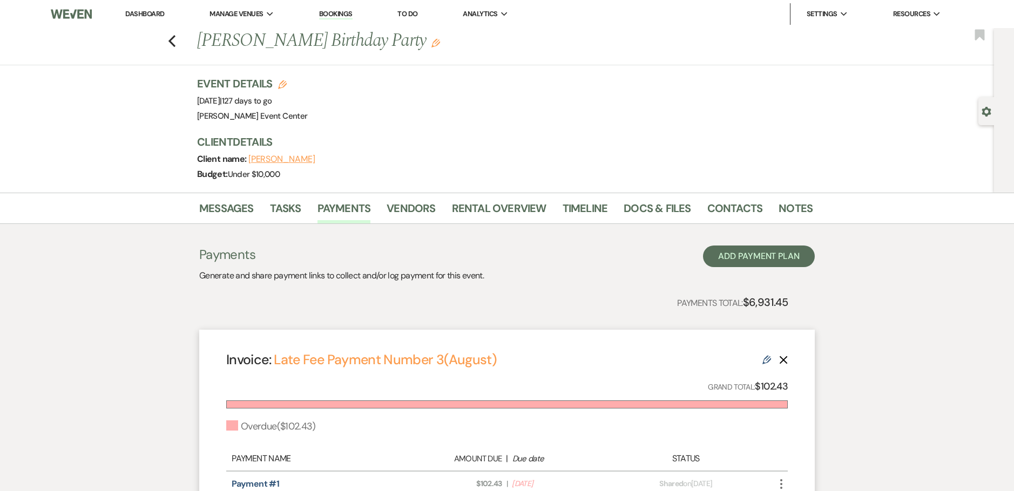
select select "percentage"
select select "client"
select select "weeks"
select select "both"
select select "onDueDate"
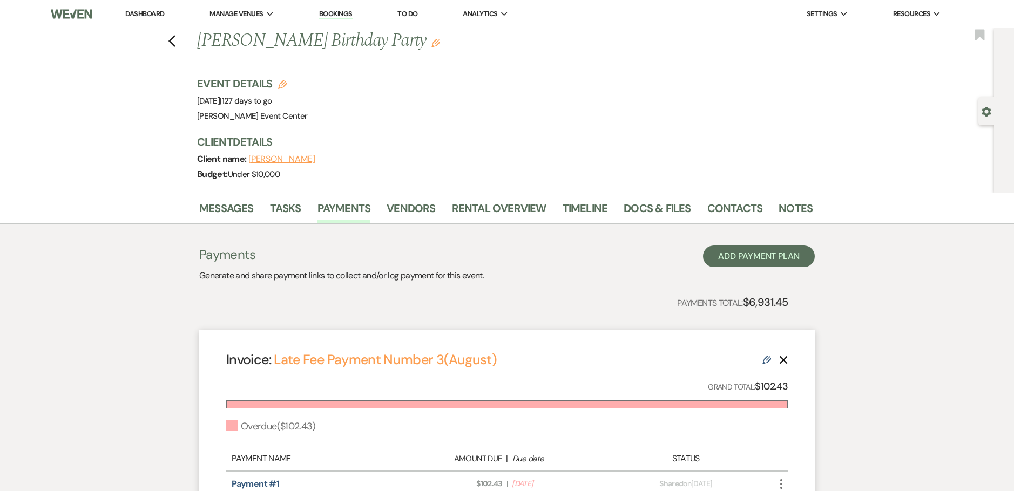
select select "host"
select select "days"
select select "afterDueDate"
select select "2"
select select "flat"
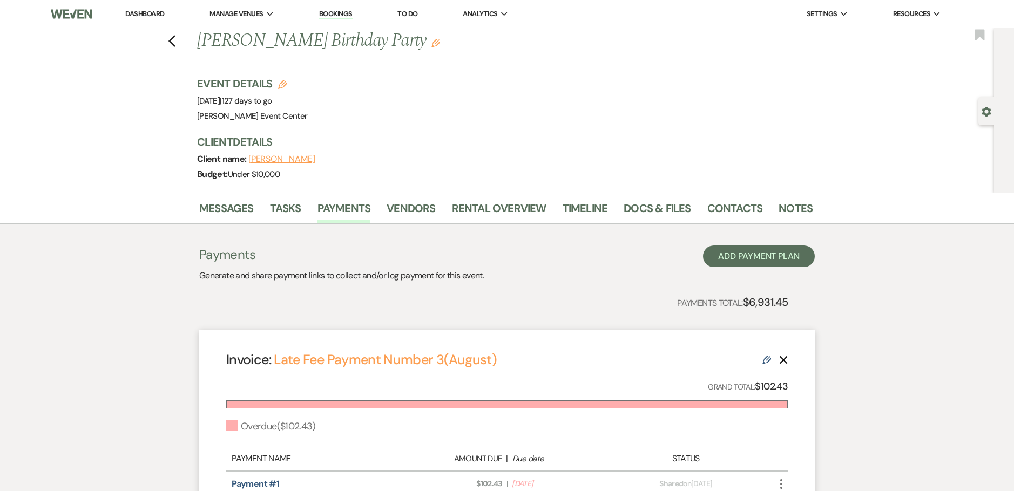
select select "client"
select select "weeks"
select select "both"
select select "onDueDate"
select select "host"
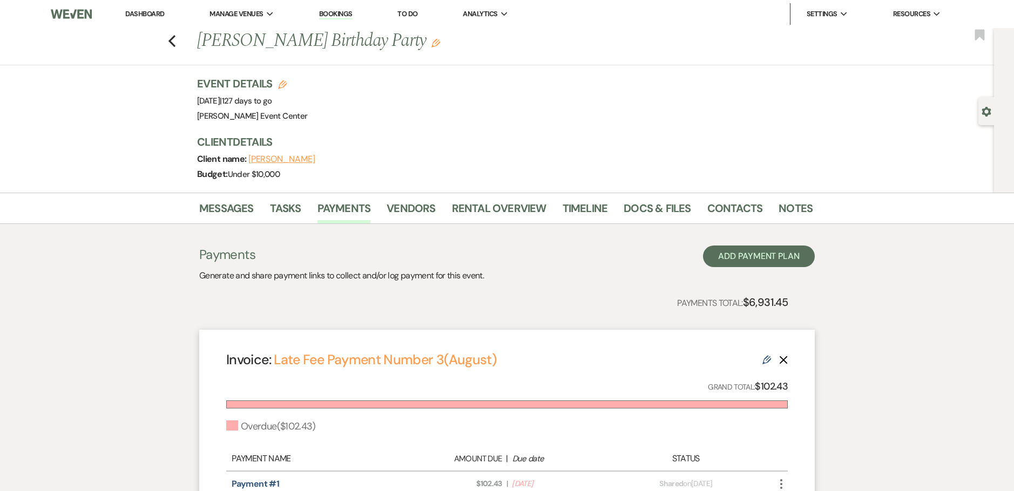
select select "days"
select select "afterDueDate"
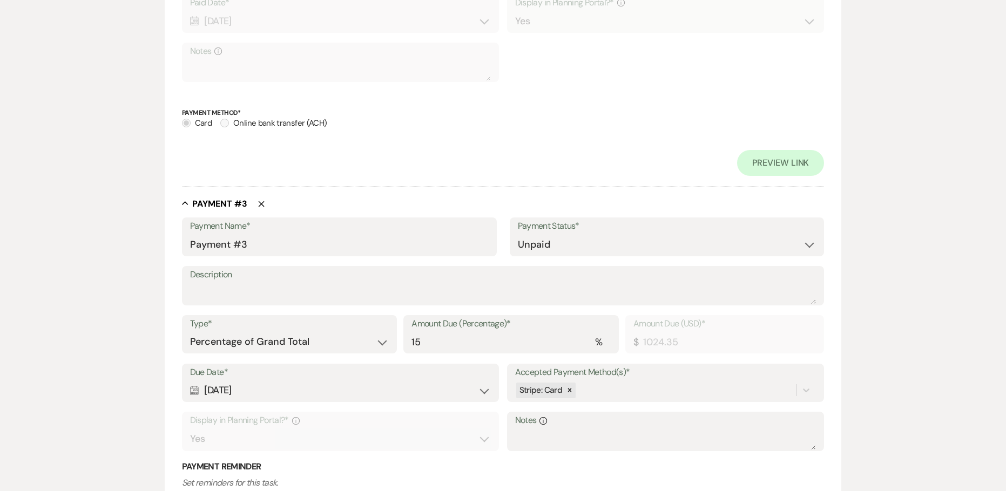
scroll to position [1026, 0]
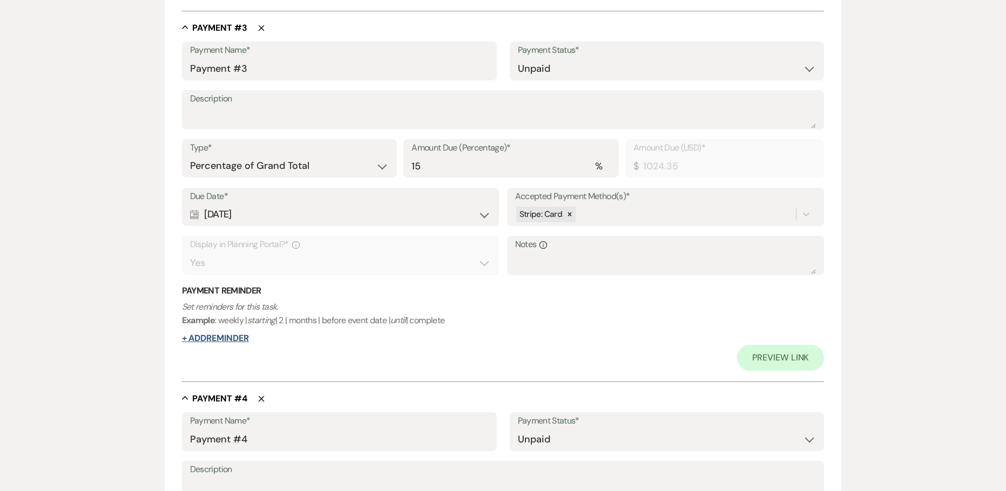
click at [203, 341] on button "+ Add Reminder" at bounding box center [215, 338] width 67 height 9
select select "client"
select select "days"
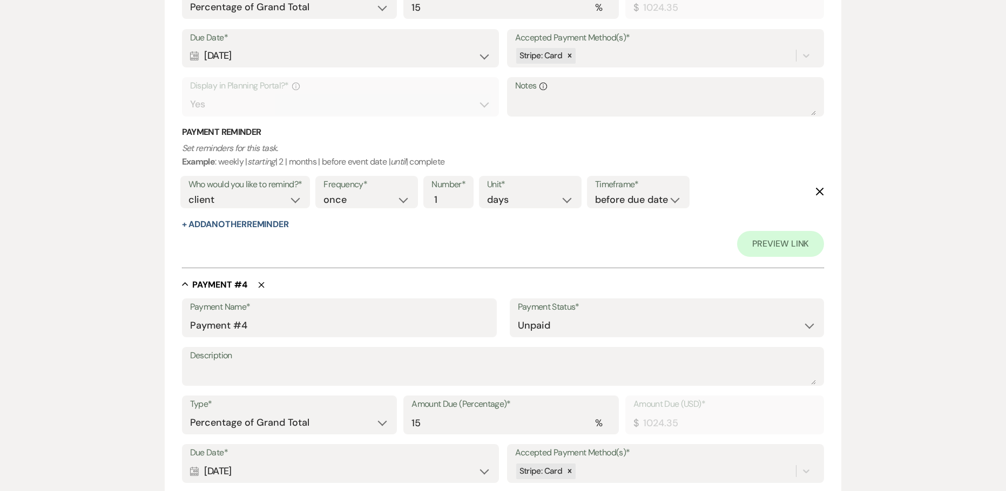
scroll to position [1188, 0]
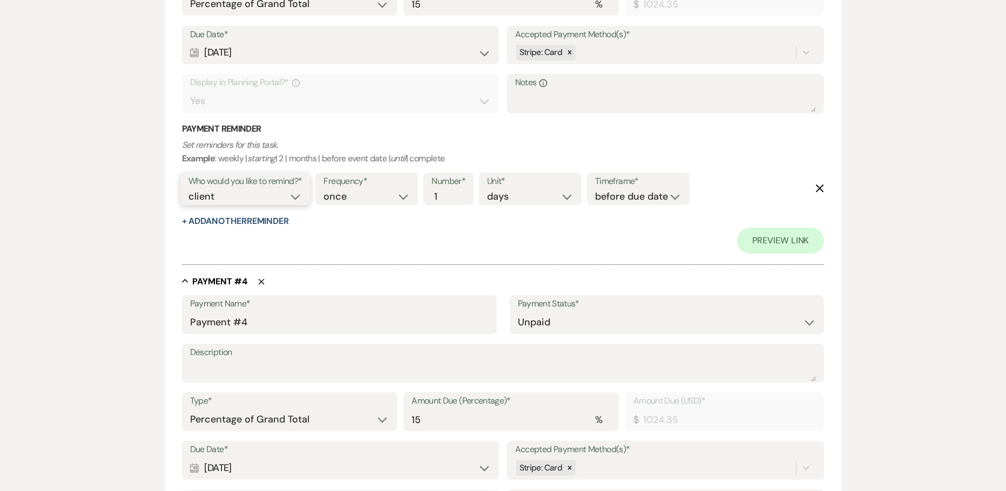
click at [297, 197] on select "client venue both" at bounding box center [245, 197] width 114 height 15
select select "host"
click at [188, 190] on select "client venue both" at bounding box center [245, 197] width 114 height 15
click at [452, 191] on input "2" at bounding box center [442, 197] width 23 height 15
type input "3"
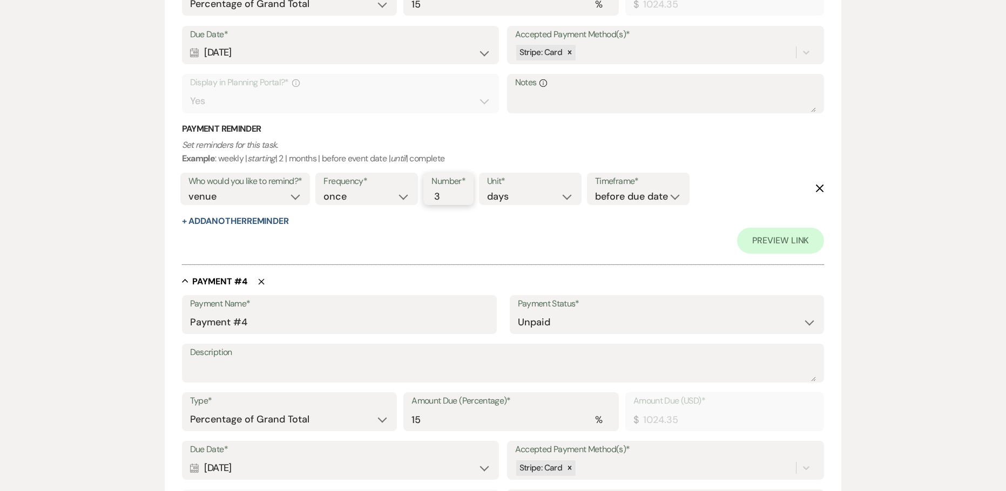
click at [452, 191] on input "3" at bounding box center [442, 197] width 23 height 15
click at [638, 192] on select "before due date after due date on due date on custom date" at bounding box center [638, 197] width 86 height 15
select select "afterDueDate"
click at [597, 190] on select "before due date after due date on due date on custom date" at bounding box center [638, 197] width 86 height 15
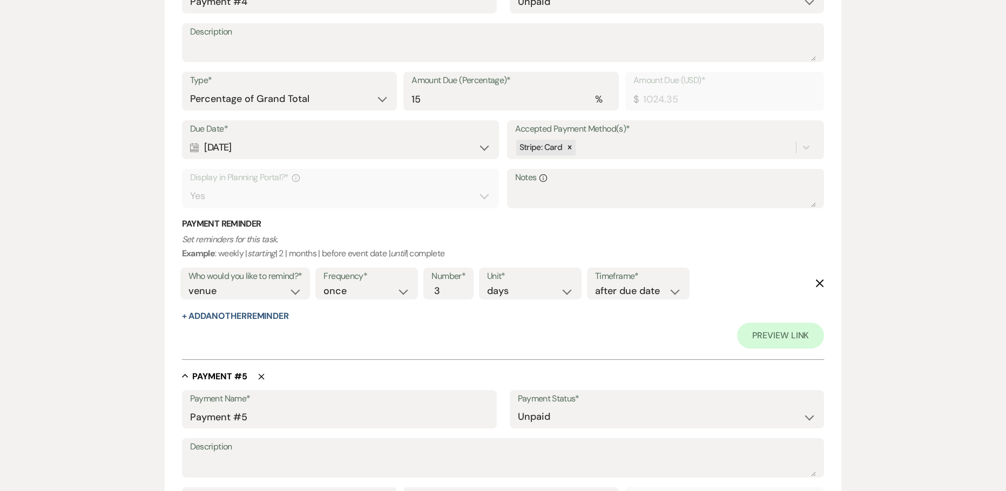
scroll to position [1512, 0]
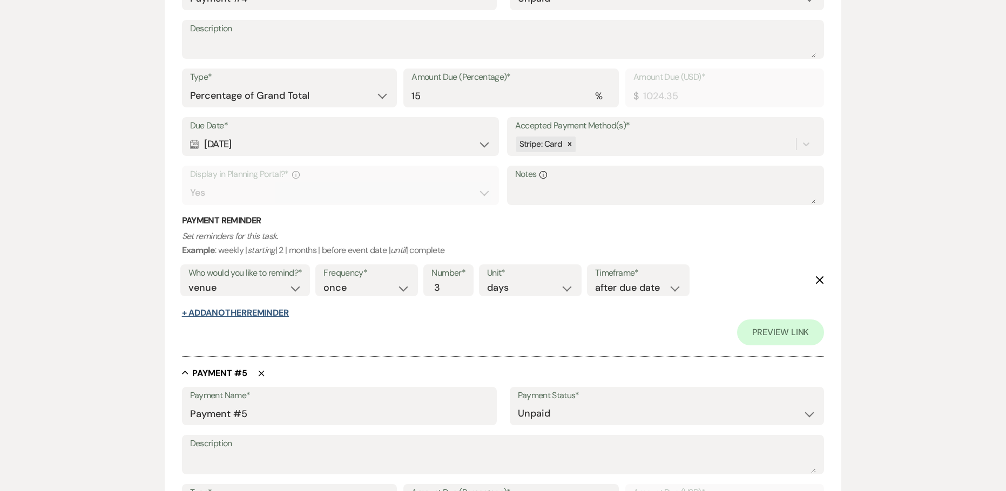
click at [268, 315] on button "+ Add Another Reminder" at bounding box center [235, 313] width 107 height 9
select select "client"
select select "days"
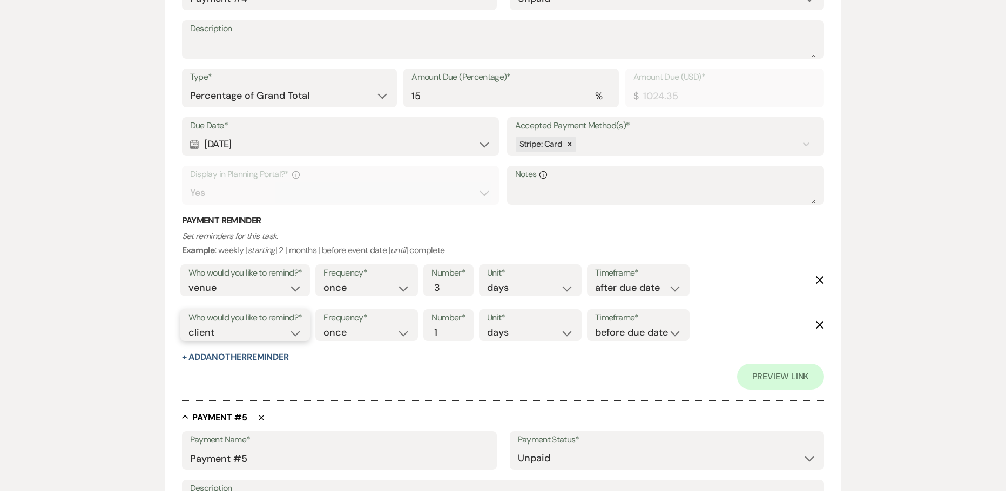
click at [298, 335] on select "client venue both" at bounding box center [245, 333] width 114 height 15
click at [450, 327] on input "2" at bounding box center [442, 333] width 23 height 15
type input "1"
click at [450, 335] on input "1" at bounding box center [442, 333] width 23 height 15
click at [552, 335] on select "days weeks months" at bounding box center [530, 333] width 86 height 15
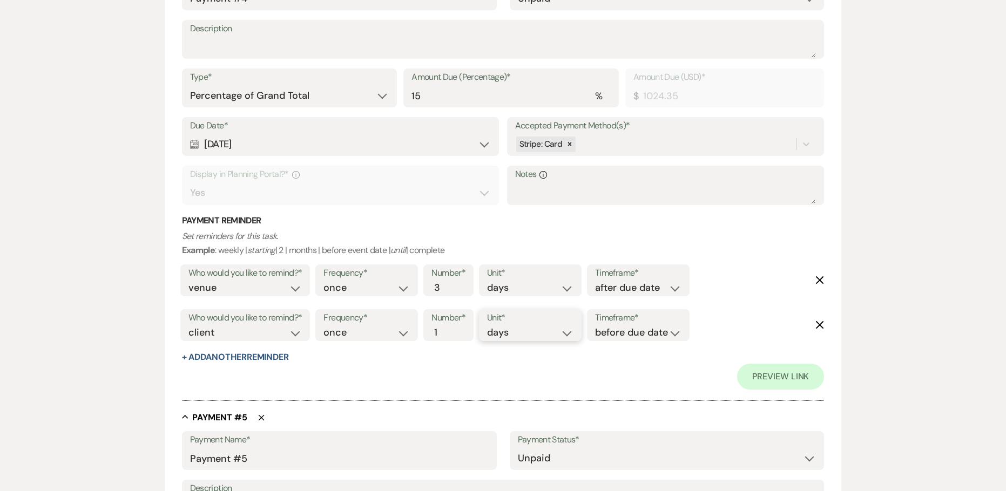
select select "weeks"
click at [489, 326] on select "days weeks months" at bounding box center [530, 333] width 86 height 15
click at [259, 354] on button "+ Add Another Reminder" at bounding box center [235, 357] width 107 height 9
select select "client"
select select "days"
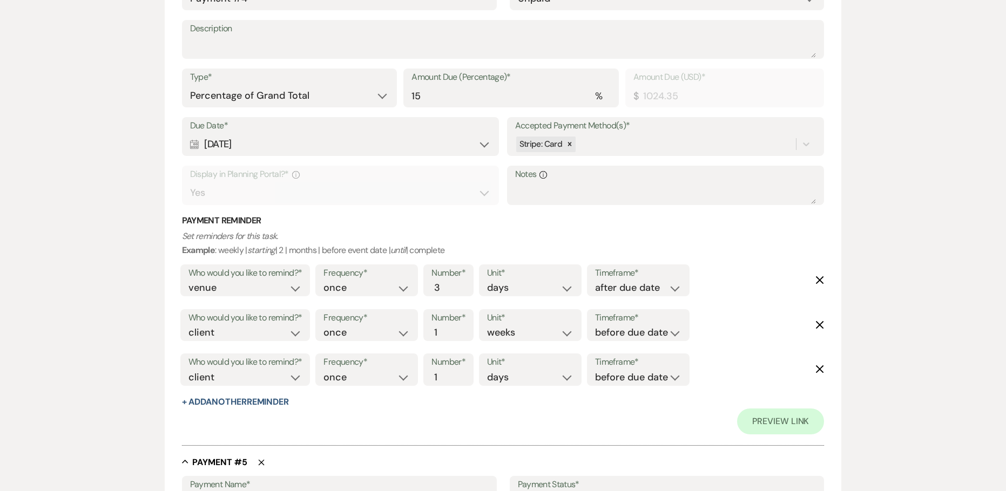
click at [244, 367] on label "Who would you like to remind?*" at bounding box center [245, 363] width 114 height 16
click at [243, 374] on select "client venue both" at bounding box center [245, 377] width 114 height 15
select select "both"
click at [188, 370] on select "client venue both" at bounding box center [245, 377] width 114 height 15
click at [618, 381] on select "before due date after due date on due date on custom date" at bounding box center [638, 377] width 86 height 15
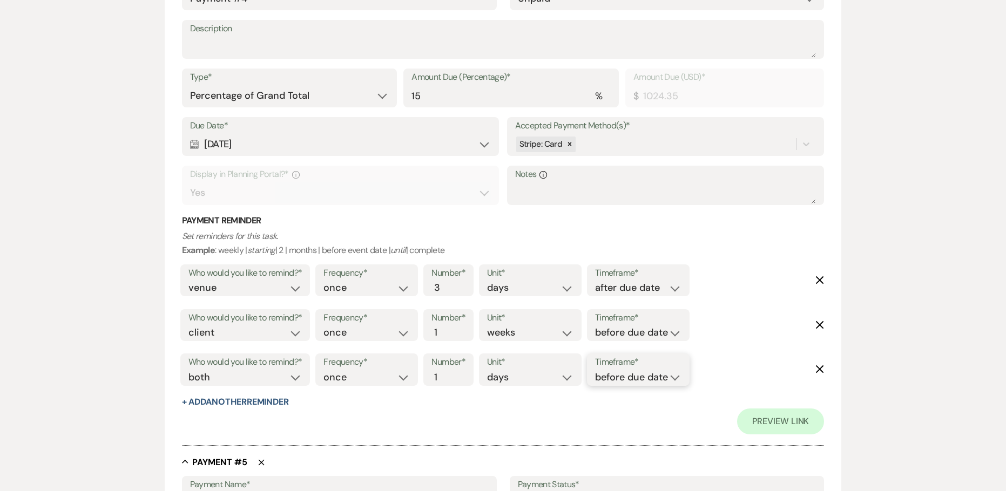
select select "onDueDate"
click at [595, 370] on select "before due date after due date on due date on custom date" at bounding box center [638, 377] width 86 height 15
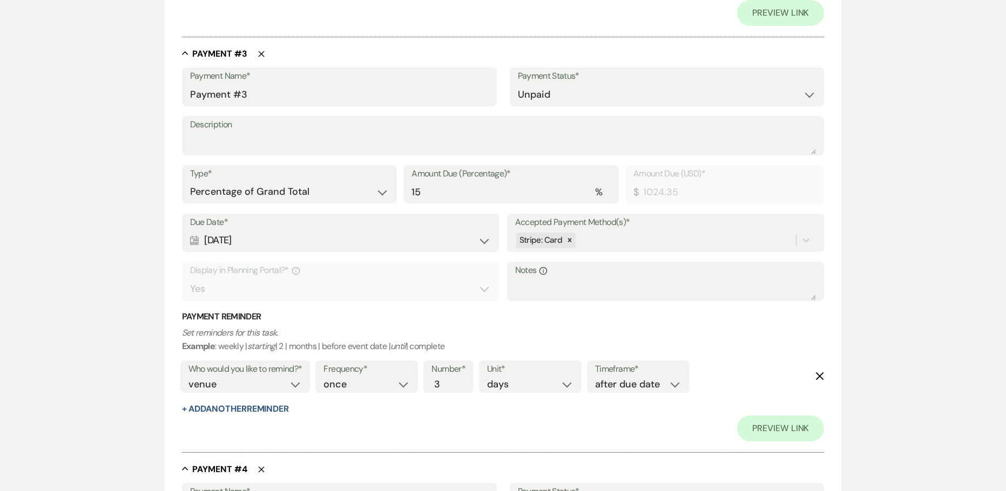
scroll to position [1062, 0]
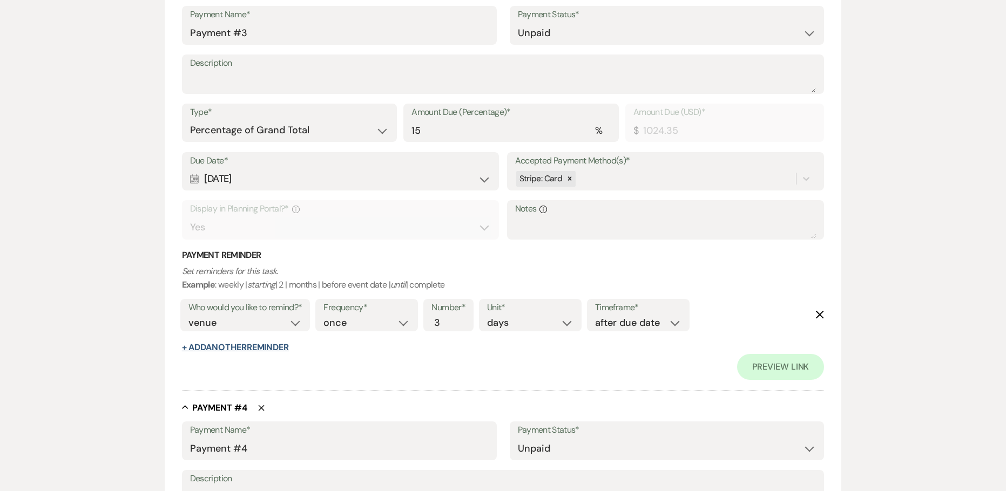
click at [266, 348] on button "+ Add Another Reminder" at bounding box center [235, 347] width 107 height 9
select select "client"
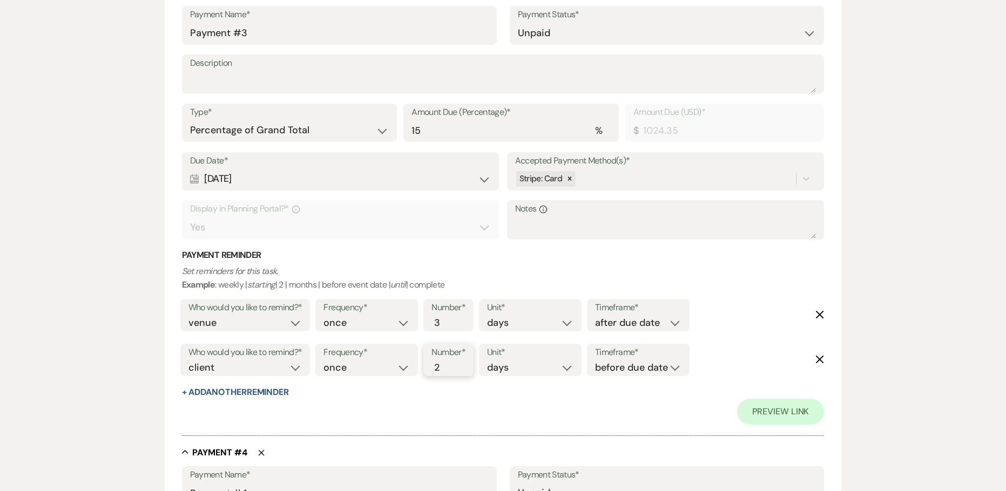
click at [447, 363] on input "2" at bounding box center [442, 368] width 23 height 15
click at [447, 363] on input "3" at bounding box center [442, 368] width 23 height 15
click at [447, 363] on input "4" at bounding box center [442, 368] width 23 height 15
click at [447, 363] on input "5" at bounding box center [442, 368] width 23 height 15
click at [450, 363] on input "6" at bounding box center [442, 368] width 23 height 15
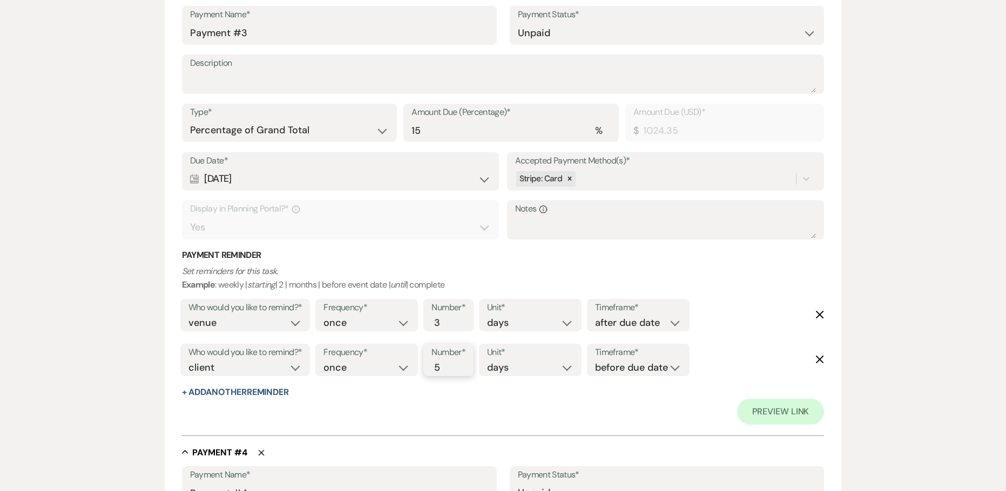
click at [449, 372] on input "5" at bounding box center [442, 368] width 23 height 15
click at [530, 370] on select "days weeks months" at bounding box center [530, 368] width 86 height 15
click at [489, 361] on select "days weeks months" at bounding box center [530, 368] width 86 height 15
click at [601, 377] on div "Frequency* once daily weekly monthly Number* 5 Unit* days weeks months Timefram…" at bounding box center [503, 363] width 380 height 45
click at [608, 367] on select "before due date after due date on due date on custom date" at bounding box center [638, 368] width 86 height 15
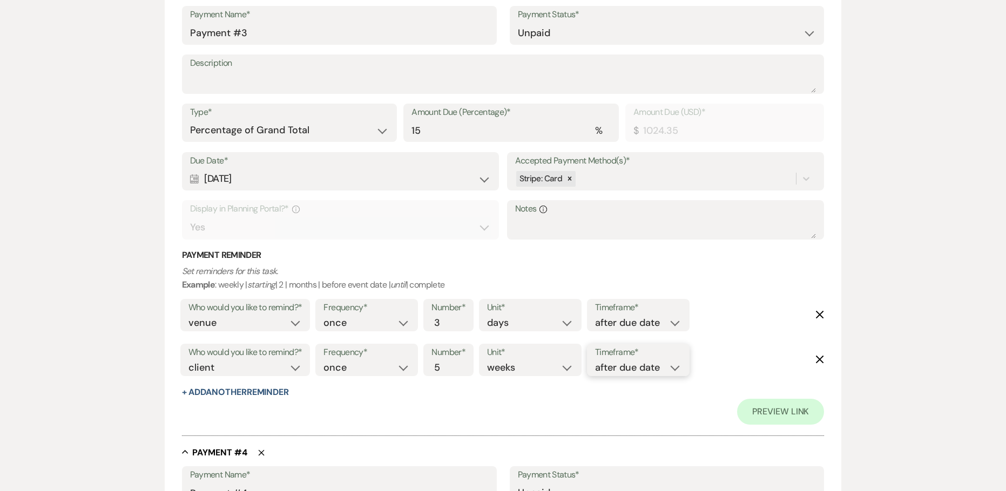
click at [597, 361] on select "before due date after due date on due date on custom date" at bounding box center [638, 368] width 86 height 15
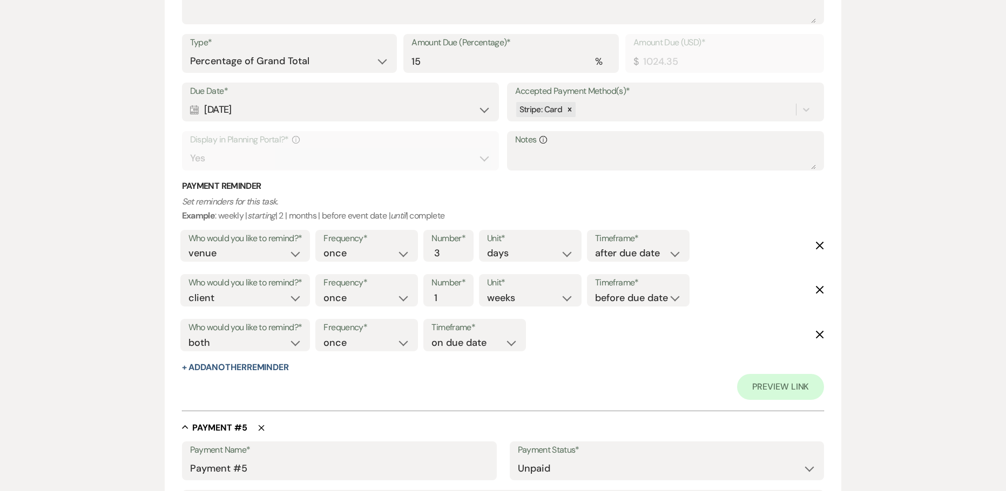
scroll to position [1602, 0]
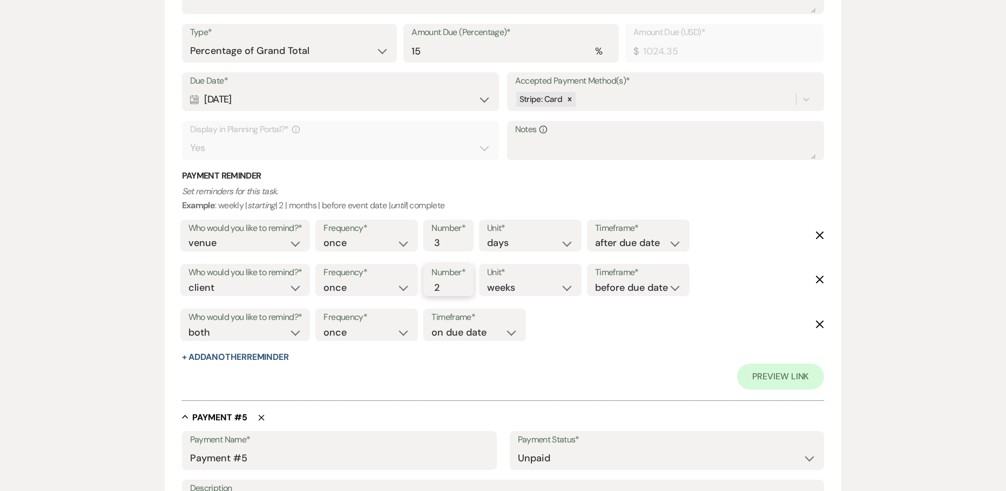
click at [451, 284] on input "2" at bounding box center [442, 288] width 23 height 15
click at [451, 284] on input "3" at bounding box center [442, 288] width 23 height 15
click at [451, 284] on input "4" at bounding box center [442, 288] width 23 height 15
click at [450, 294] on input "3" at bounding box center [442, 288] width 23 height 15
click at [538, 291] on select "days weeks months" at bounding box center [530, 288] width 86 height 15
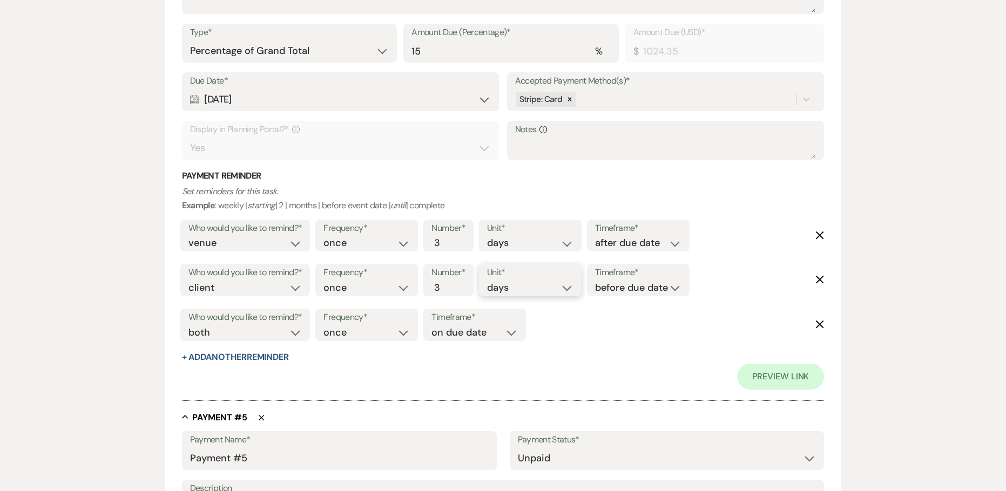
click at [489, 281] on select "days weeks months" at bounding box center [530, 288] width 86 height 15
click at [656, 279] on label "Timeframe*" at bounding box center [638, 273] width 86 height 16
click at [649, 291] on select "before due date after due date on due date on custom date" at bounding box center [638, 288] width 86 height 15
click at [597, 281] on select "before due date after due date on due date on custom date" at bounding box center [638, 288] width 86 height 15
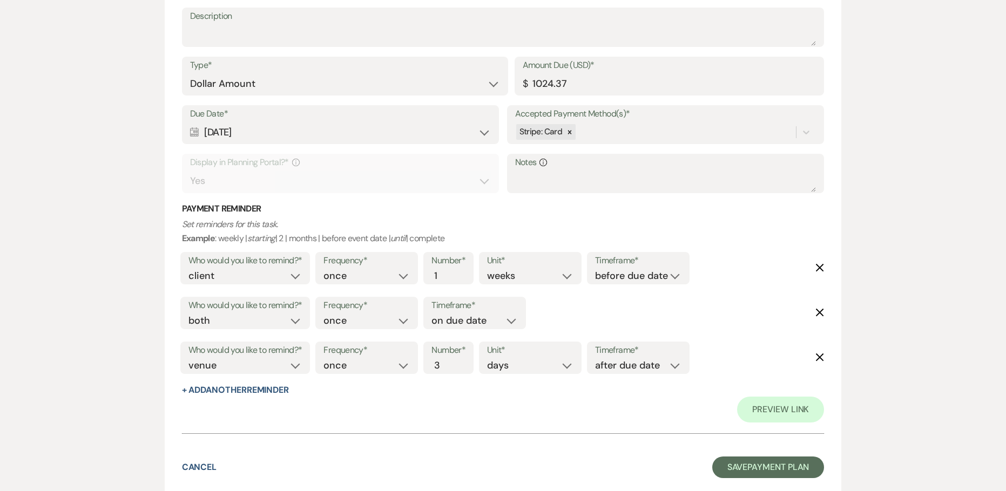
scroll to position [3159, 0]
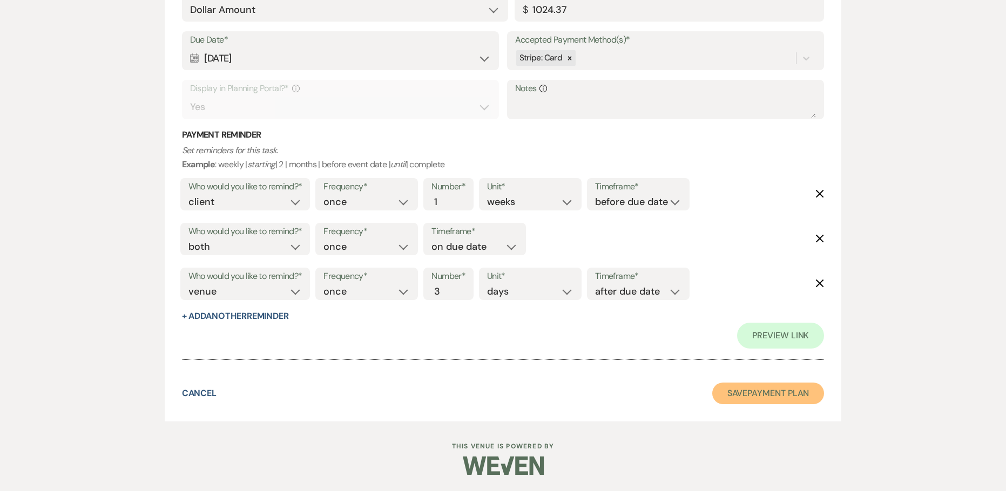
click at [741, 388] on button "Save Payment Plan" at bounding box center [768, 394] width 112 height 22
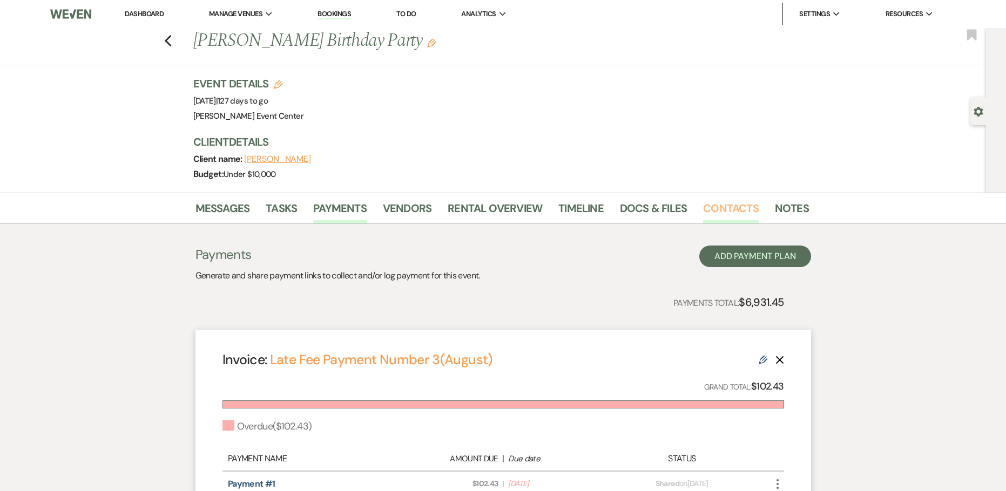
click at [733, 206] on link "Contacts" at bounding box center [731, 212] width 56 height 24
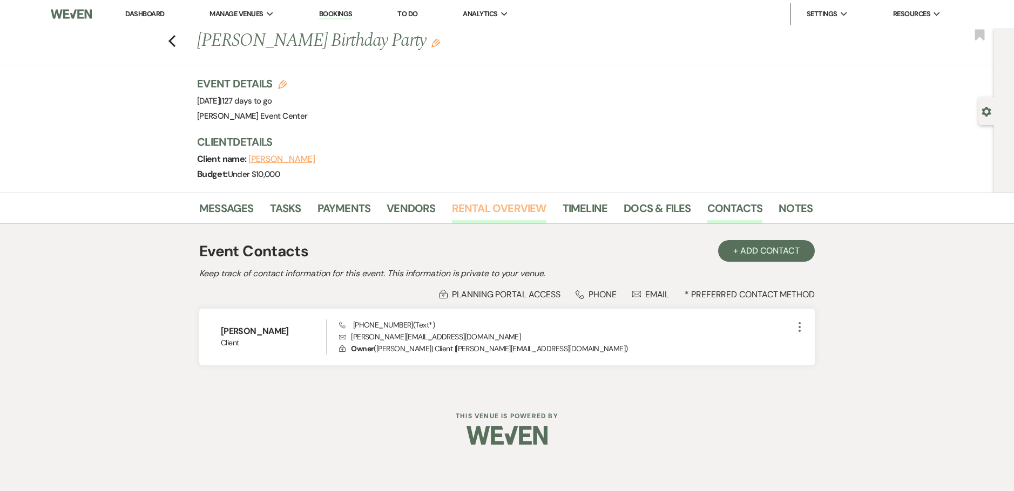
click at [517, 208] on link "Rental Overview" at bounding box center [499, 212] width 95 height 24
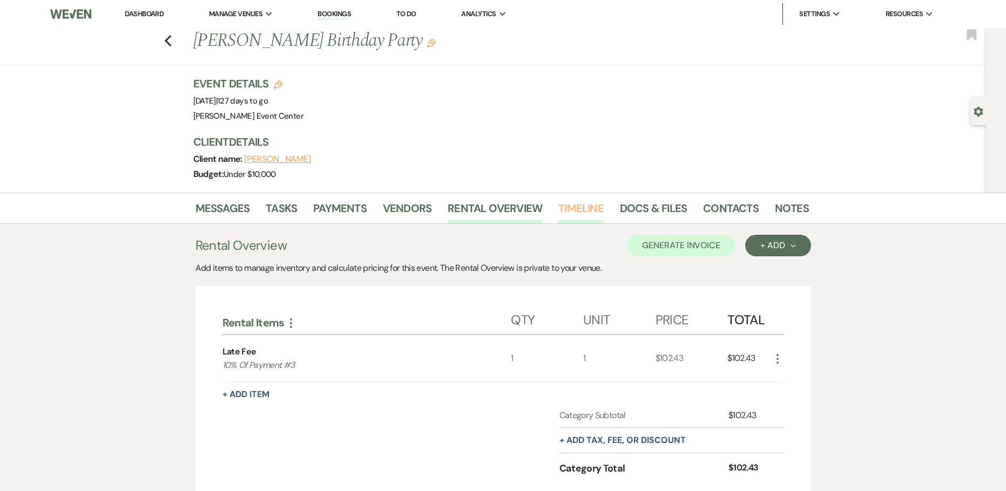
click at [579, 210] on link "Timeline" at bounding box center [580, 212] width 45 height 24
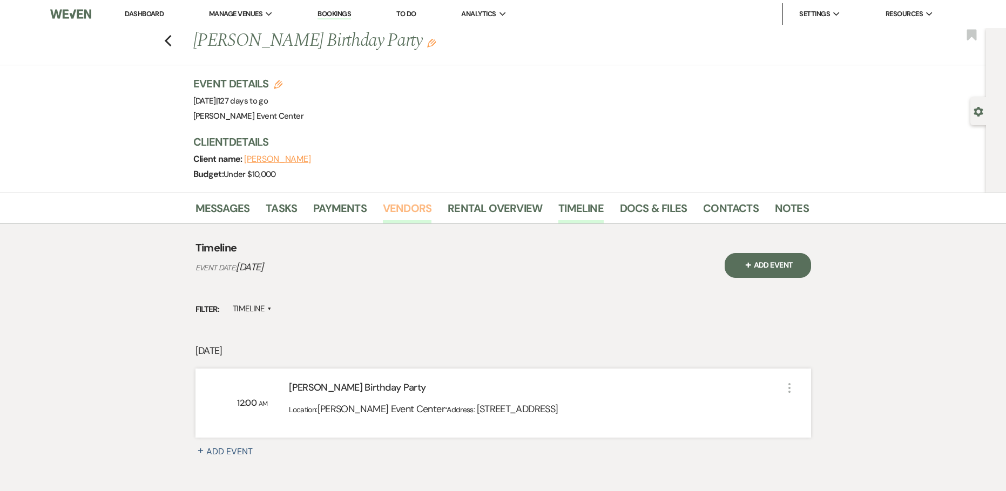
click at [410, 211] on link "Vendors" at bounding box center [407, 212] width 49 height 24
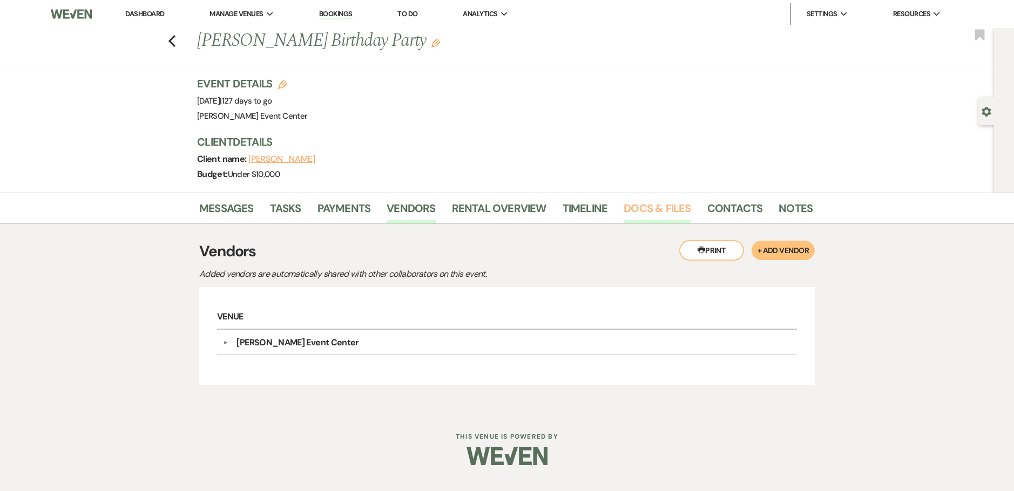
click at [656, 218] on link "Docs & Files" at bounding box center [657, 212] width 67 height 24
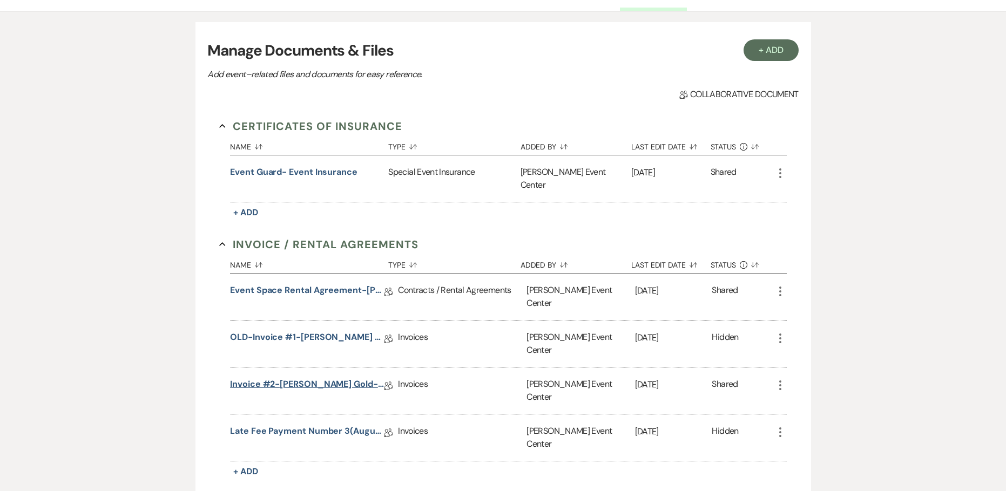
scroll to position [216, 0]
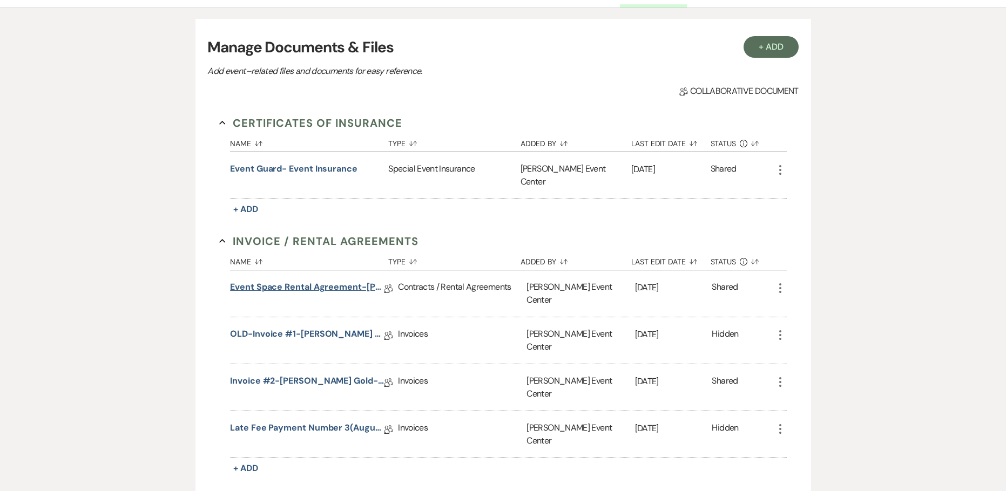
click at [297, 281] on link "Event Space Rental Agreement-Tiwana Johnson-Rose Gold-1.23.26" at bounding box center [307, 289] width 154 height 17
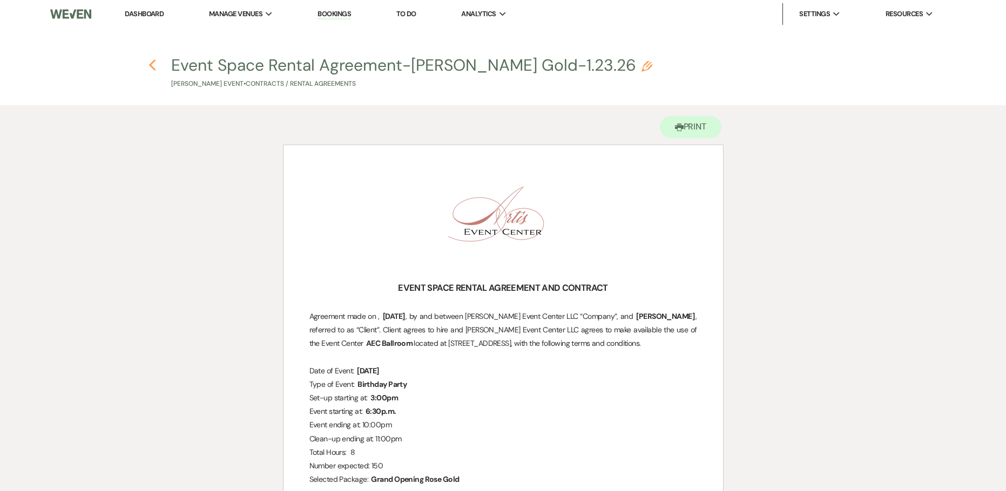
click at [152, 61] on icon "Previous" at bounding box center [153, 65] width 8 height 13
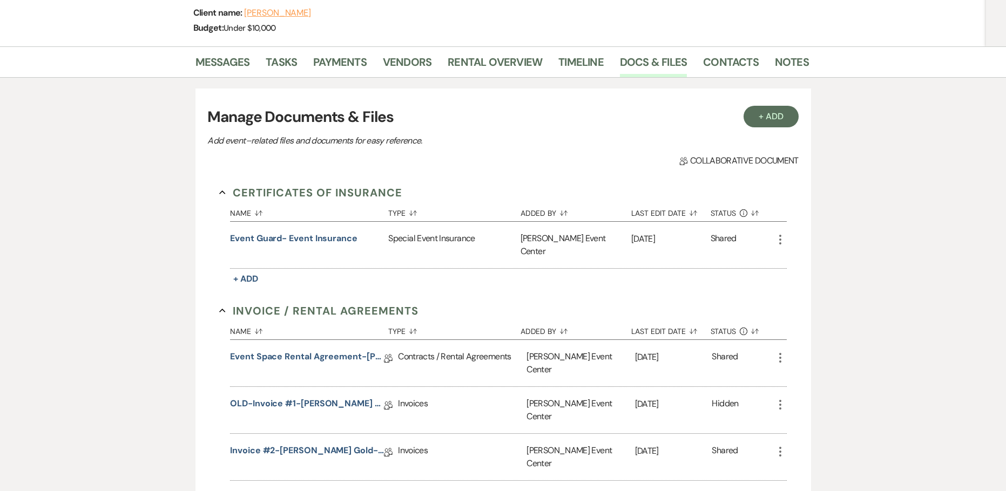
scroll to position [53, 0]
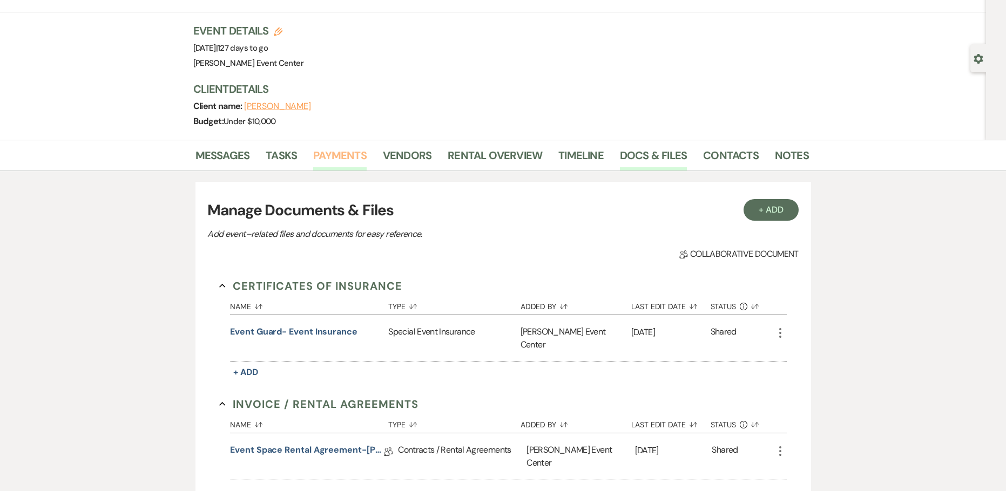
click at [334, 156] on link "Payments" at bounding box center [339, 159] width 53 height 24
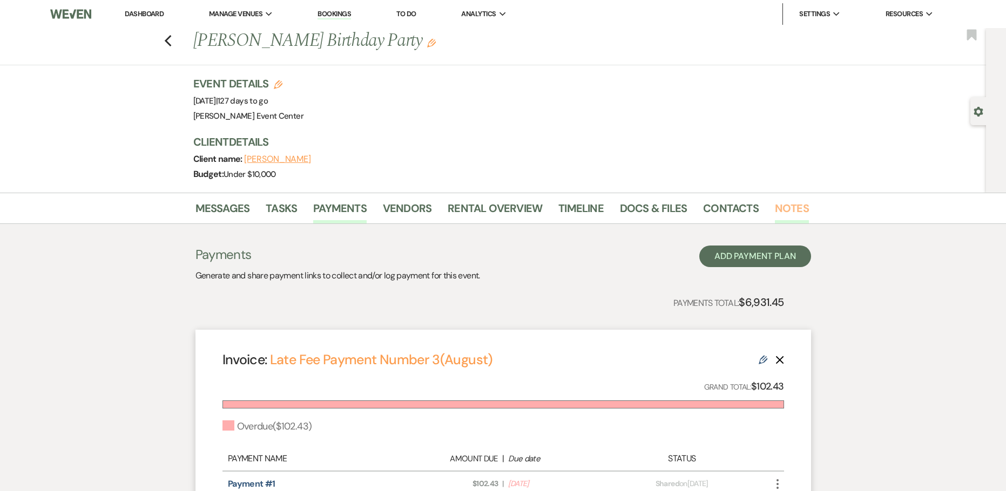
click at [792, 211] on link "Notes" at bounding box center [792, 212] width 34 height 24
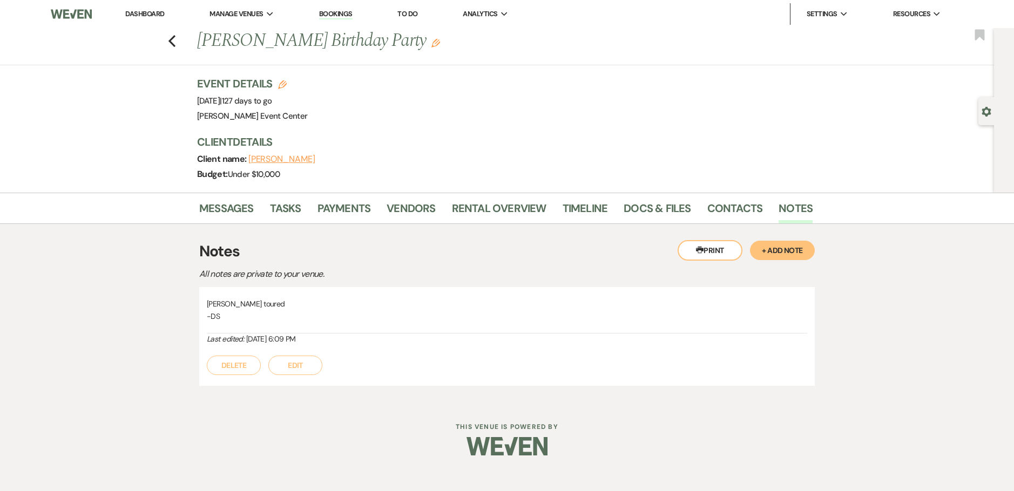
click at [785, 244] on button "+ Add Note" at bounding box center [782, 250] width 65 height 19
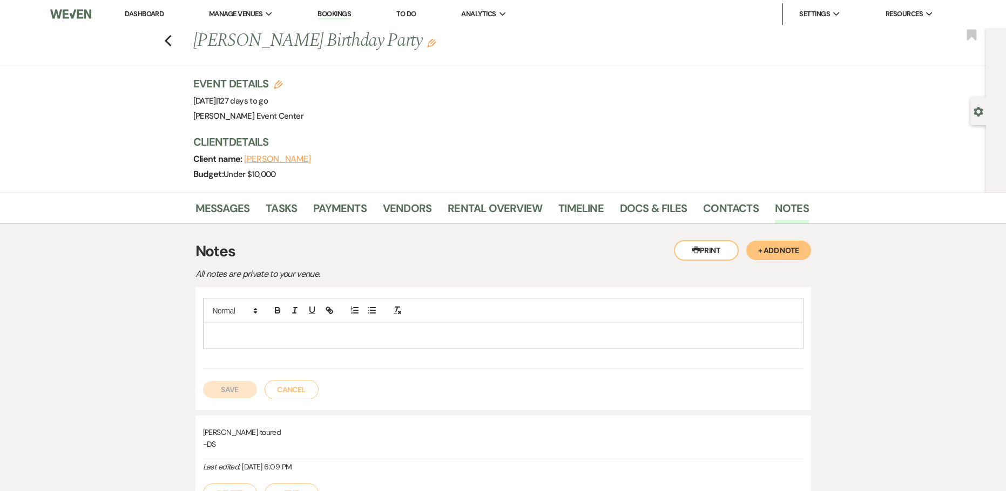
click at [278, 334] on p at bounding box center [503, 336] width 583 height 12
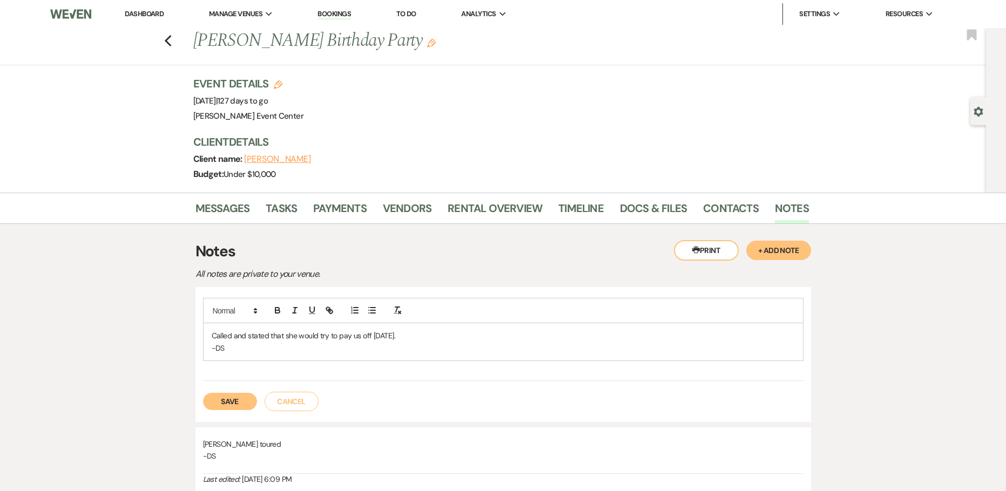
drag, startPoint x: 239, startPoint y: 390, endPoint x: 231, endPoint y: 395, distance: 9.7
click at [237, 392] on div "Save Cancel" at bounding box center [503, 396] width 601 height 30
click at [228, 400] on button "Save" at bounding box center [230, 401] width 54 height 17
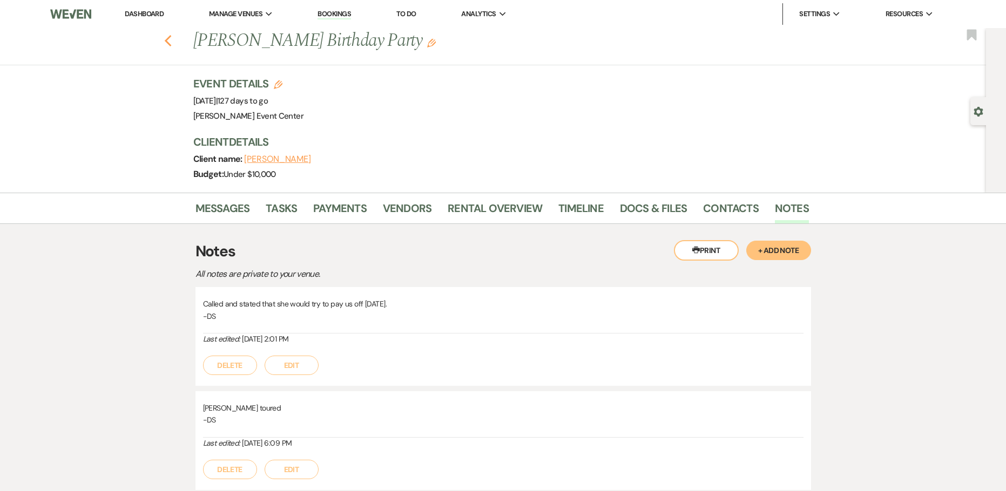
click at [172, 41] on icon "Previous" at bounding box center [168, 41] width 8 height 13
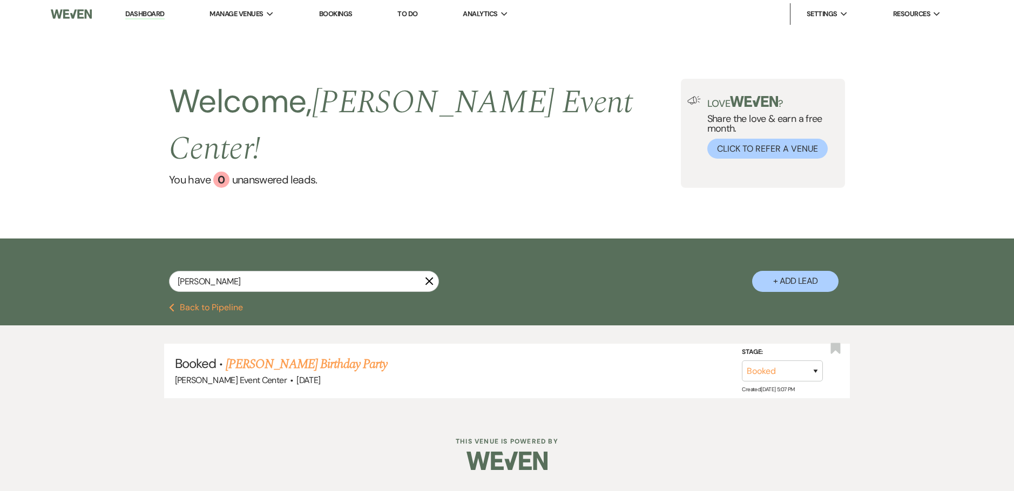
click at [429, 277] on icon "X" at bounding box center [429, 281] width 9 height 9
click at [69, 252] on div "tiwana X + Add Lead" at bounding box center [507, 271] width 1014 height 65
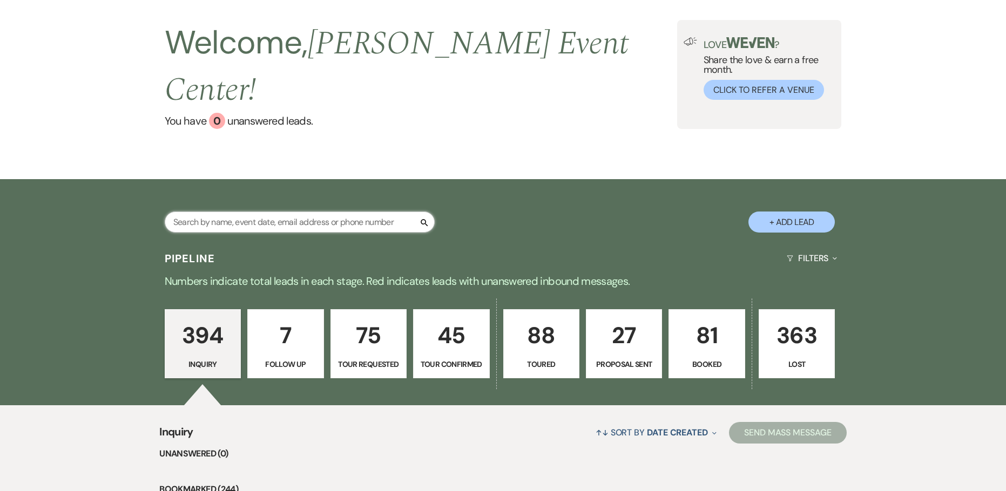
scroll to position [54, 0]
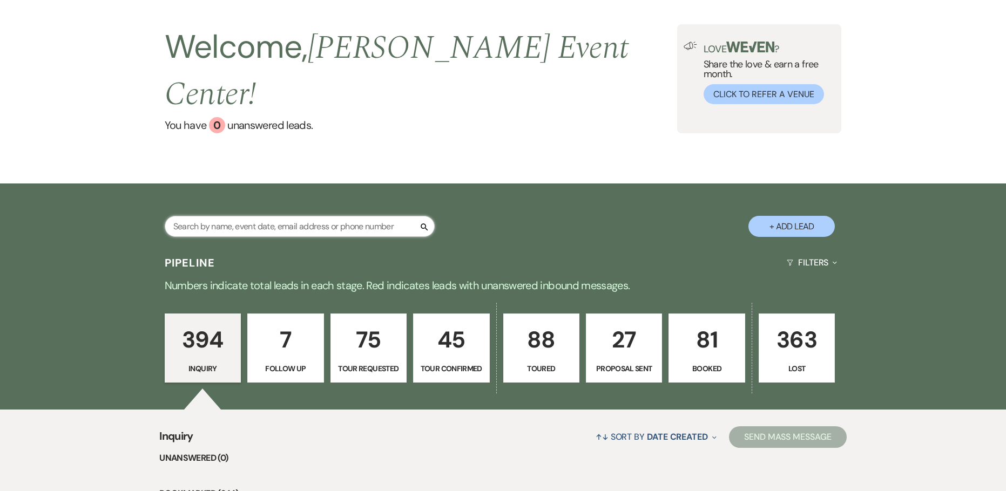
click at [297, 216] on input "text" at bounding box center [300, 226] width 270 height 21
click at [276, 216] on input "text" at bounding box center [300, 226] width 270 height 21
click at [299, 363] on p "Follow Up" at bounding box center [285, 369] width 62 height 12
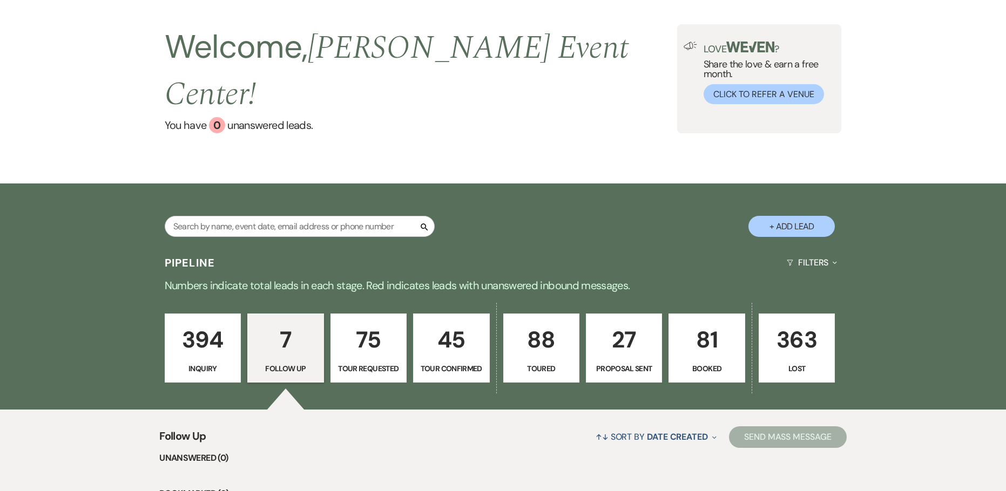
click at [375, 326] on p "75" at bounding box center [369, 340] width 62 height 36
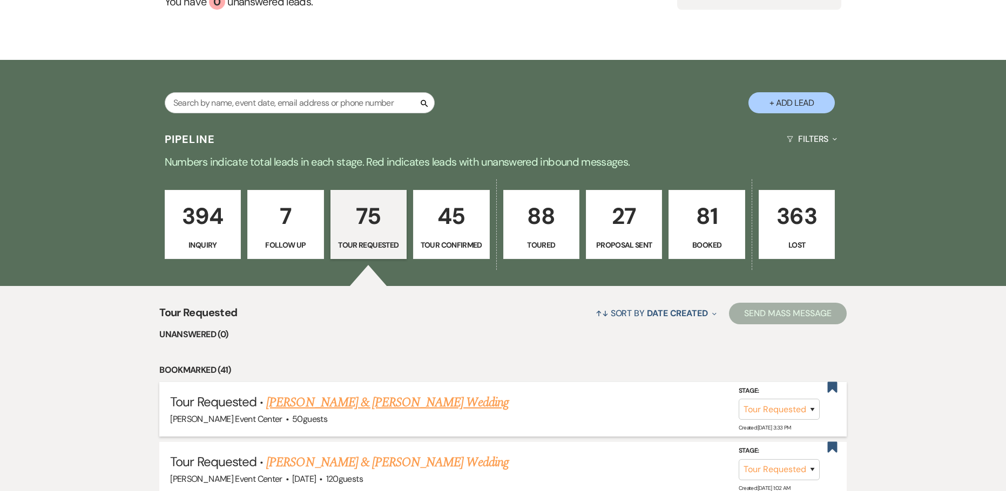
scroll to position [216, 0]
